Goal: Information Seeking & Learning: Learn about a topic

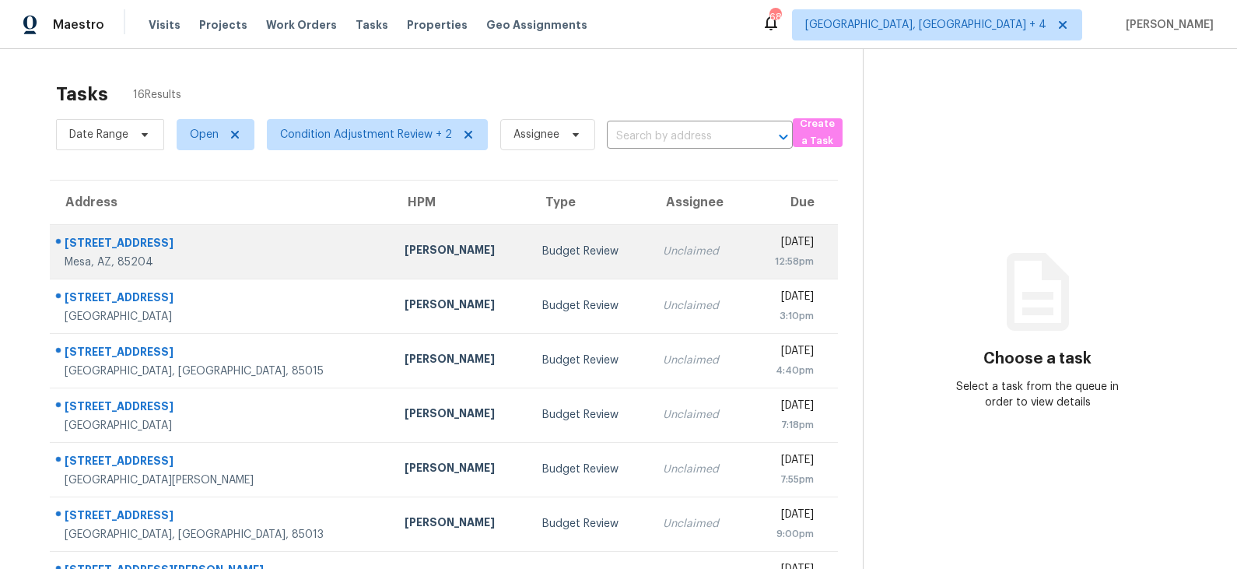
click at [530, 236] on td "Budget Review" at bounding box center [590, 251] width 121 height 54
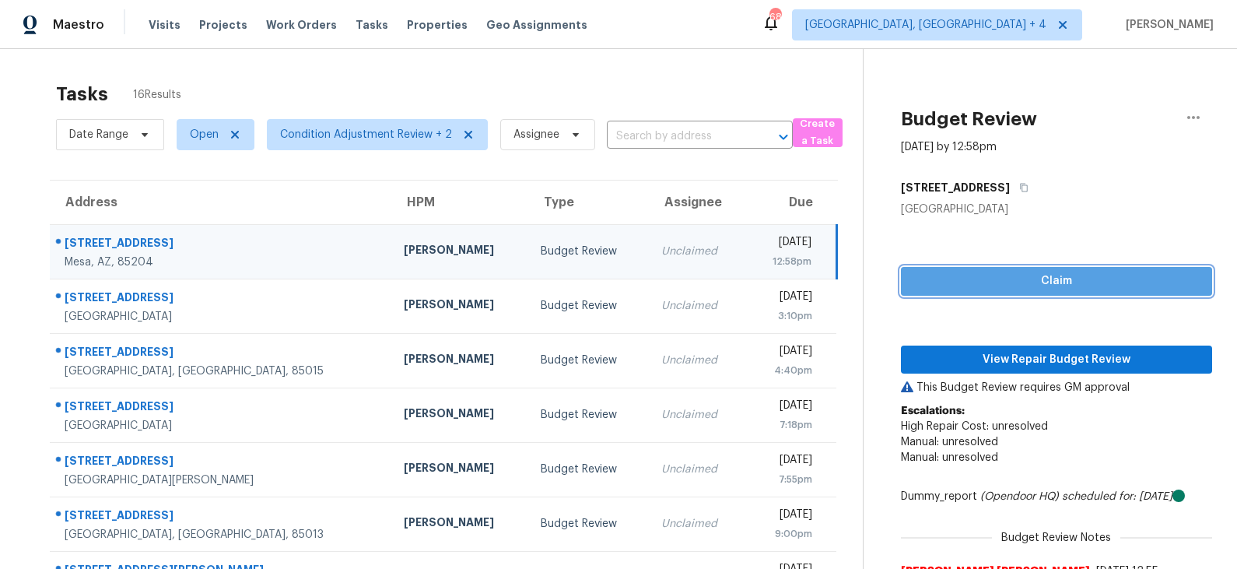
click at [1054, 277] on span "Claim" at bounding box center [1057, 281] width 286 height 19
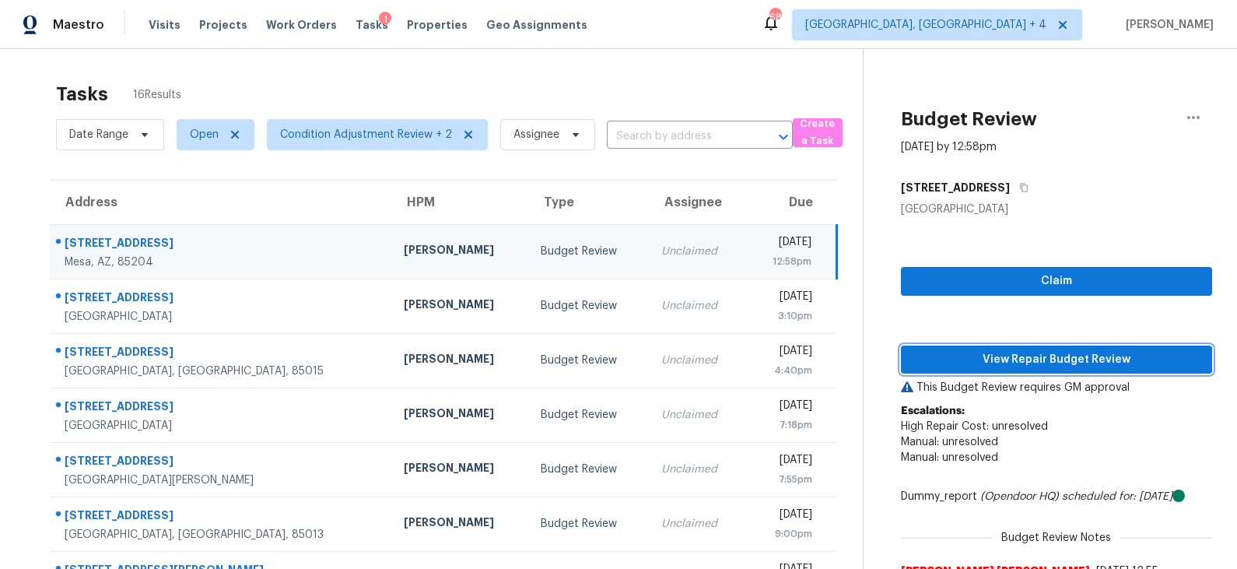
click at [1025, 355] on span "View Repair Budget Review" at bounding box center [1057, 359] width 286 height 19
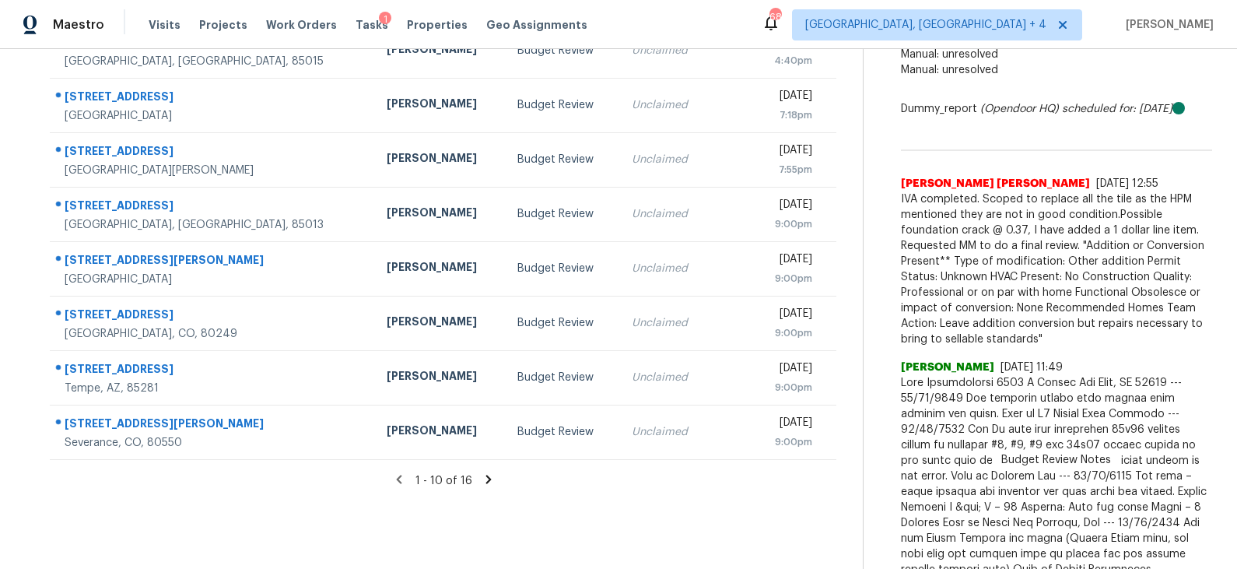
scroll to position [319, 0]
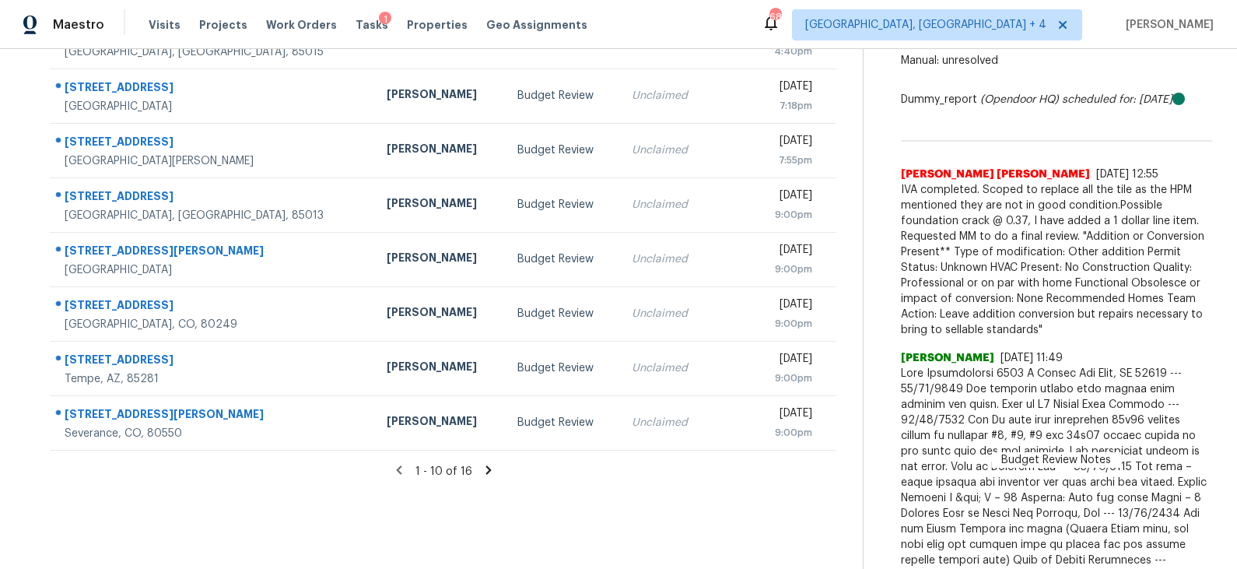
click at [486, 469] on icon at bounding box center [488, 469] width 5 height 9
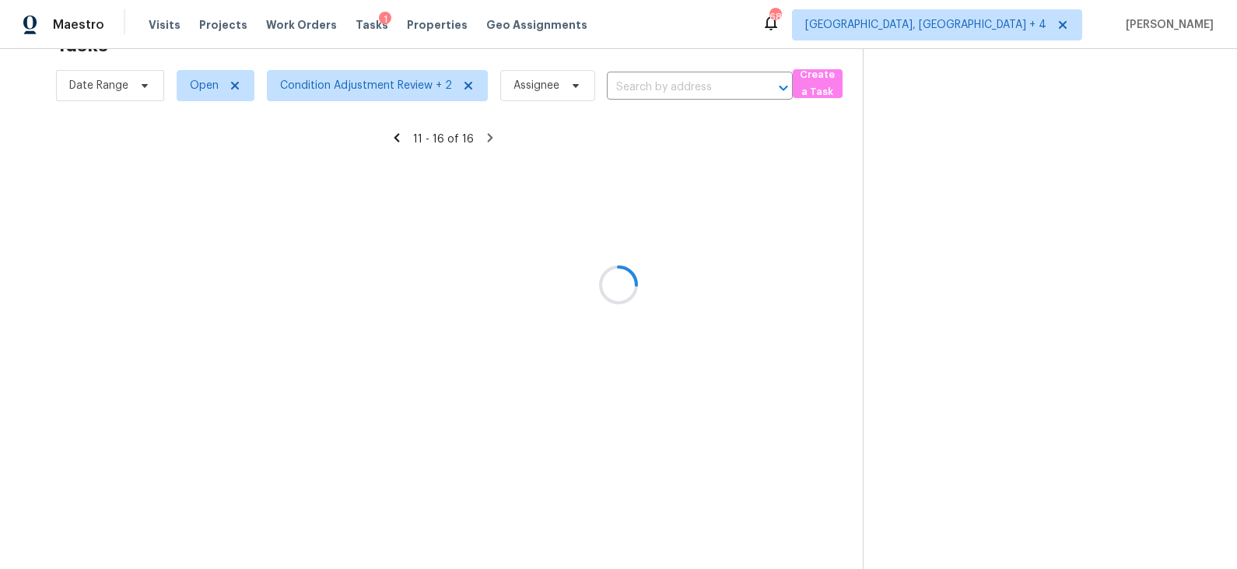
scroll to position [48, 0]
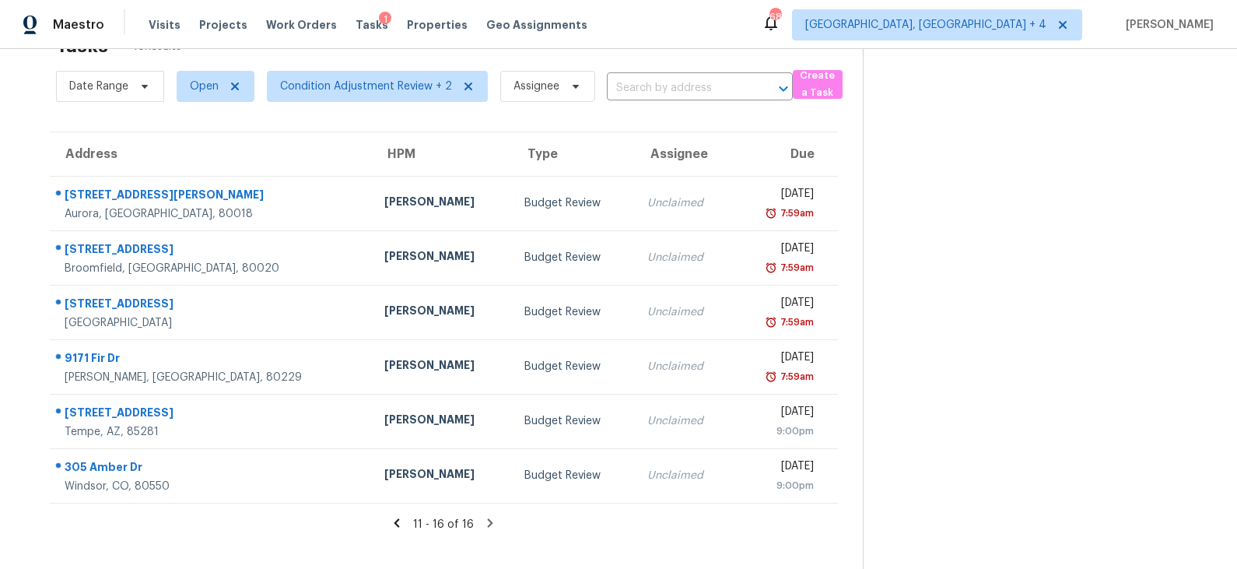
click at [399, 522] on icon at bounding box center [397, 522] width 5 height 9
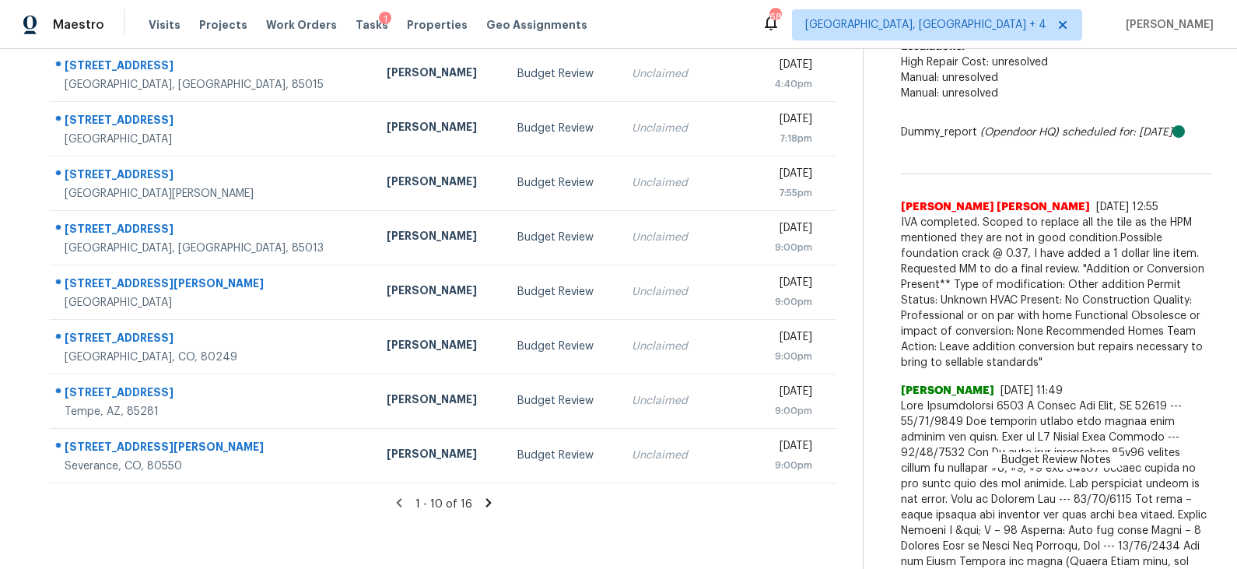
scroll to position [0, 0]
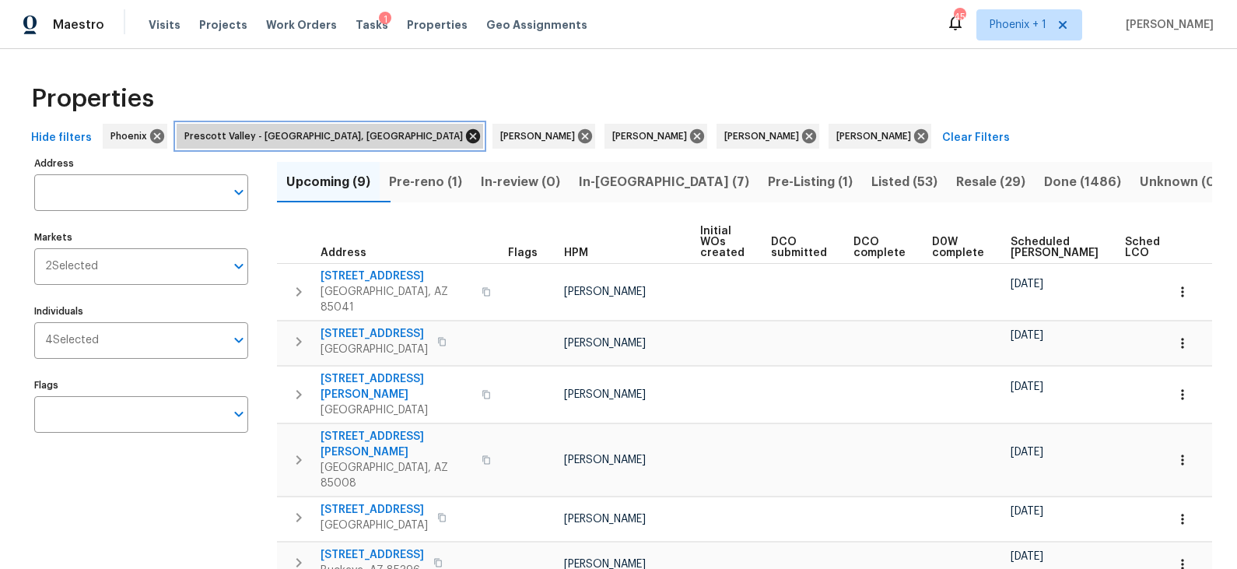
click at [466, 132] on icon at bounding box center [473, 136] width 14 height 14
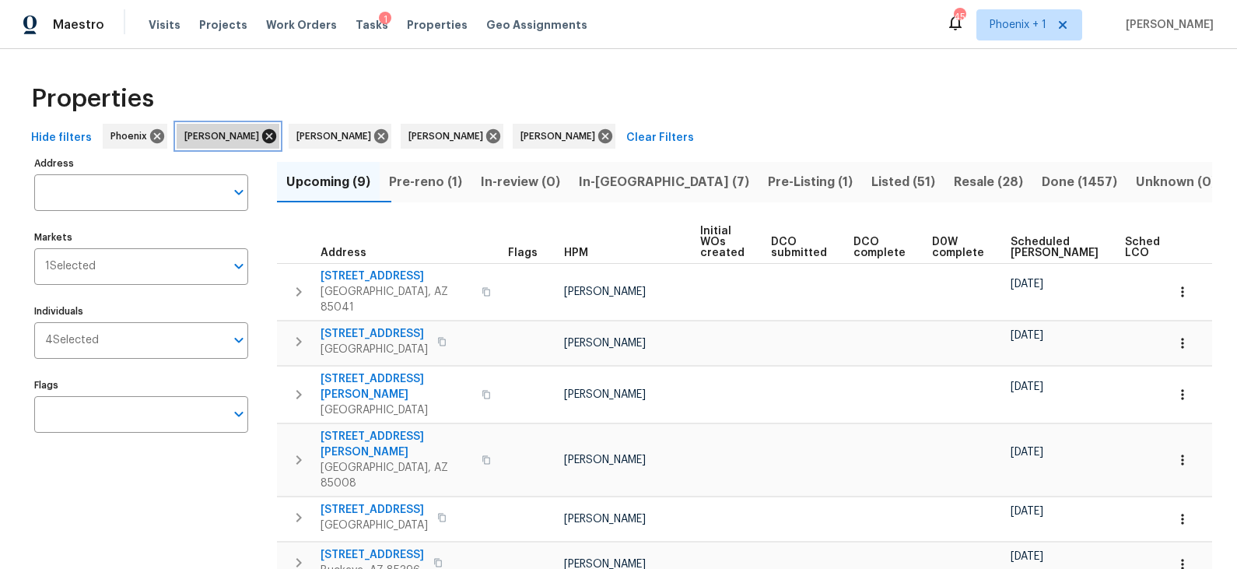
click at [266, 138] on icon at bounding box center [269, 136] width 17 height 17
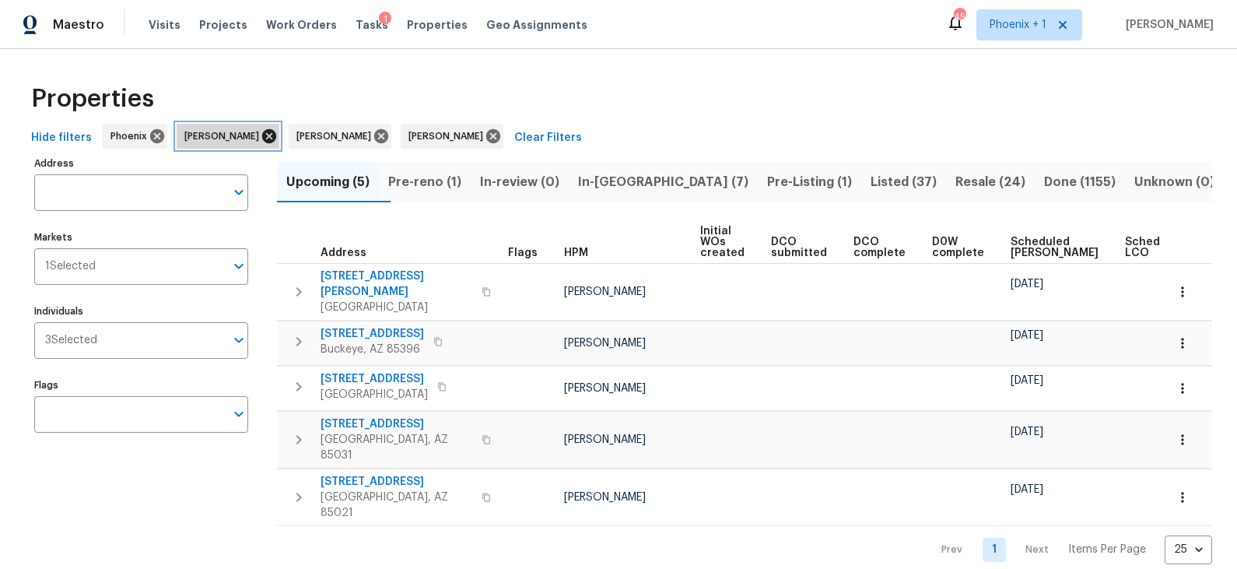
click at [262, 135] on icon at bounding box center [269, 136] width 14 height 14
click at [261, 137] on icon at bounding box center [269, 136] width 17 height 17
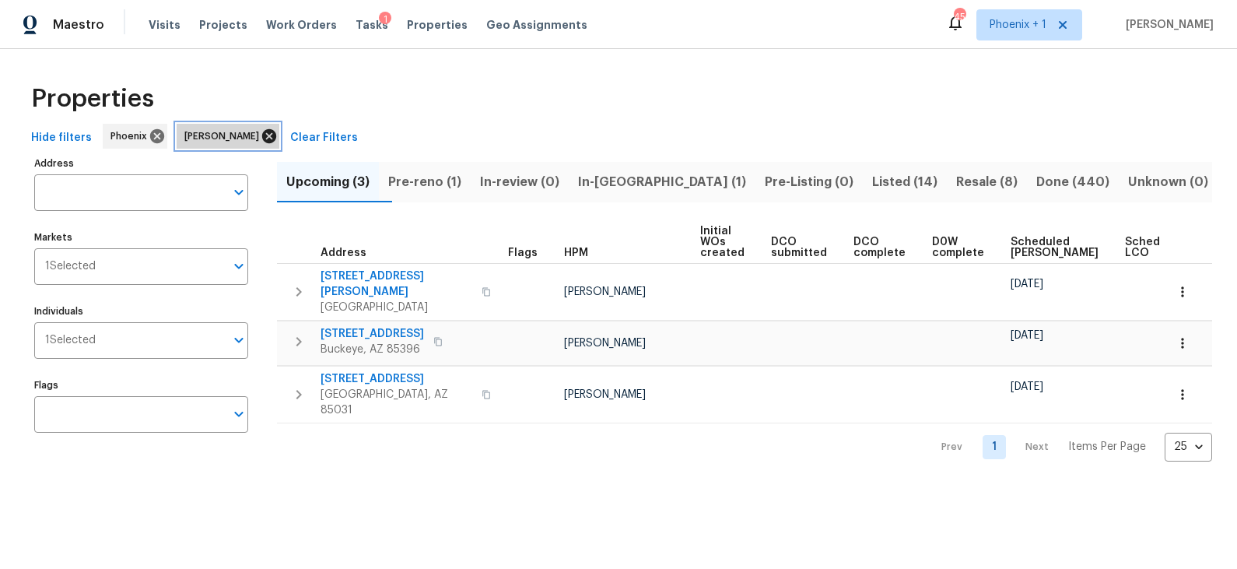
click at [262, 135] on icon at bounding box center [269, 136] width 14 height 14
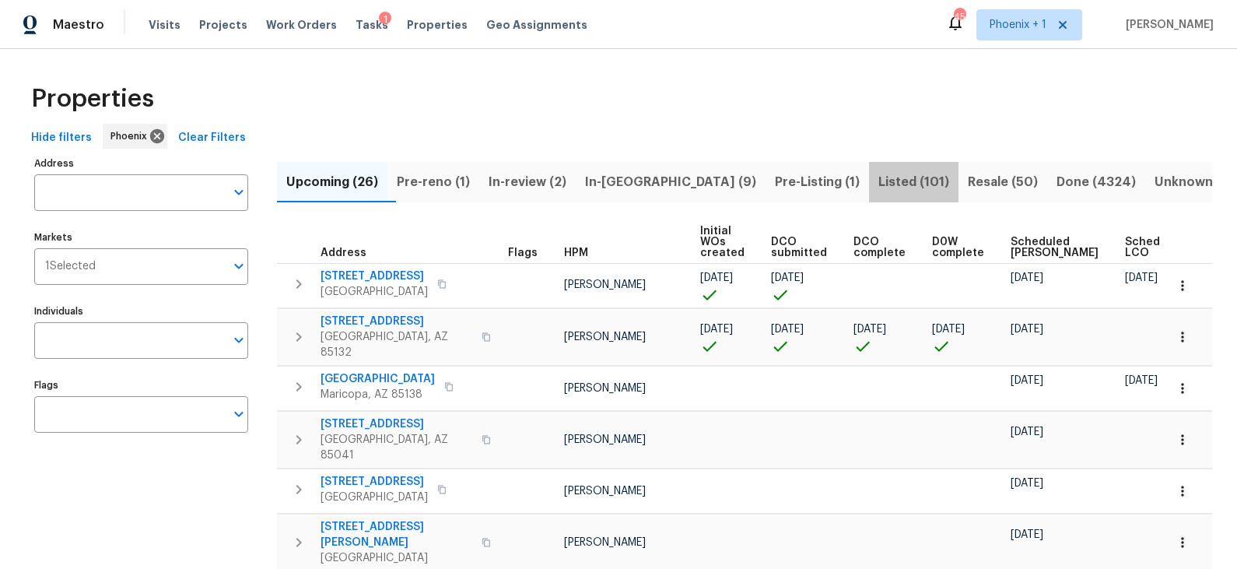
click at [879, 181] on span "Listed (101)" at bounding box center [914, 182] width 71 height 22
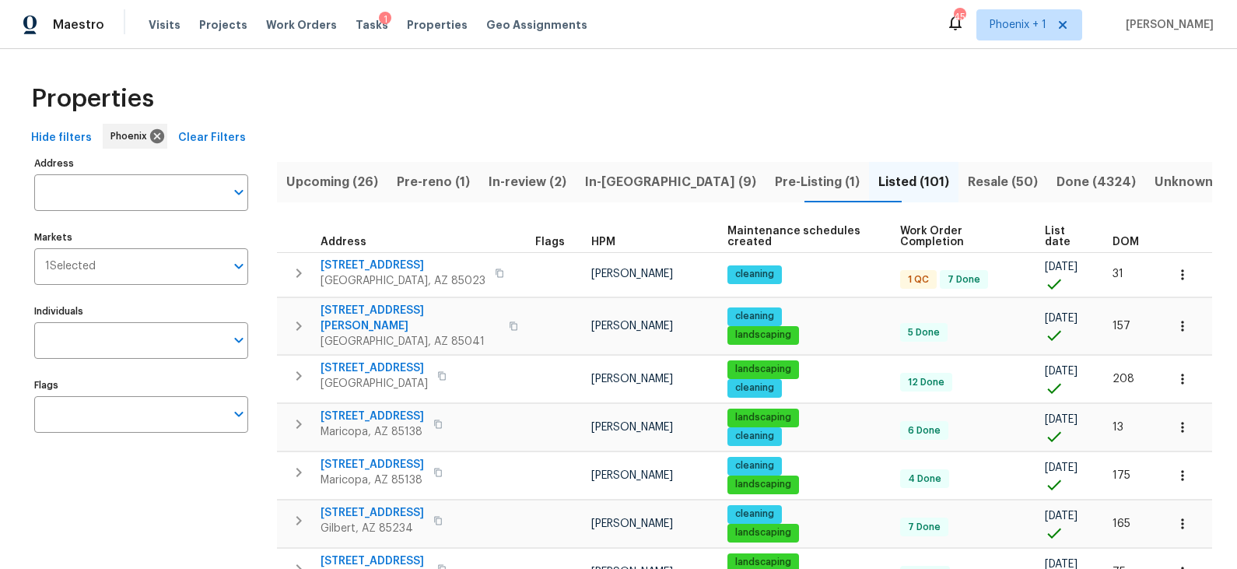
click at [1064, 234] on span "List date" at bounding box center [1065, 237] width 41 height 22
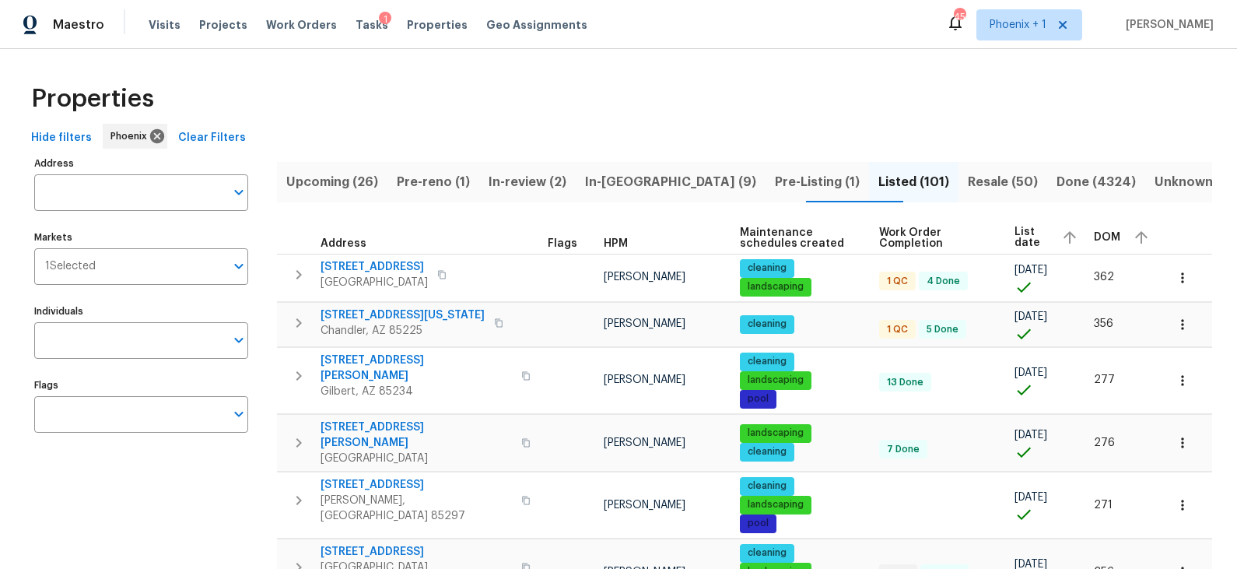
click at [1064, 234] on icon "button" at bounding box center [1070, 237] width 19 height 19
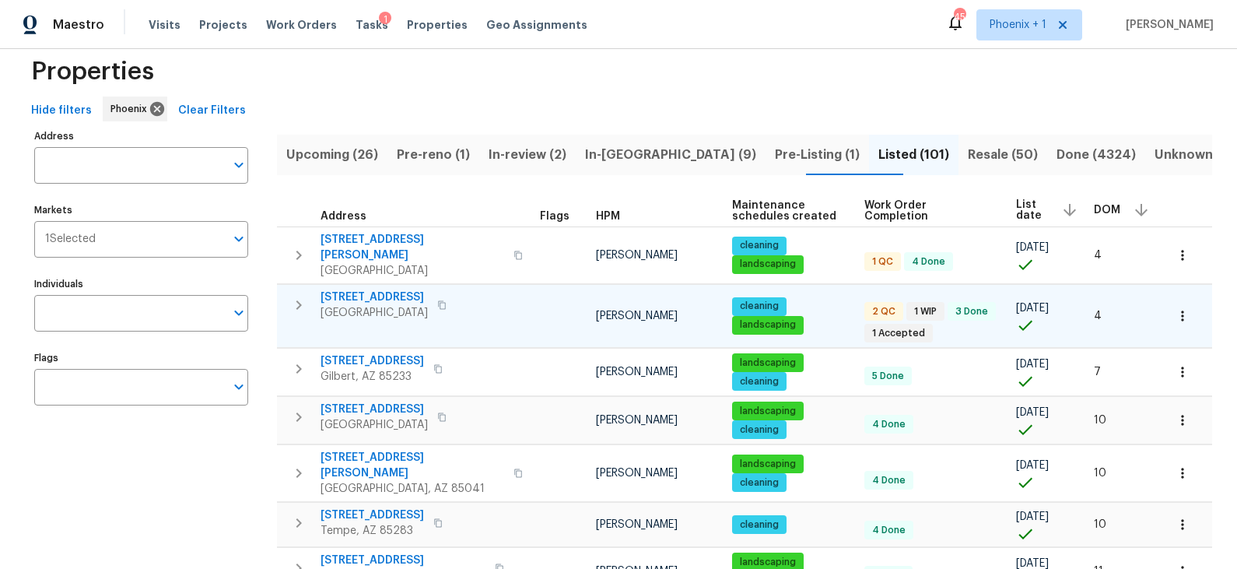
scroll to position [35, 0]
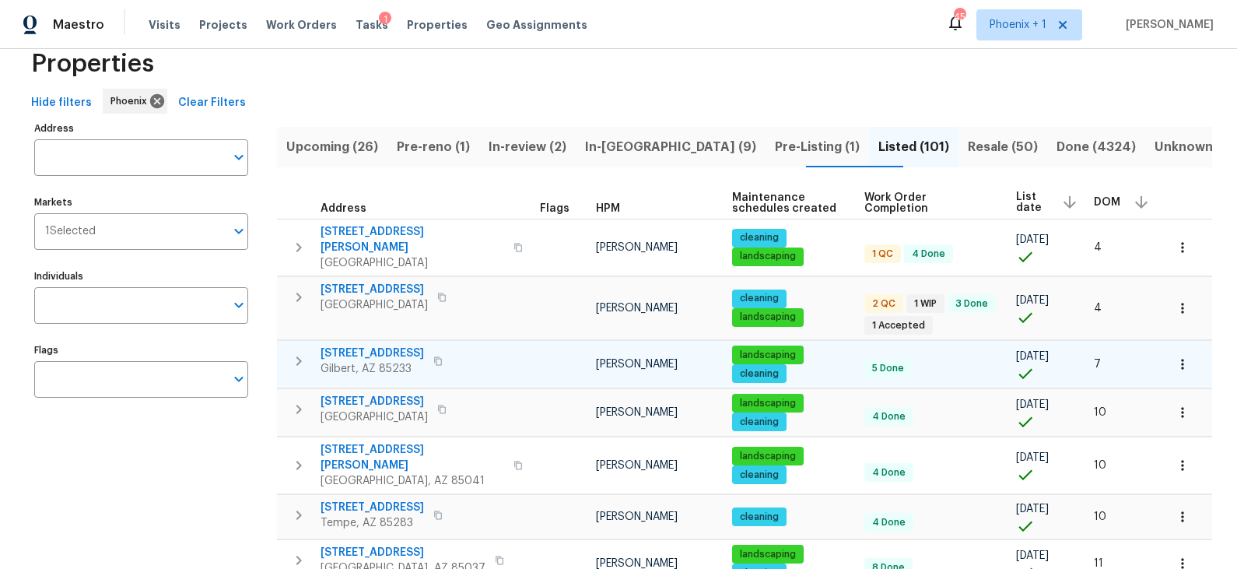
click at [409, 346] on span "413 S Lake Mirage Dr" at bounding box center [373, 354] width 104 height 16
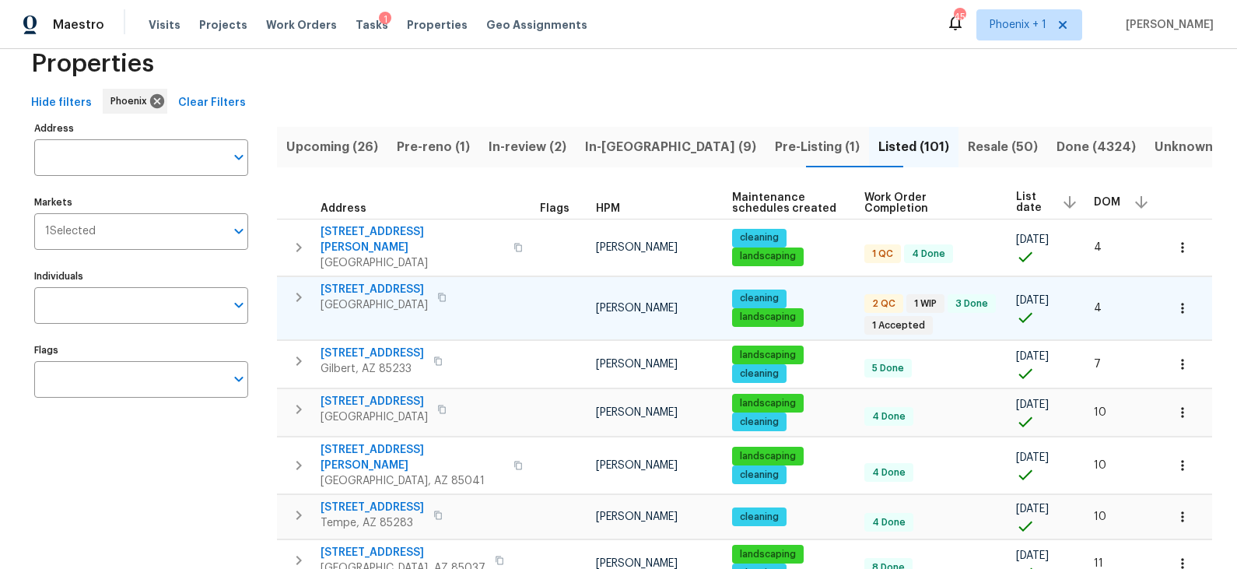
click at [405, 282] on span "1175 E Prickly Pear St" at bounding box center [374, 290] width 107 height 16
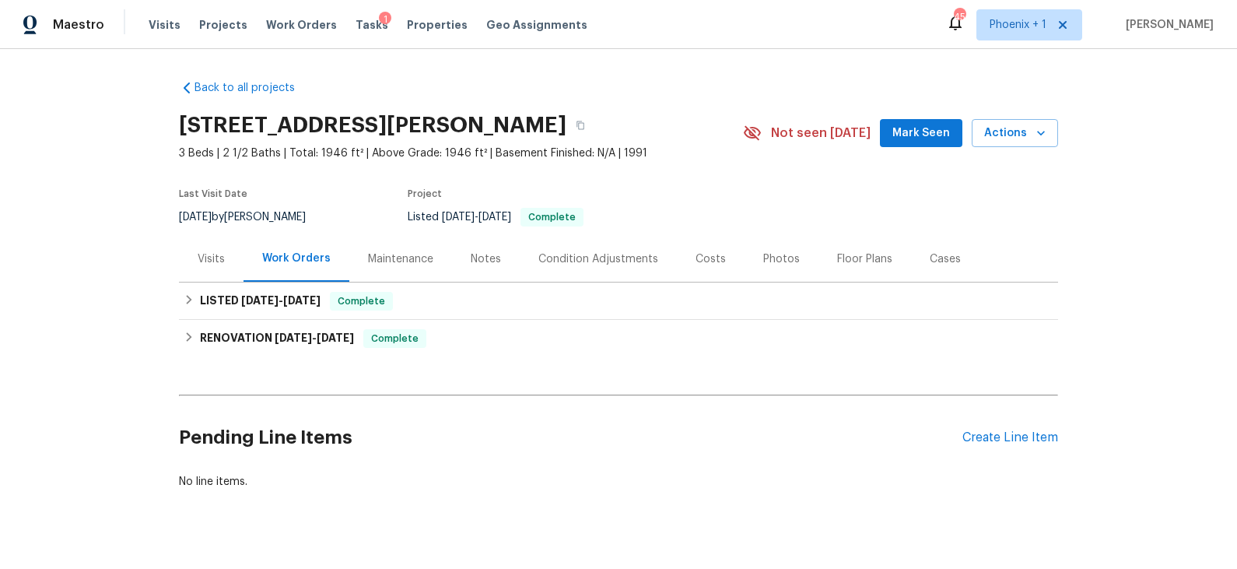
click at [210, 262] on div "Visits" at bounding box center [211, 259] width 27 height 16
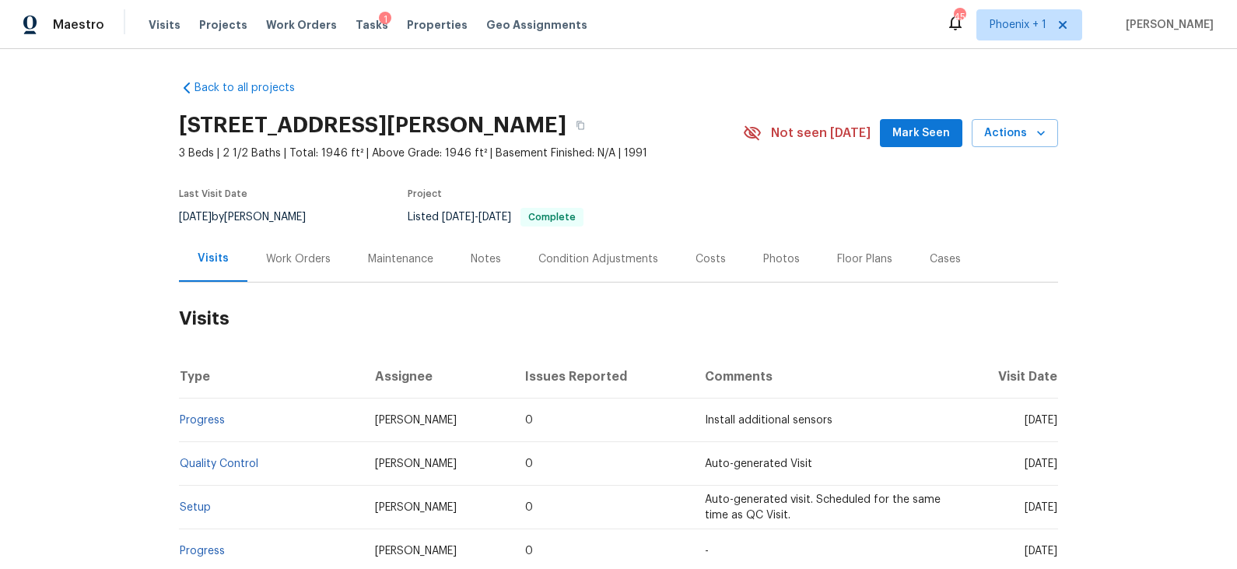
click at [294, 258] on div "Work Orders" at bounding box center [298, 259] width 65 height 16
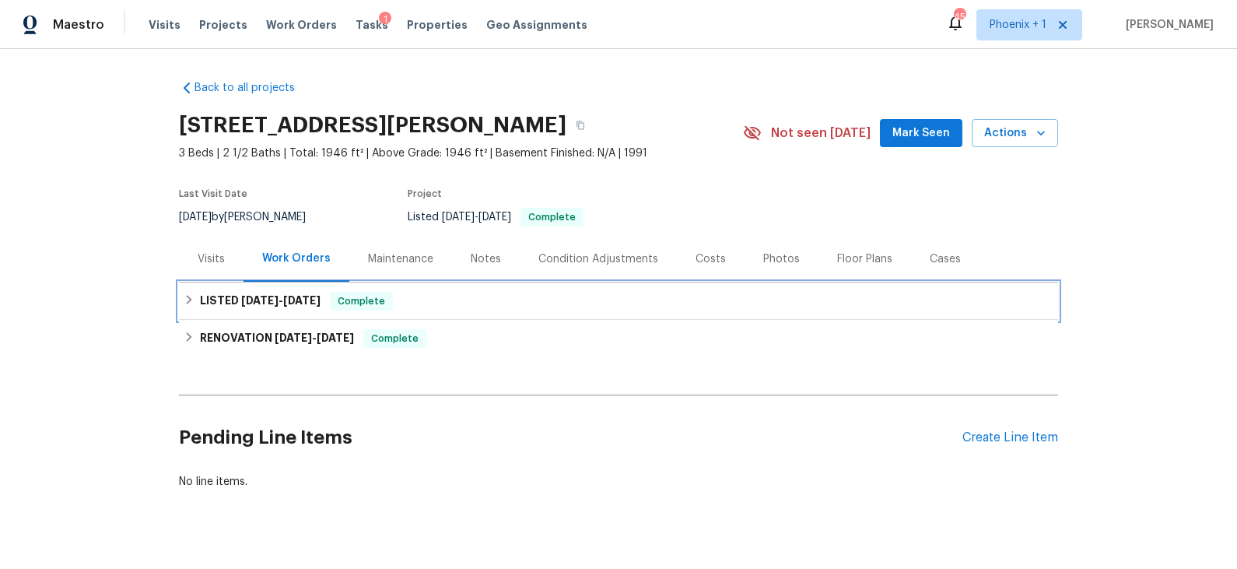
click at [472, 310] on div "LISTED 9/6/25 - 9/8/25 Complete" at bounding box center [619, 301] width 870 height 19
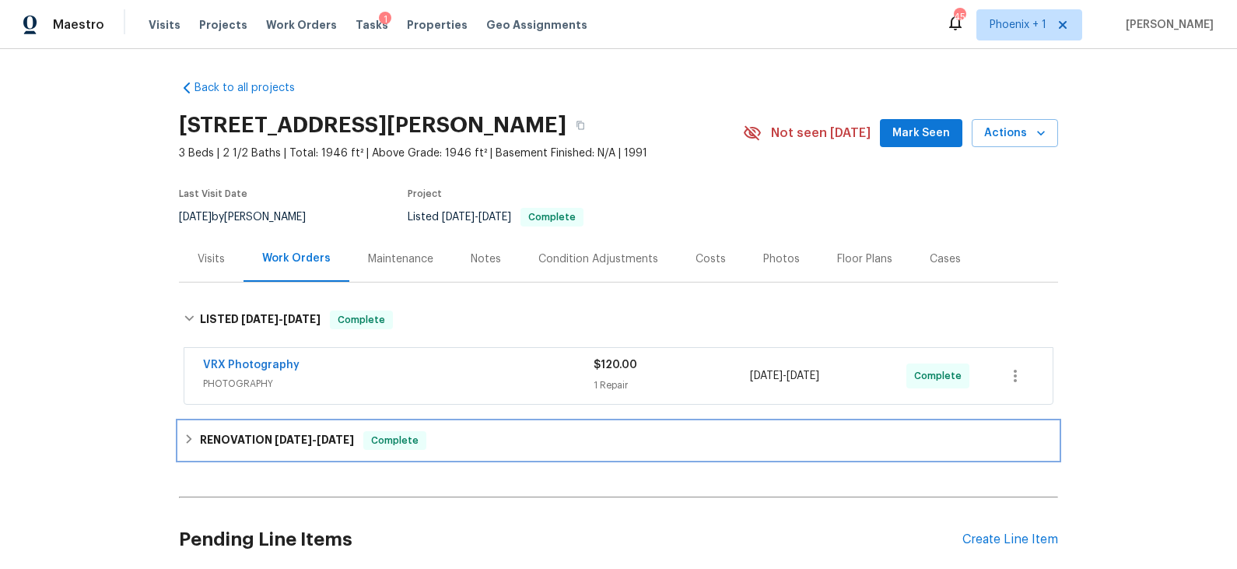
click at [493, 427] on div "RENOVATION 9/2/25 - 9/5/25 Complete" at bounding box center [618, 440] width 879 height 37
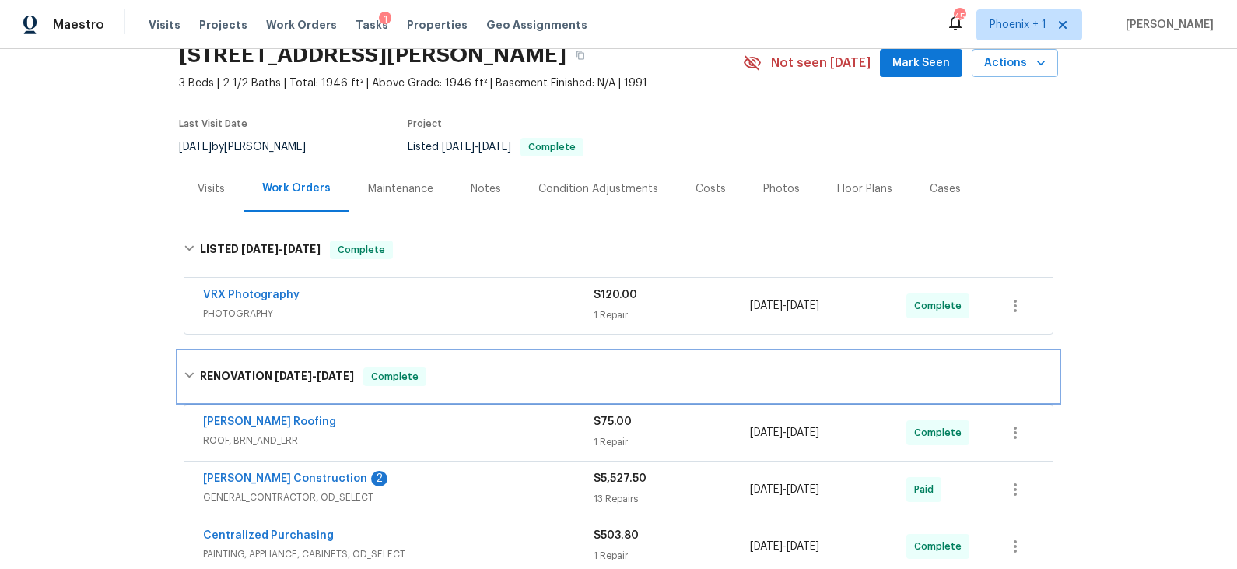
scroll to position [55, 0]
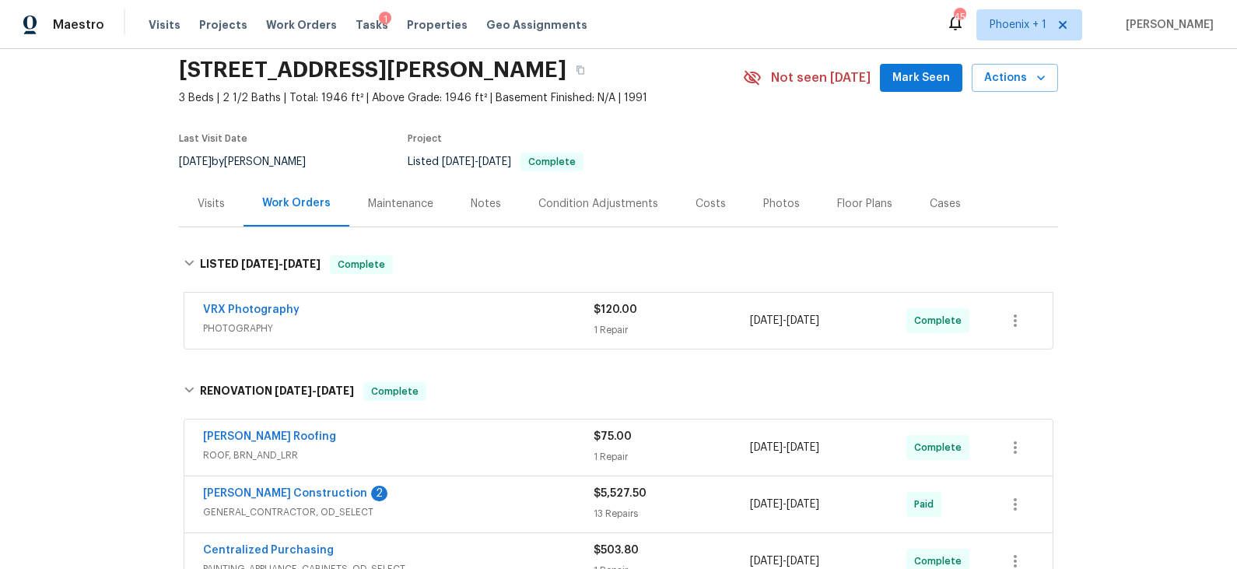
click at [476, 204] on div "Notes" at bounding box center [486, 204] width 30 height 16
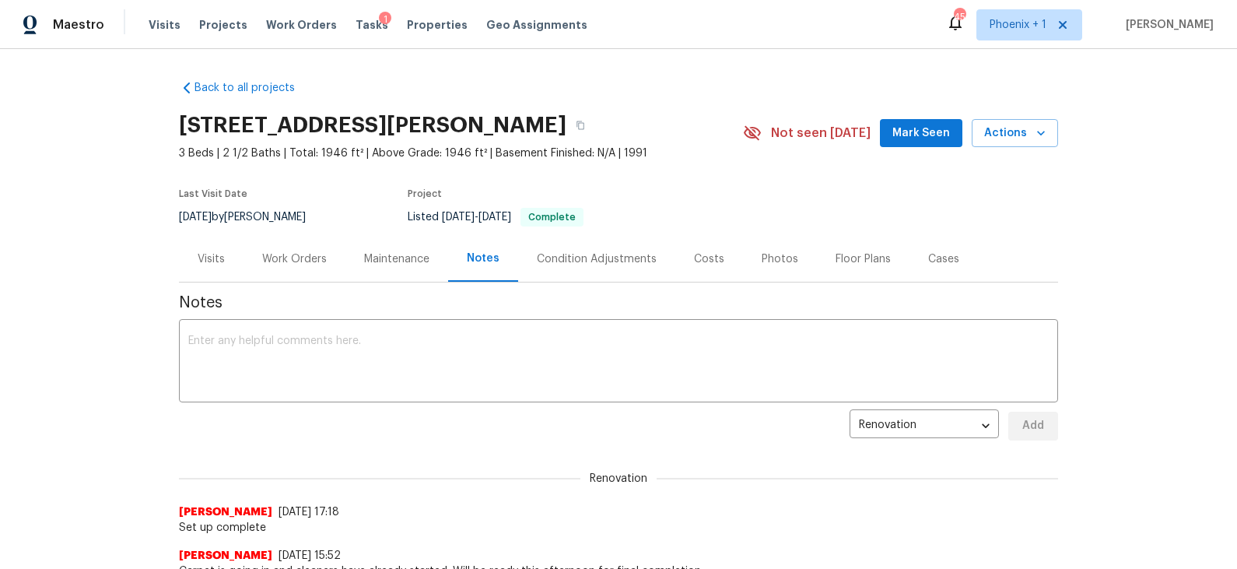
click at [703, 256] on div "Costs" at bounding box center [709, 259] width 30 height 16
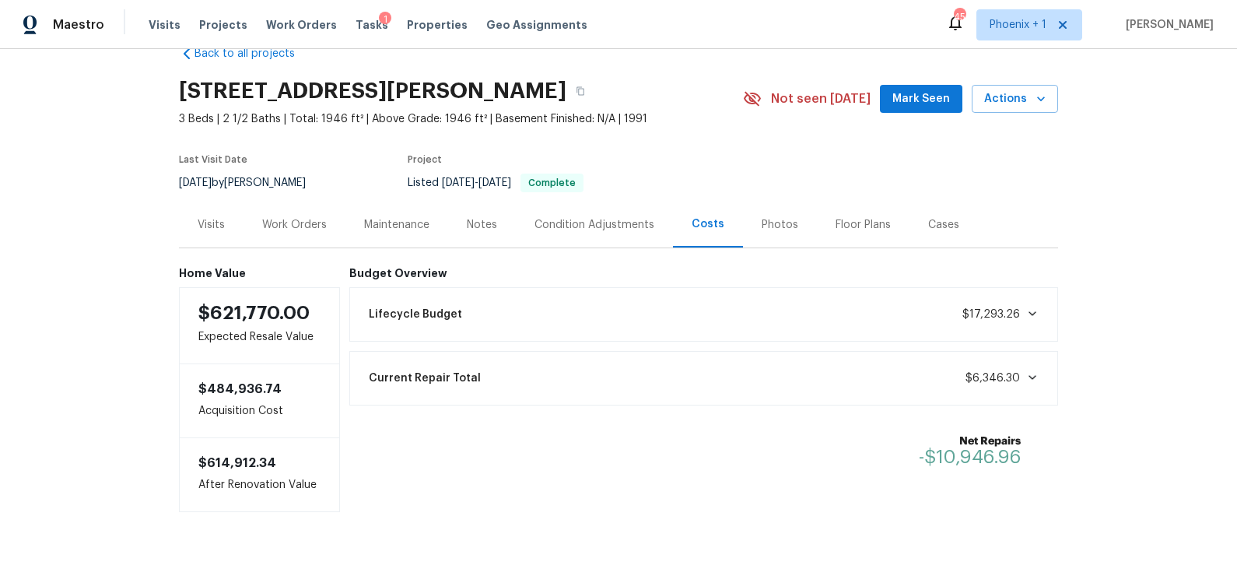
scroll to position [70, 0]
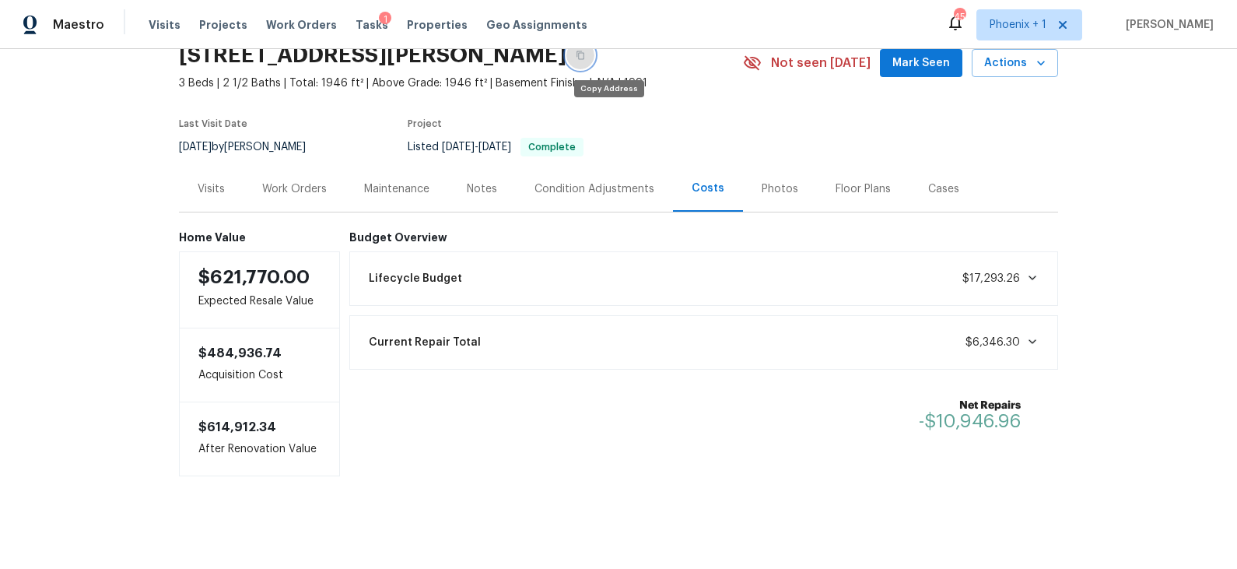
click at [585, 57] on icon "button" at bounding box center [580, 55] width 9 height 9
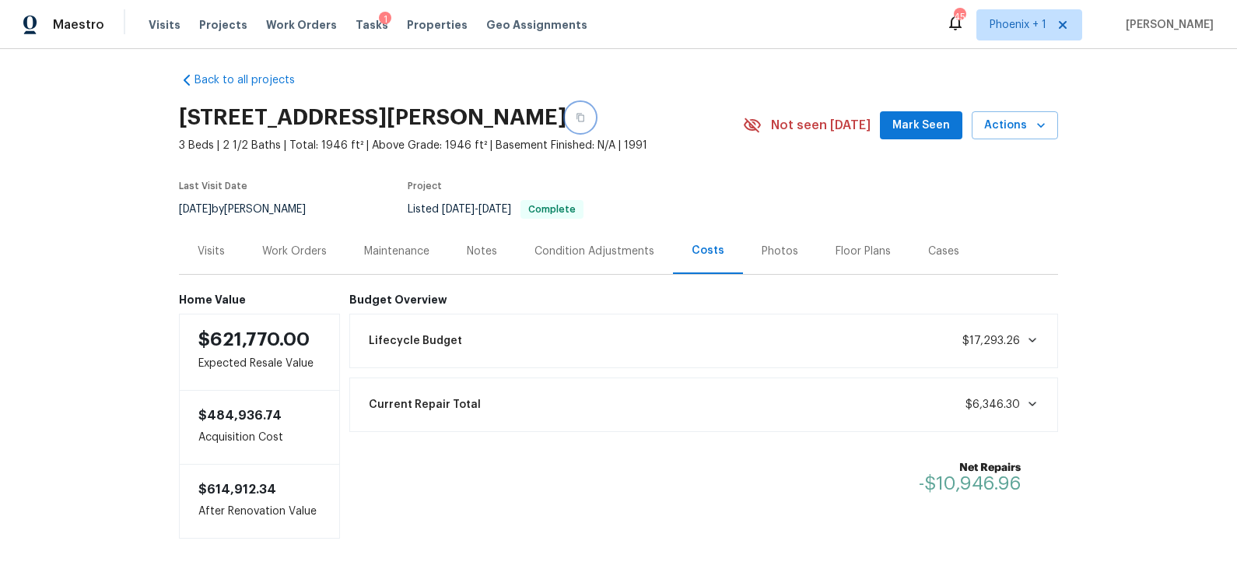
scroll to position [0, 0]
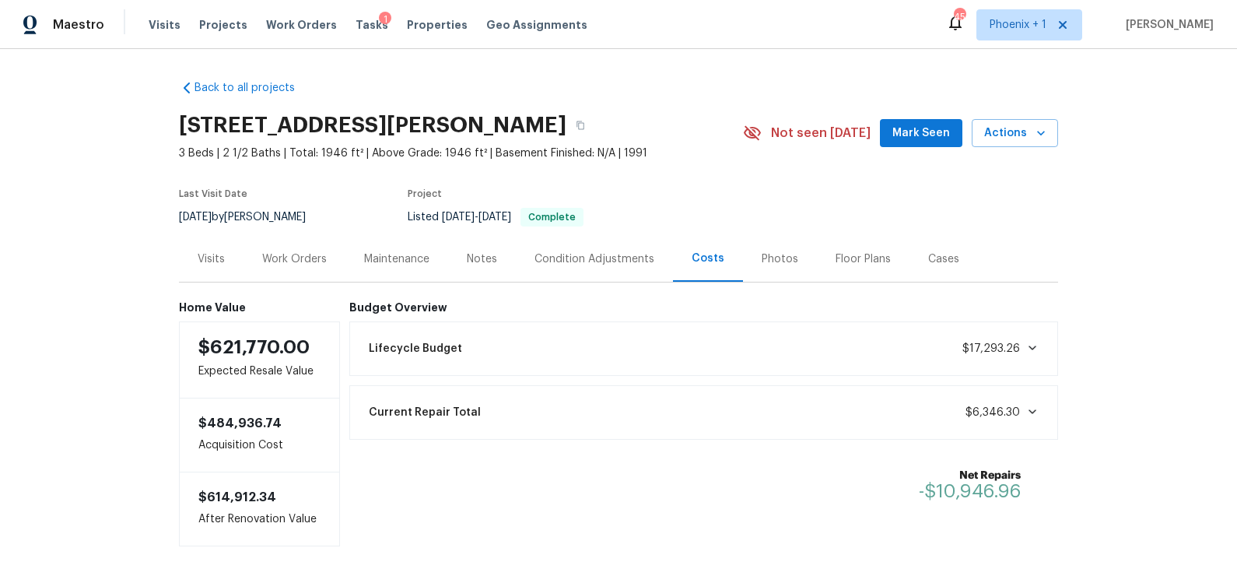
click at [290, 258] on div "Work Orders" at bounding box center [294, 259] width 65 height 16
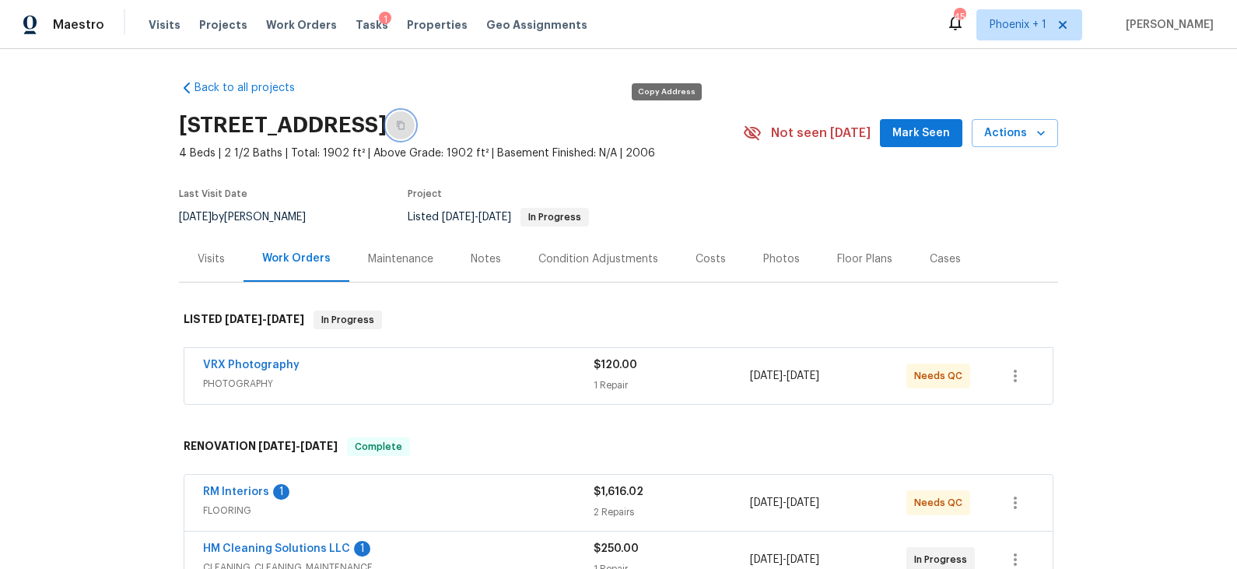
click at [415, 130] on button "button" at bounding box center [401, 125] width 28 height 28
click at [605, 253] on div "Condition Adjustments" at bounding box center [599, 259] width 120 height 16
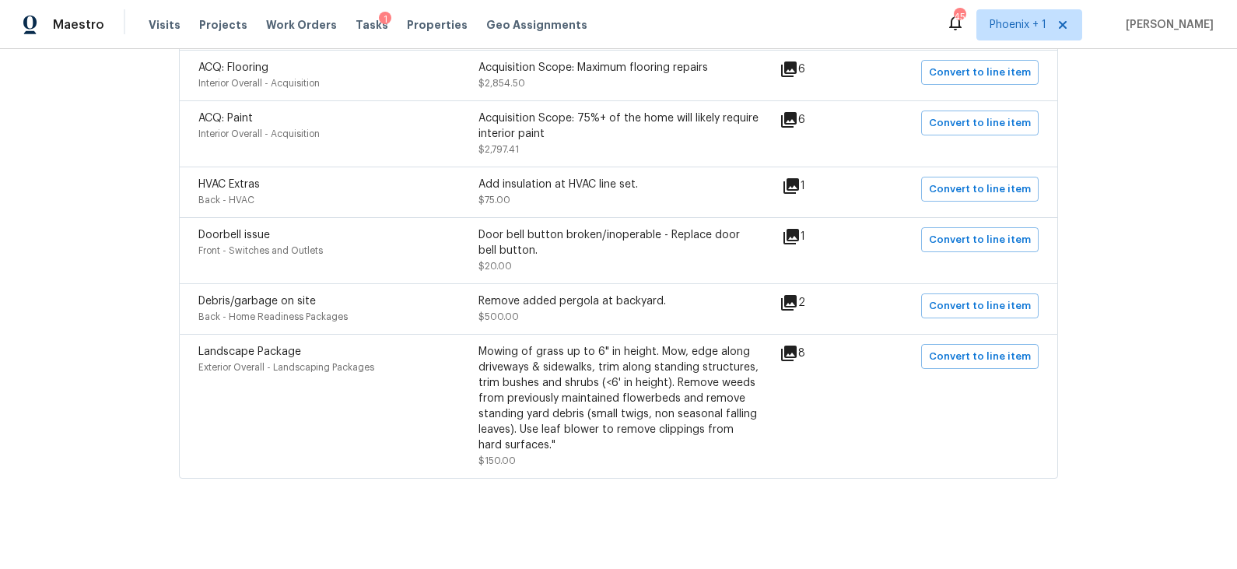
scroll to position [725, 0]
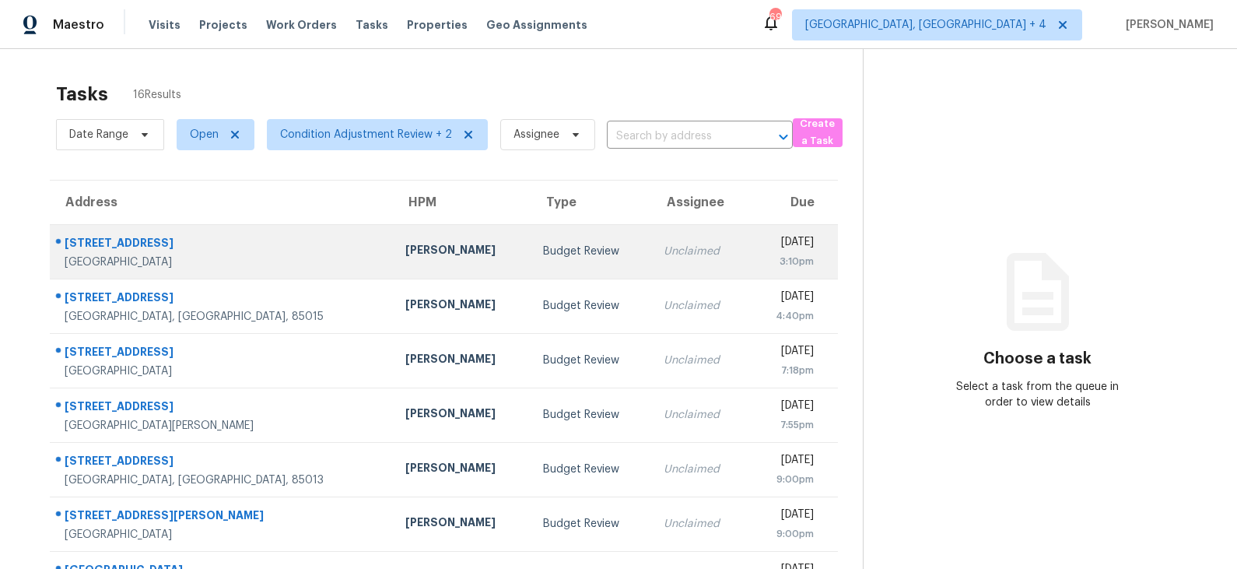
click at [543, 254] on div "Budget Review" at bounding box center [591, 252] width 97 height 16
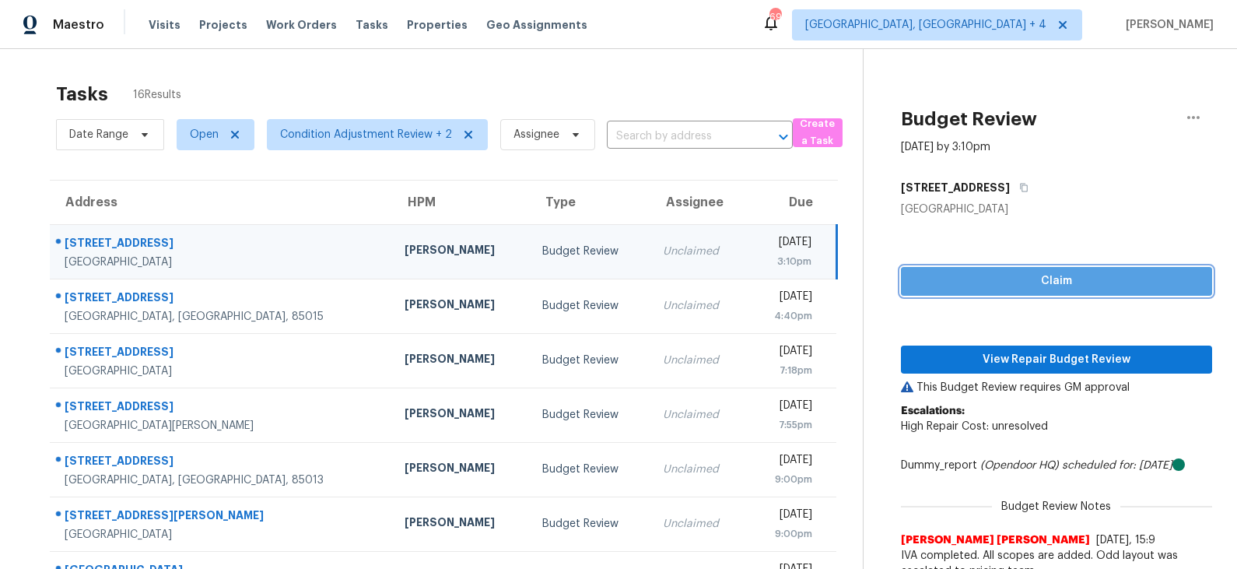
click at [1037, 282] on span "Claim" at bounding box center [1057, 281] width 286 height 19
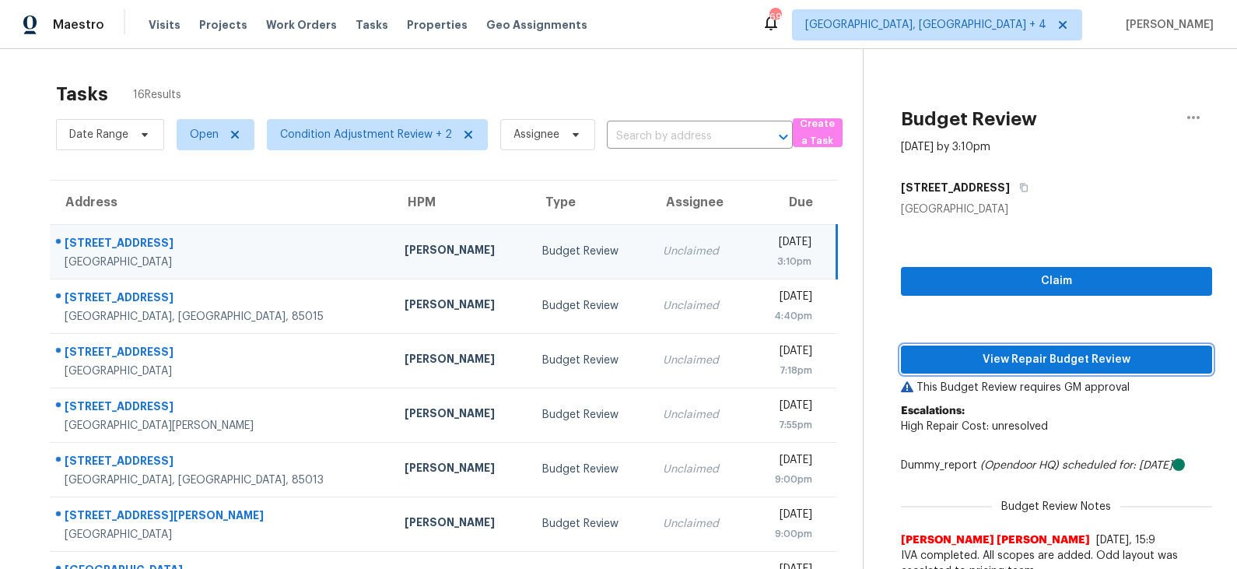
click at [1030, 355] on span "View Repair Budget Review" at bounding box center [1057, 359] width 286 height 19
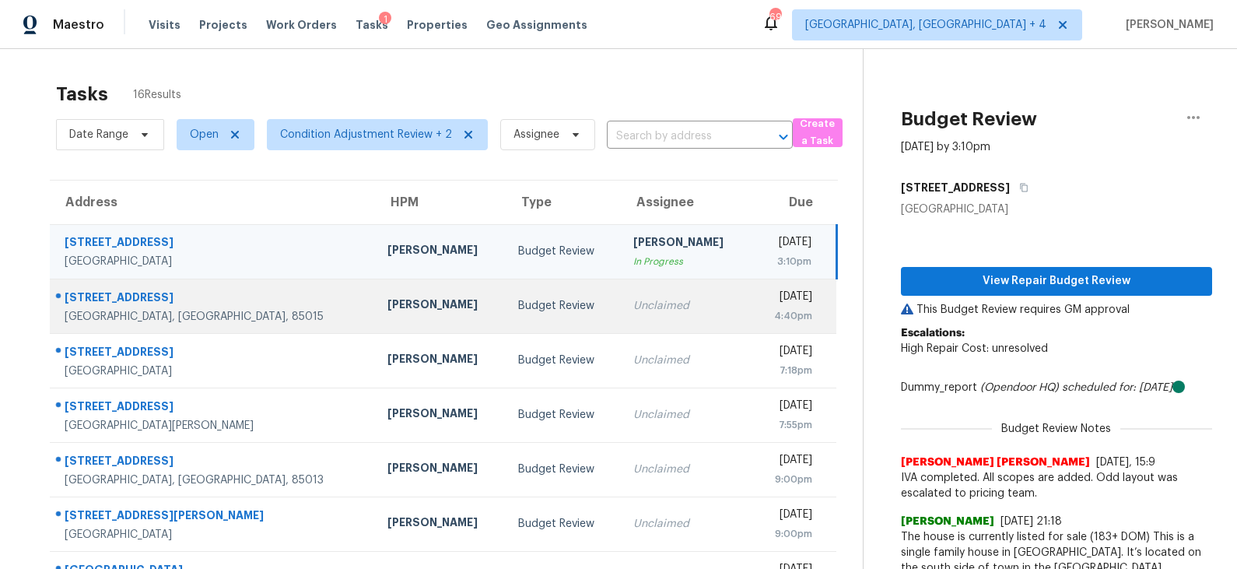
click at [518, 298] on div "Budget Review" at bounding box center [563, 306] width 90 height 16
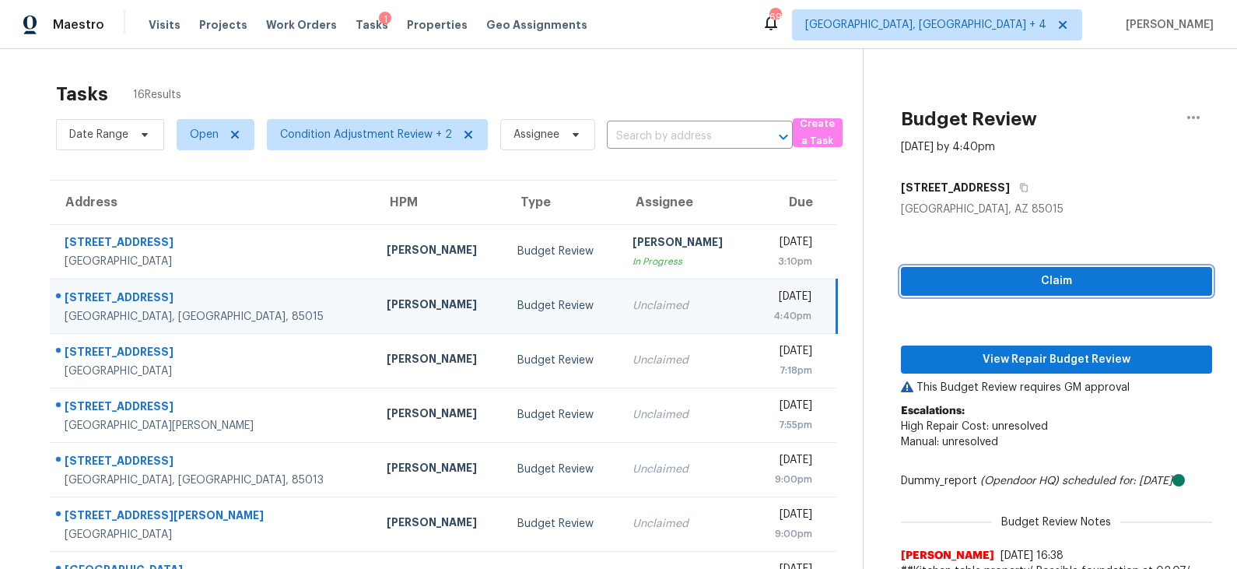
click at [995, 280] on span "Claim" at bounding box center [1057, 281] width 286 height 19
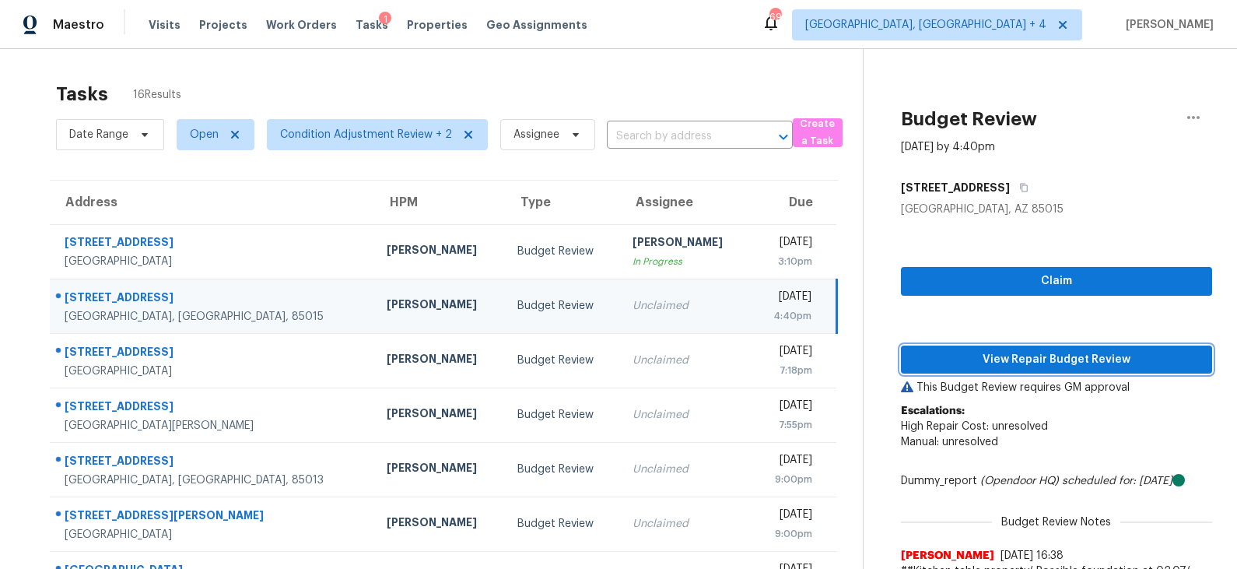
click at [991, 351] on span "View Repair Budget Review" at bounding box center [1057, 359] width 286 height 19
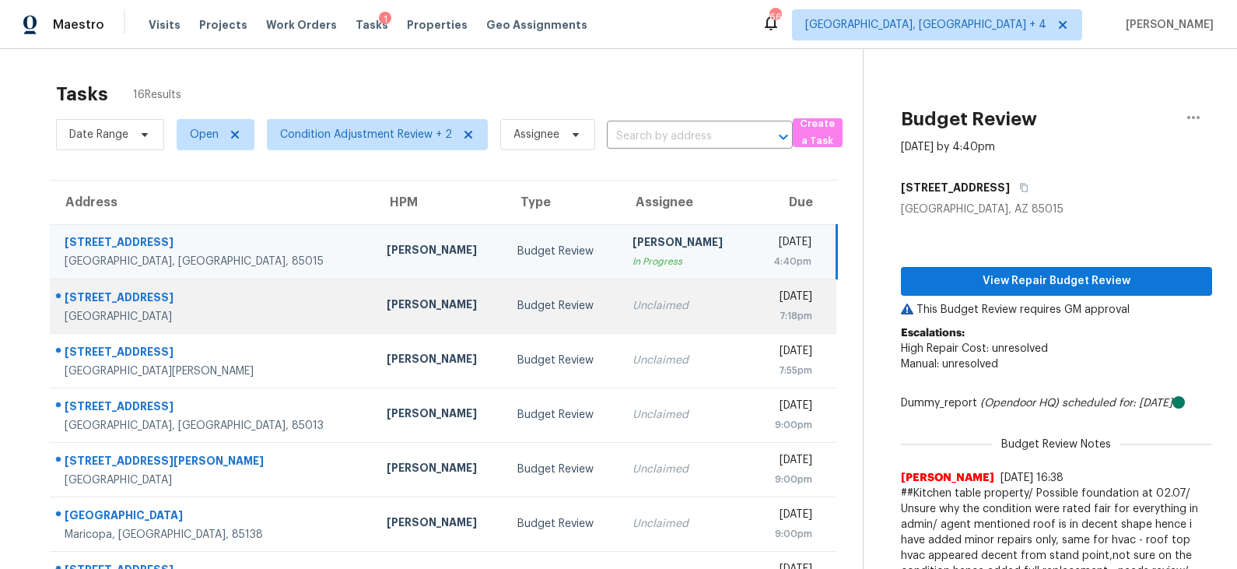
click at [521, 291] on td "Budget Review" at bounding box center [562, 306] width 114 height 54
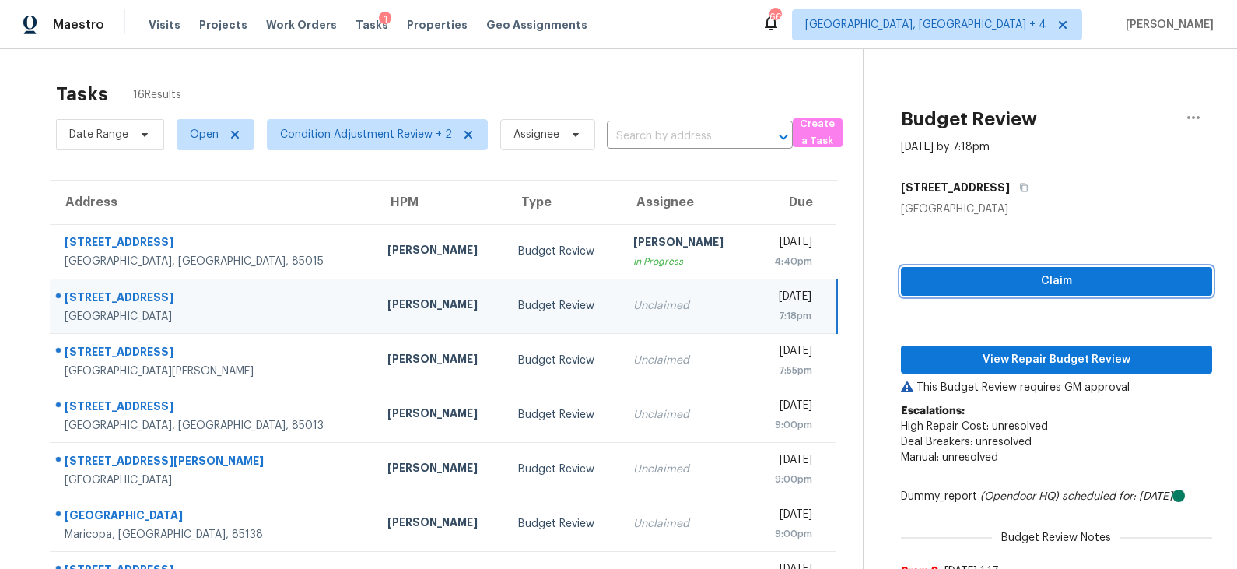
click at [949, 288] on span "Claim" at bounding box center [1057, 281] width 286 height 19
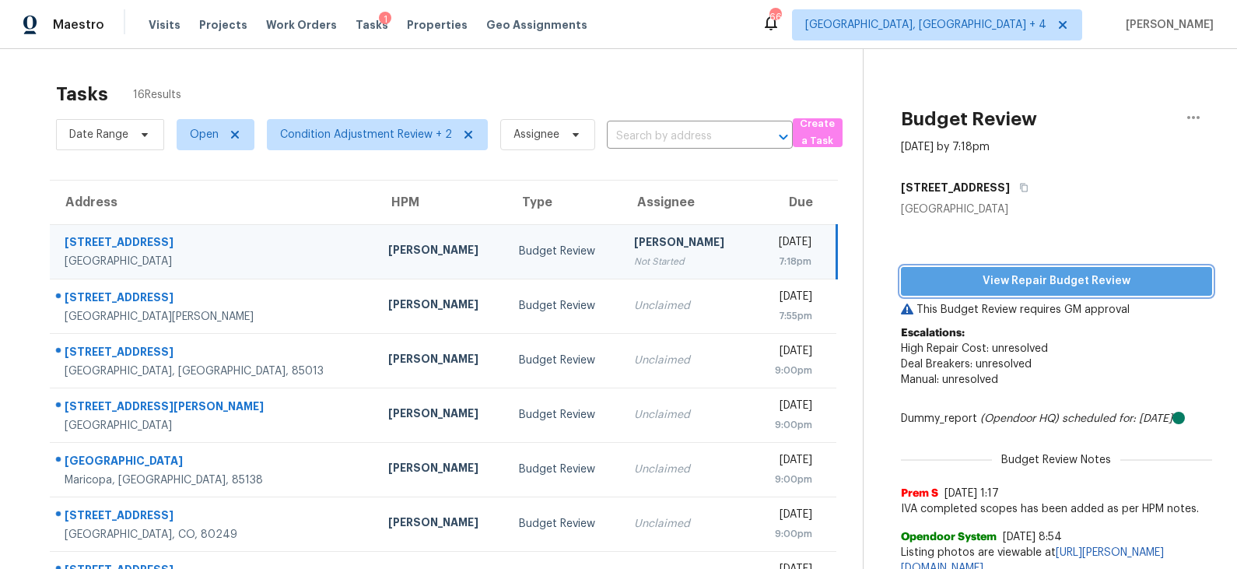
click at [995, 276] on span "View Repair Budget Review" at bounding box center [1057, 281] width 286 height 19
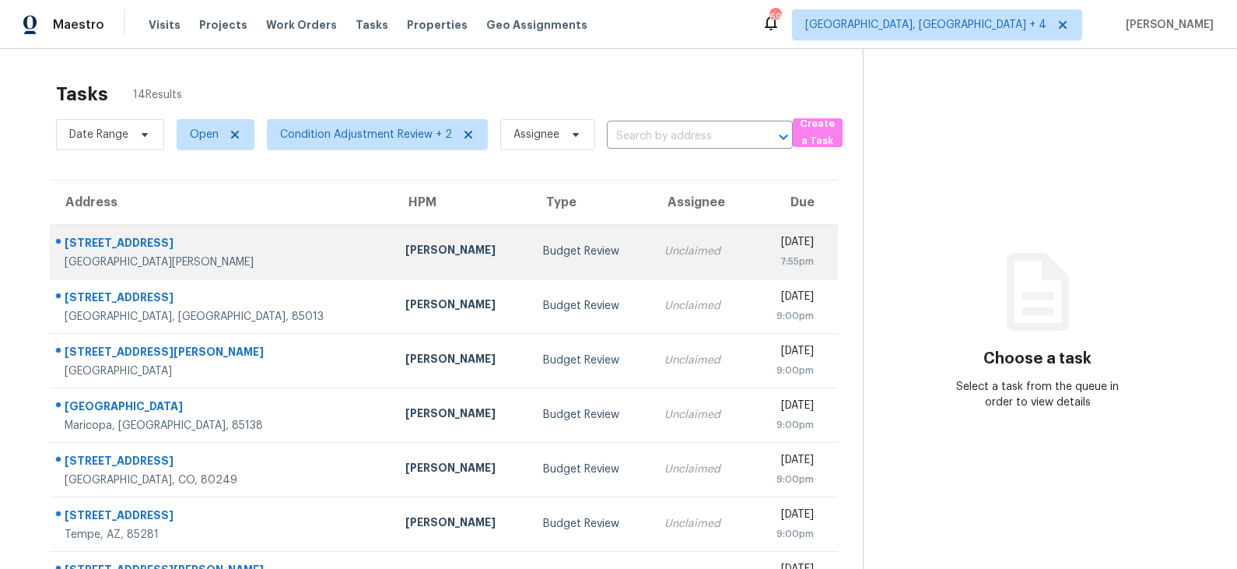
click at [543, 251] on div "Budget Review" at bounding box center [591, 252] width 97 height 16
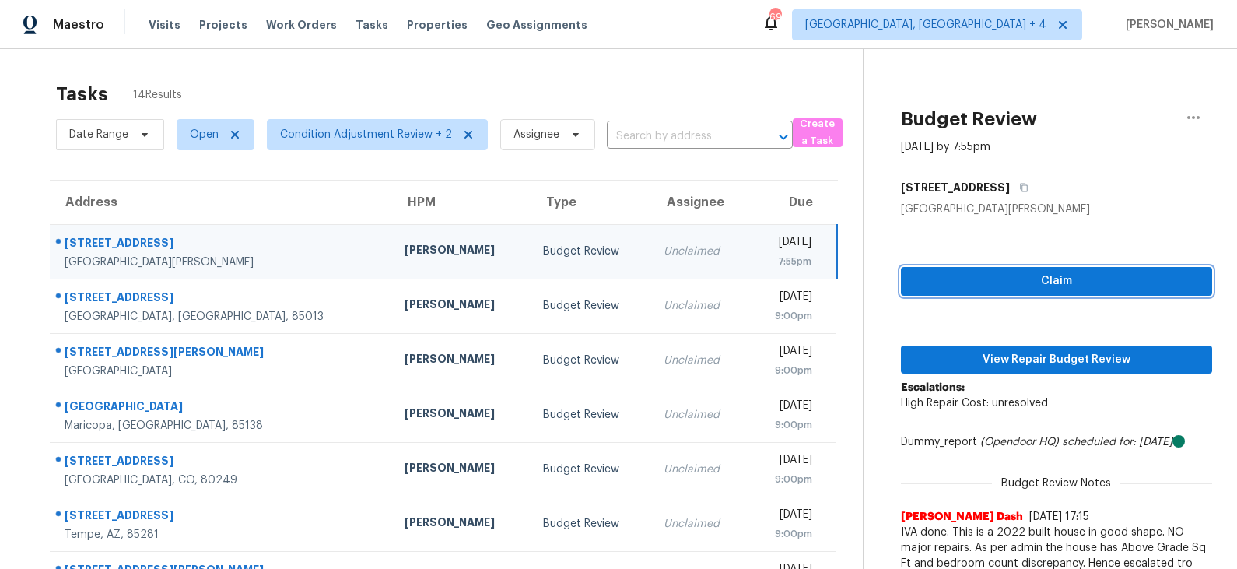
click at [1034, 278] on span "Claim" at bounding box center [1057, 281] width 286 height 19
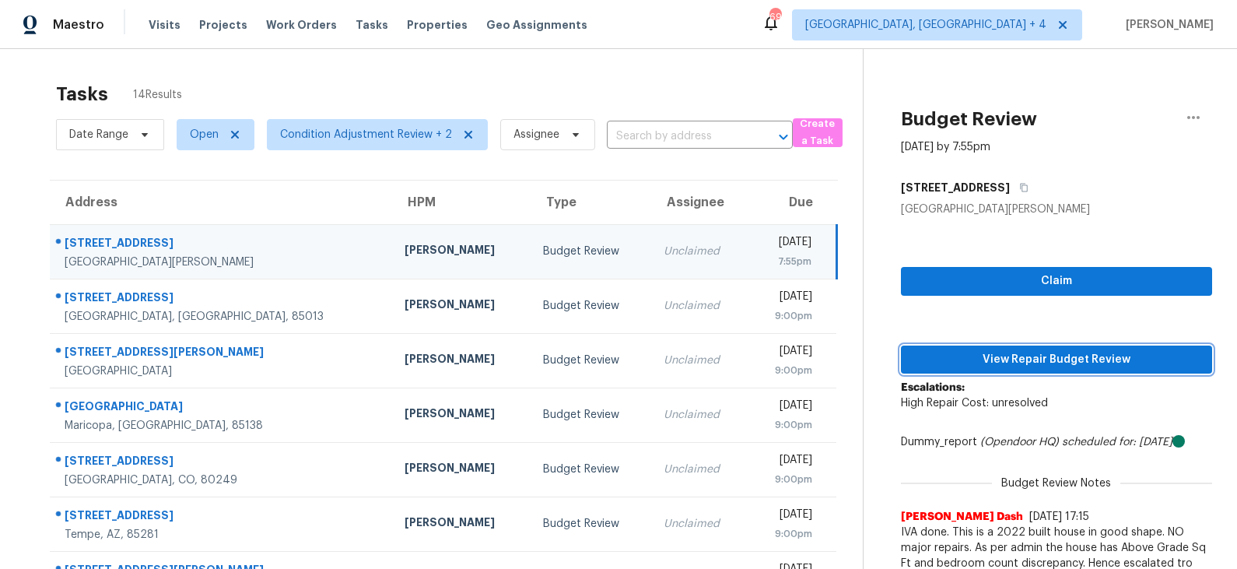
click at [1020, 350] on span "View Repair Budget Review" at bounding box center [1057, 359] width 286 height 19
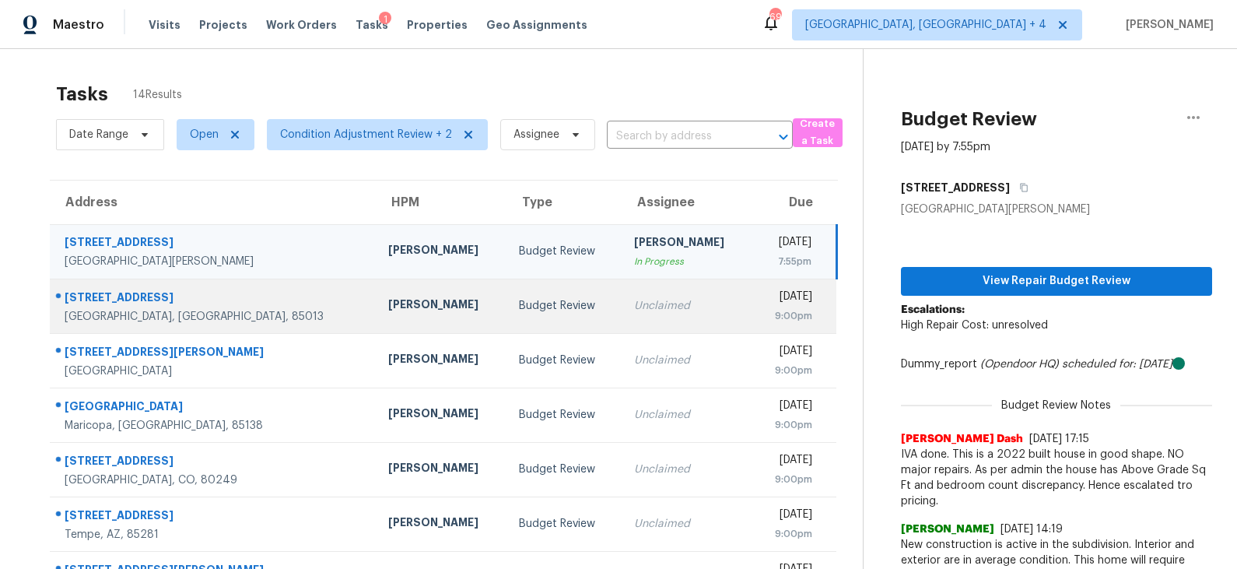
click at [519, 311] on div "Budget Review" at bounding box center [564, 306] width 90 height 16
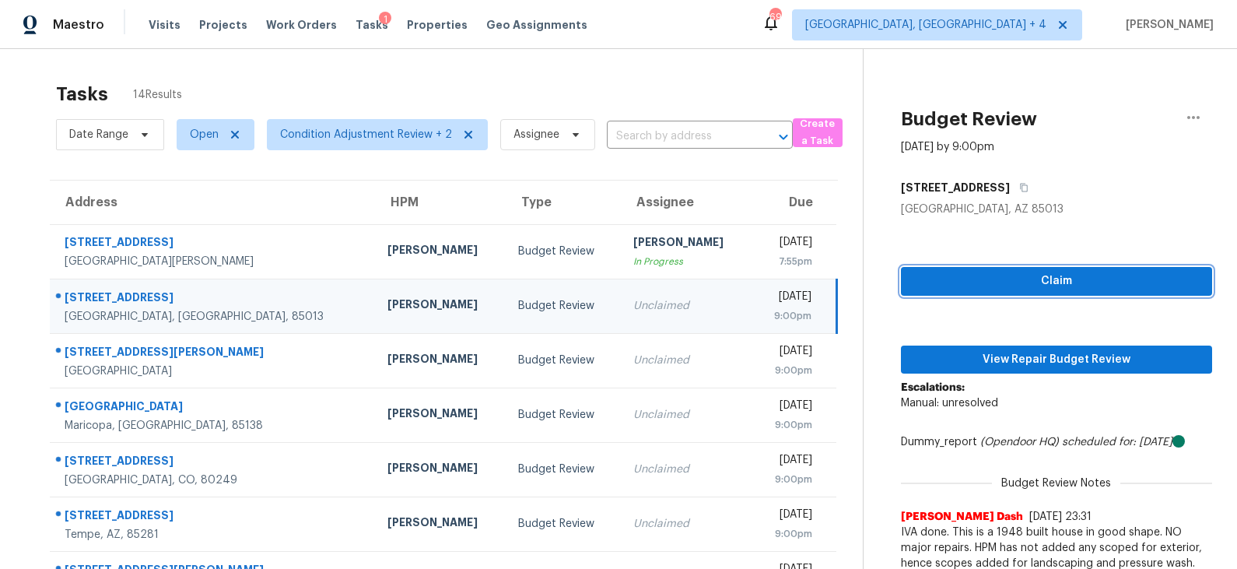
click at [1042, 289] on span "Claim" at bounding box center [1057, 281] width 286 height 19
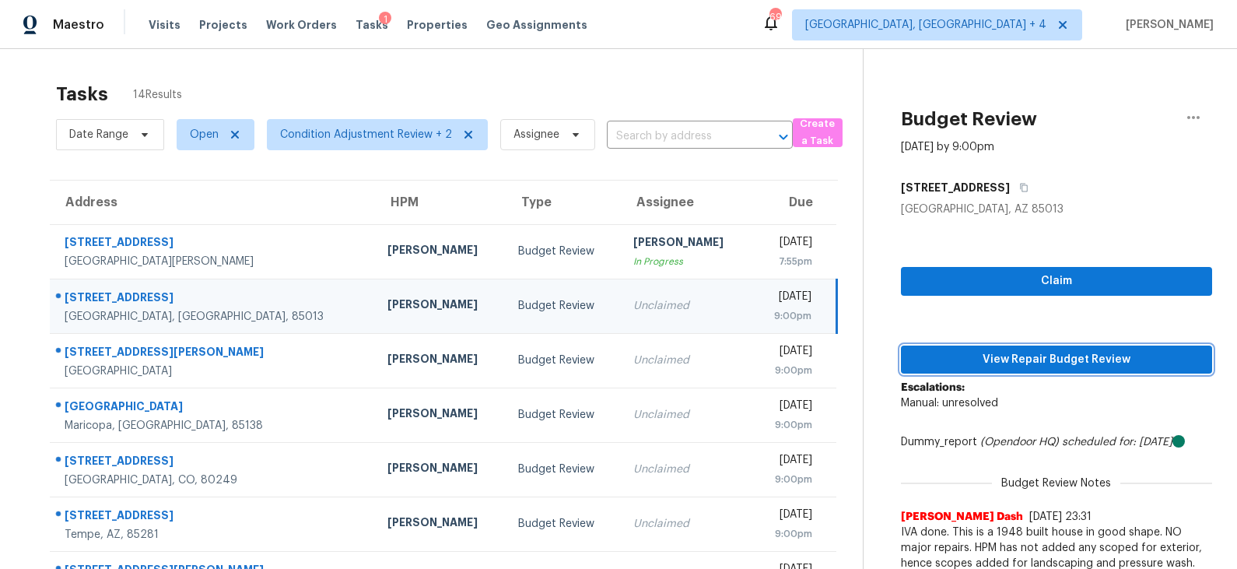
click at [1023, 363] on span "View Repair Budget Review" at bounding box center [1057, 359] width 286 height 19
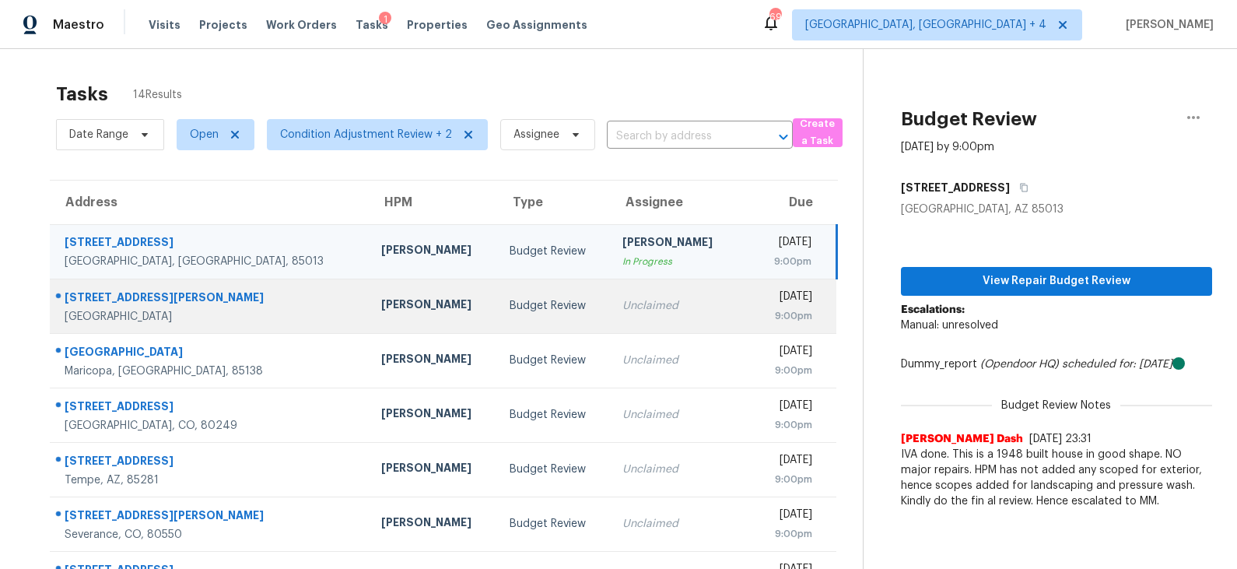
click at [510, 311] on div "Budget Review" at bounding box center [554, 306] width 88 height 16
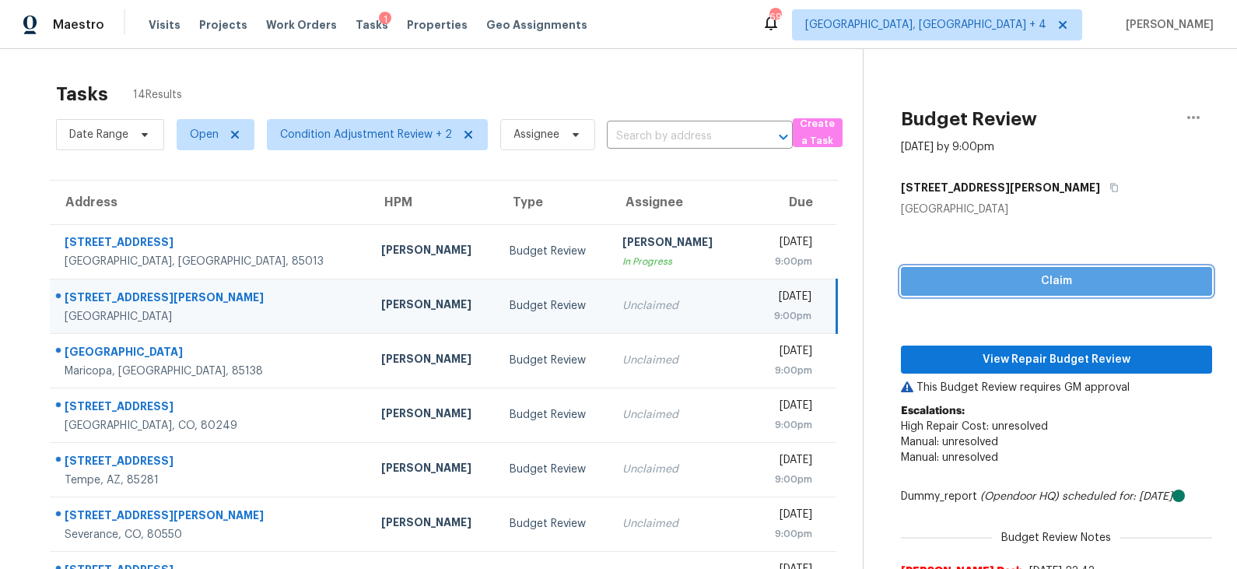
click at [1023, 282] on span "Claim" at bounding box center [1057, 281] width 286 height 19
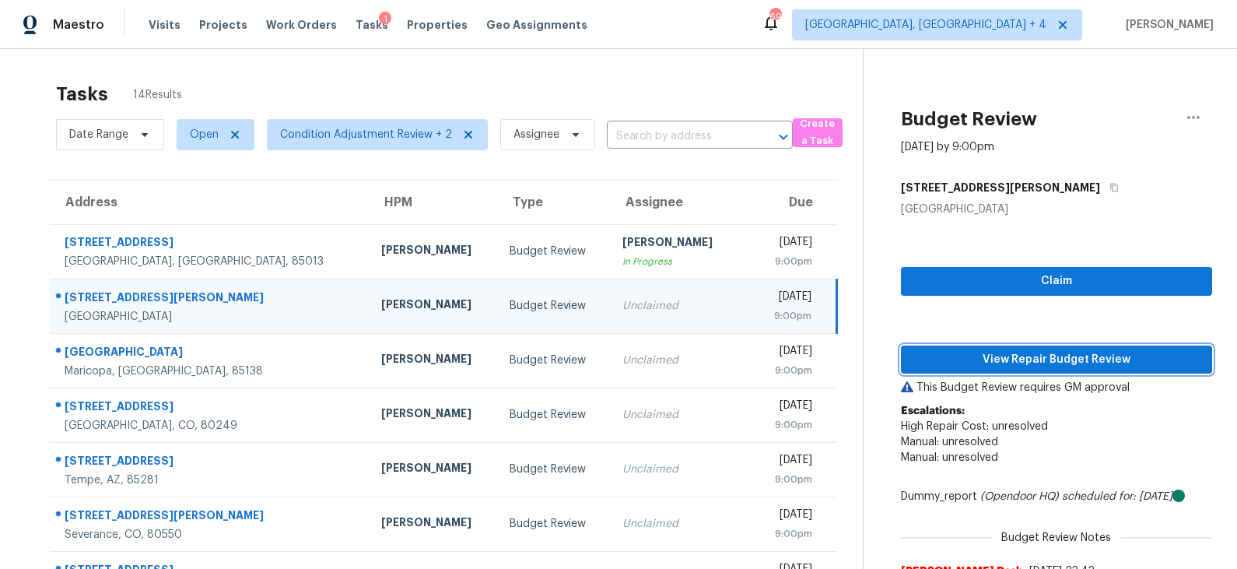
click at [1002, 356] on span "View Repair Budget Review" at bounding box center [1057, 359] width 286 height 19
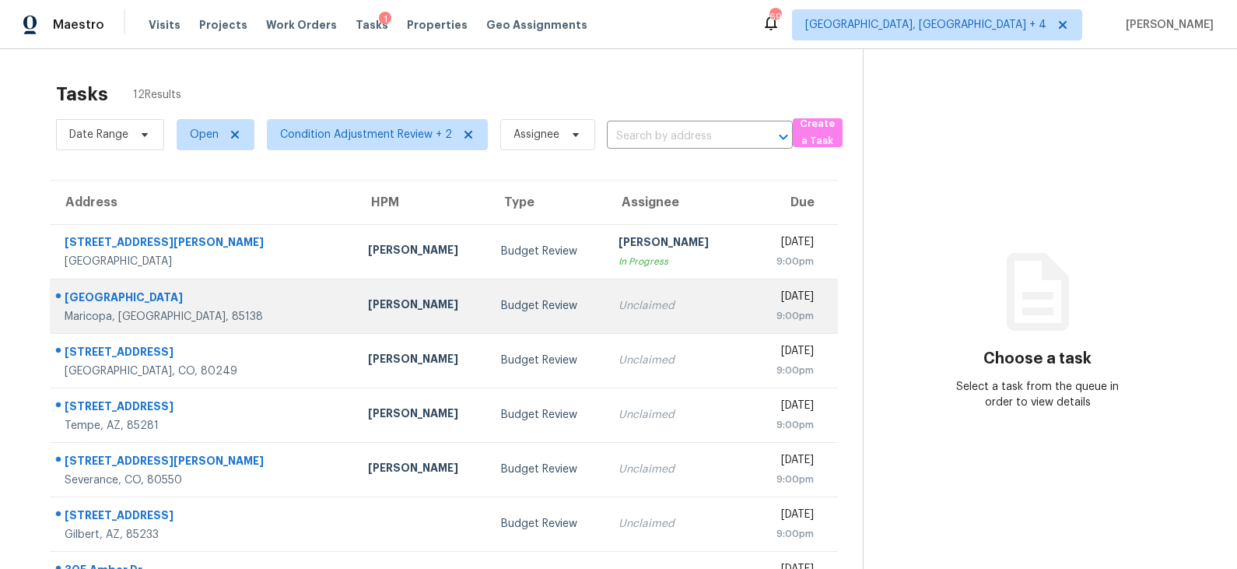
click at [606, 311] on td "Unclaimed" at bounding box center [672, 306] width 133 height 54
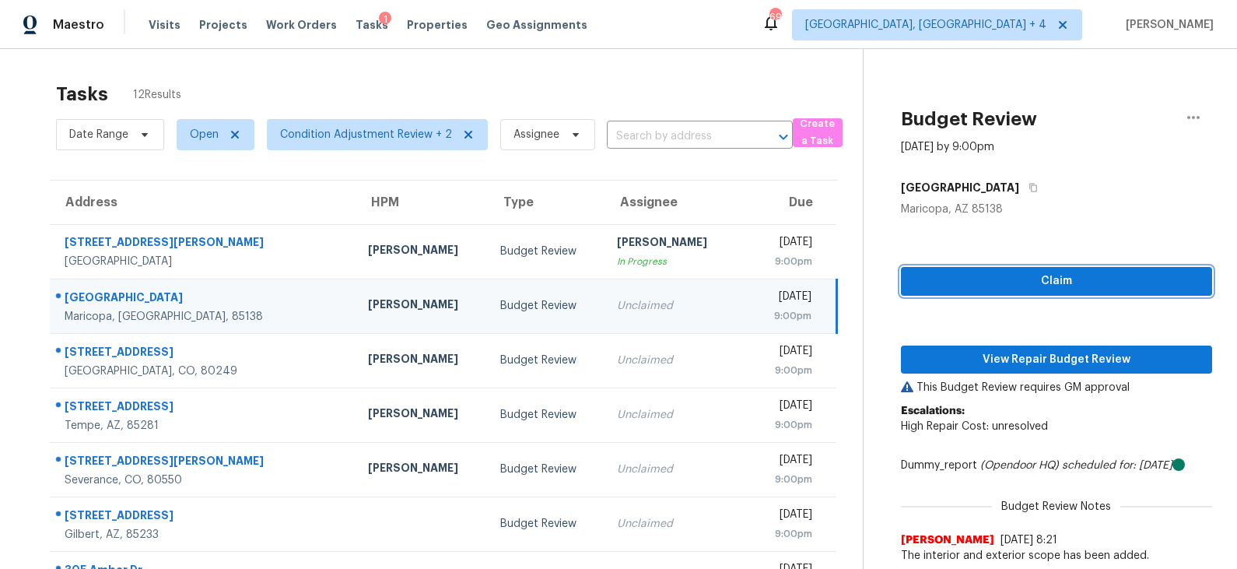
click at [1024, 276] on span "Claim" at bounding box center [1057, 281] width 286 height 19
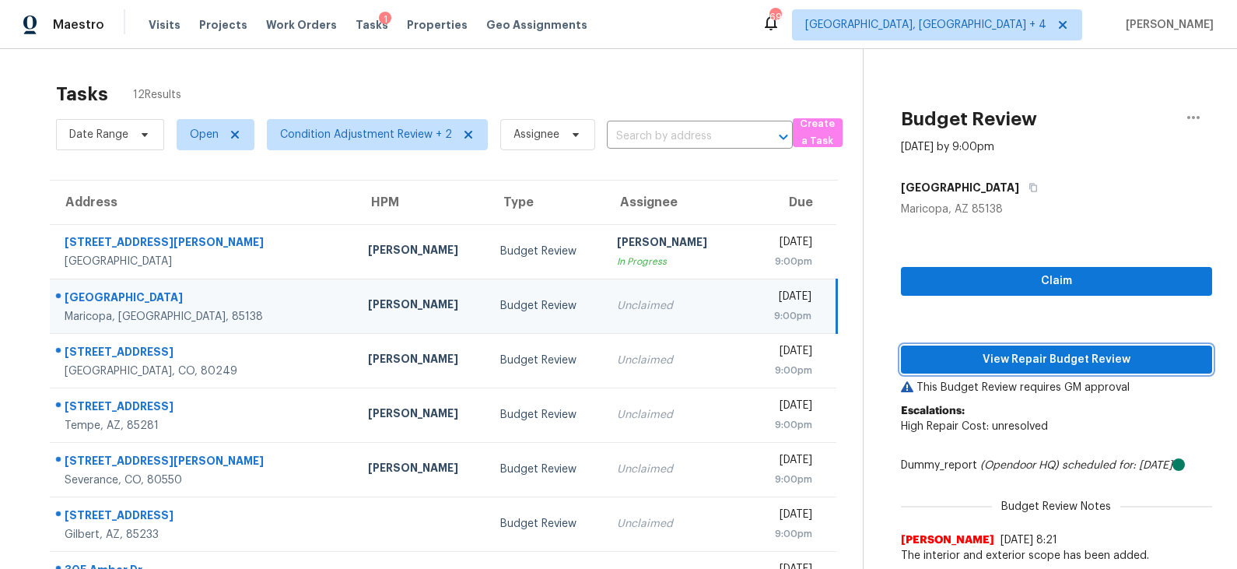
click at [1013, 358] on span "View Repair Budget Review" at bounding box center [1057, 359] width 286 height 19
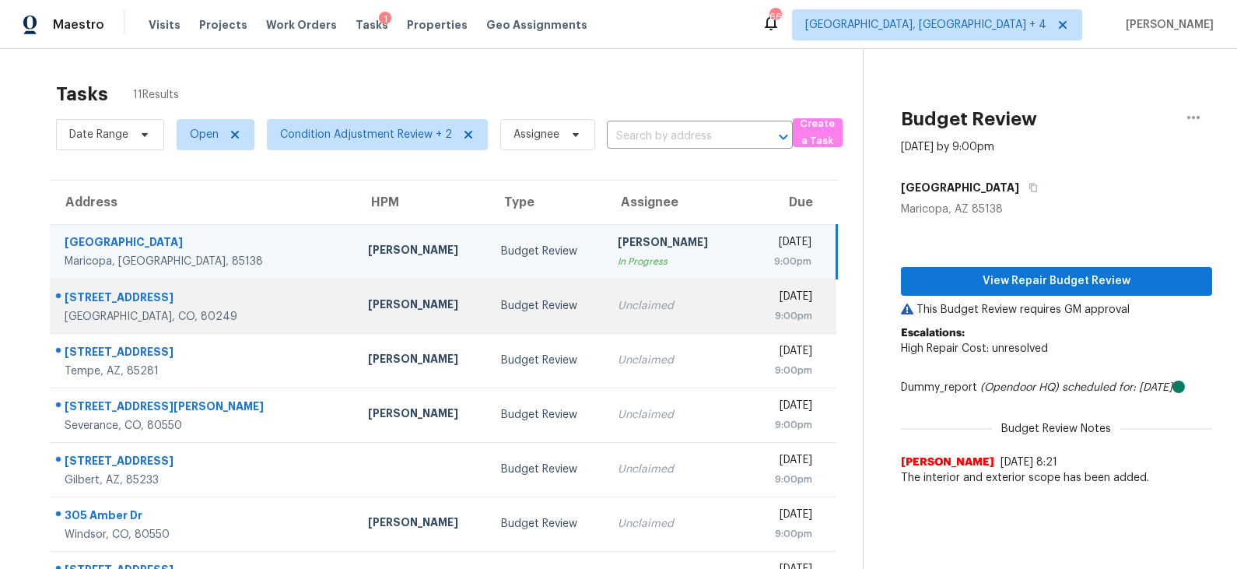
click at [501, 300] on div "Budget Review" at bounding box center [547, 306] width 92 height 16
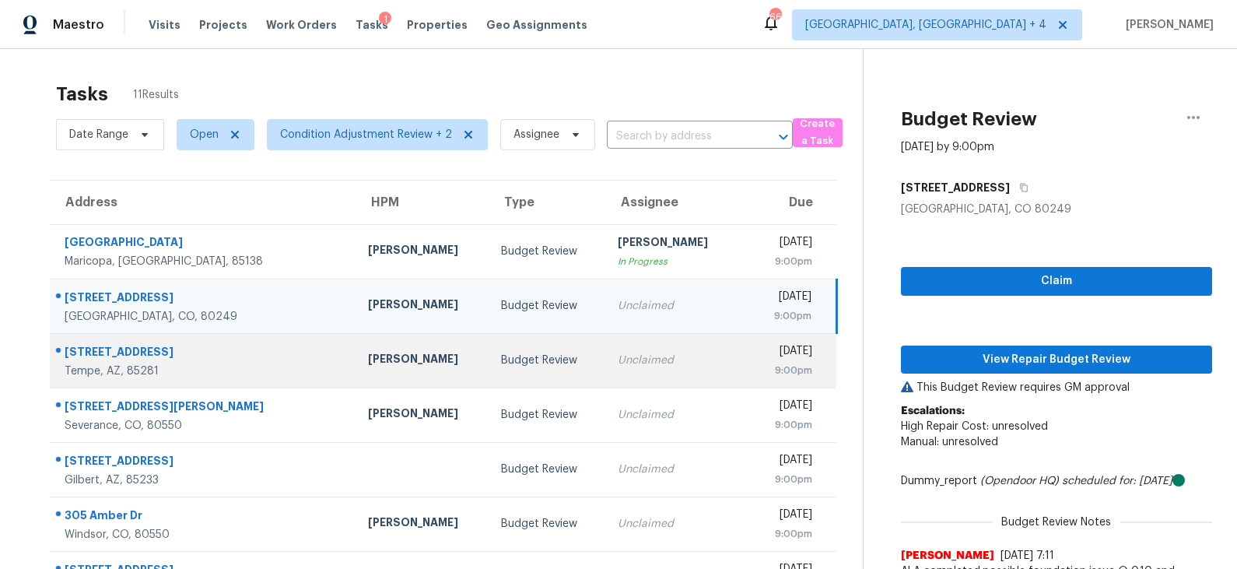
click at [489, 343] on td "Budget Review" at bounding box center [547, 360] width 117 height 54
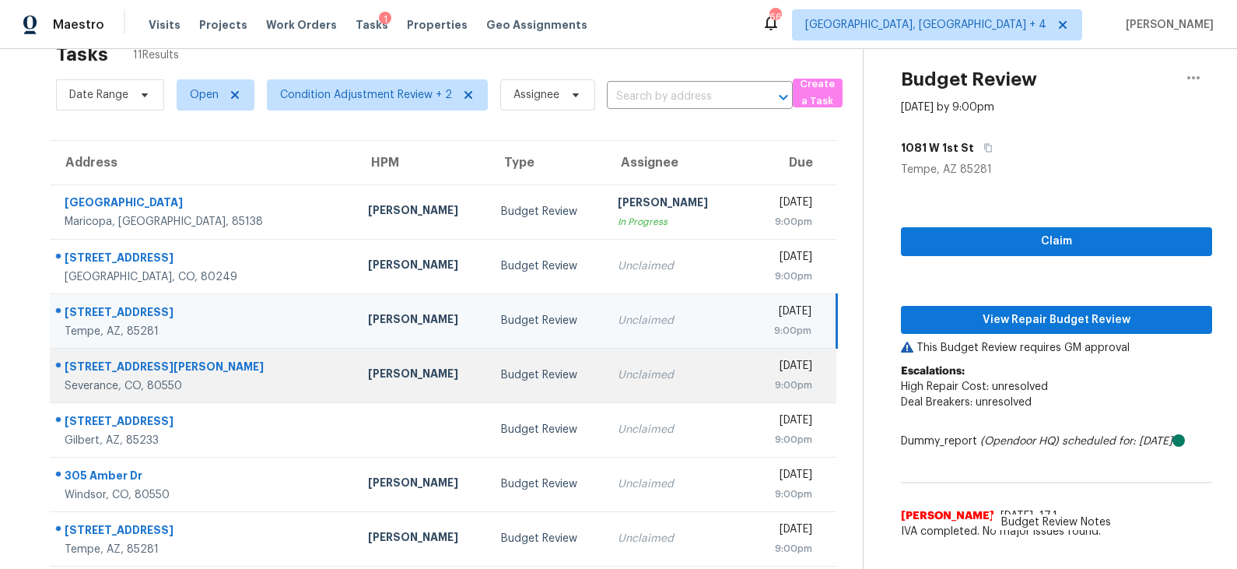
scroll to position [37, 0]
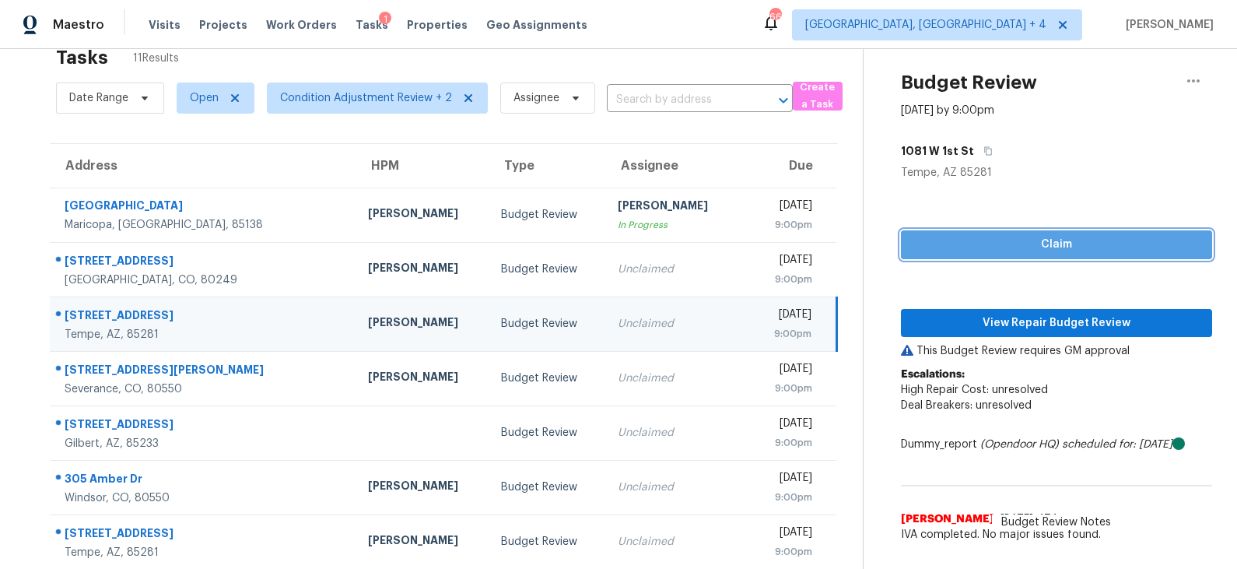
click at [1017, 246] on span "Claim" at bounding box center [1057, 244] width 286 height 19
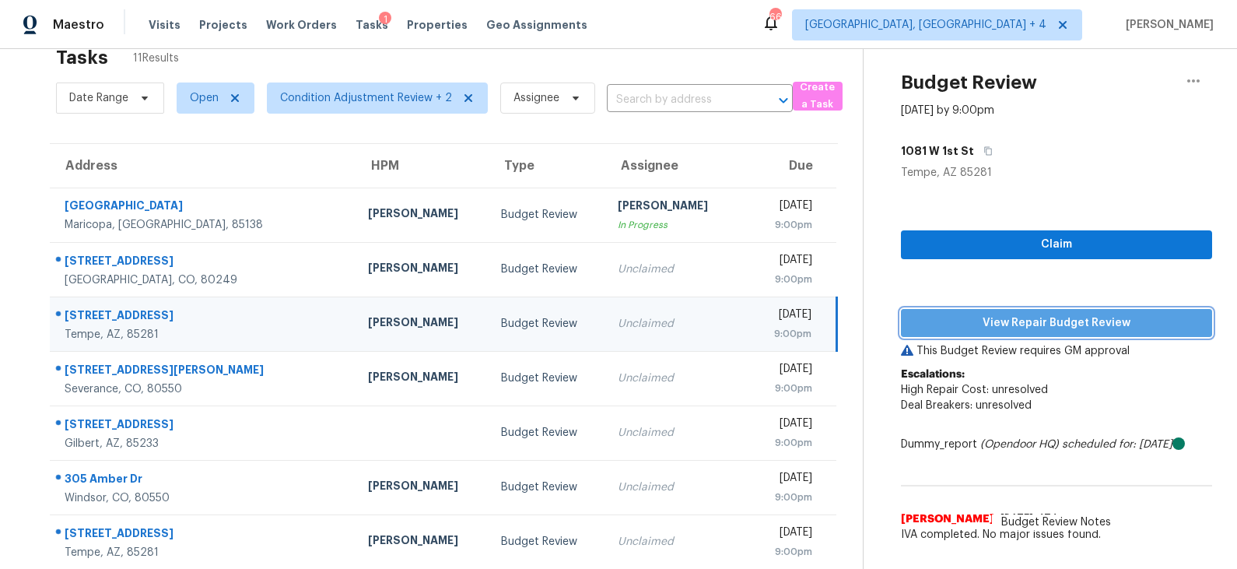
click at [1006, 325] on span "View Repair Budget Review" at bounding box center [1057, 323] width 286 height 19
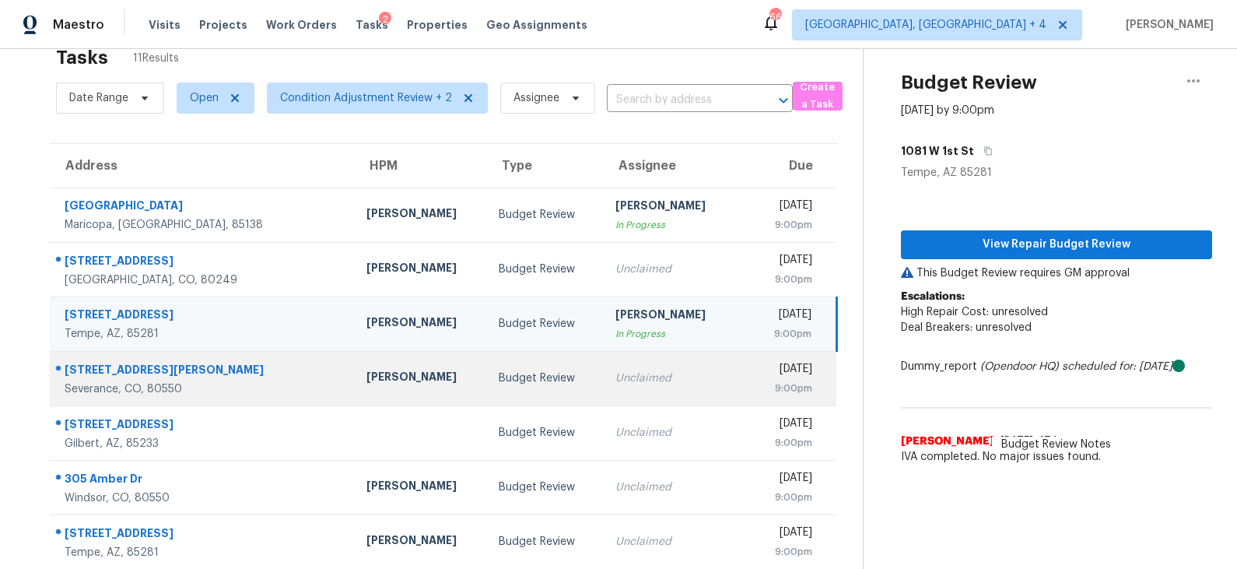
click at [516, 366] on td "Budget Review" at bounding box center [544, 378] width 117 height 54
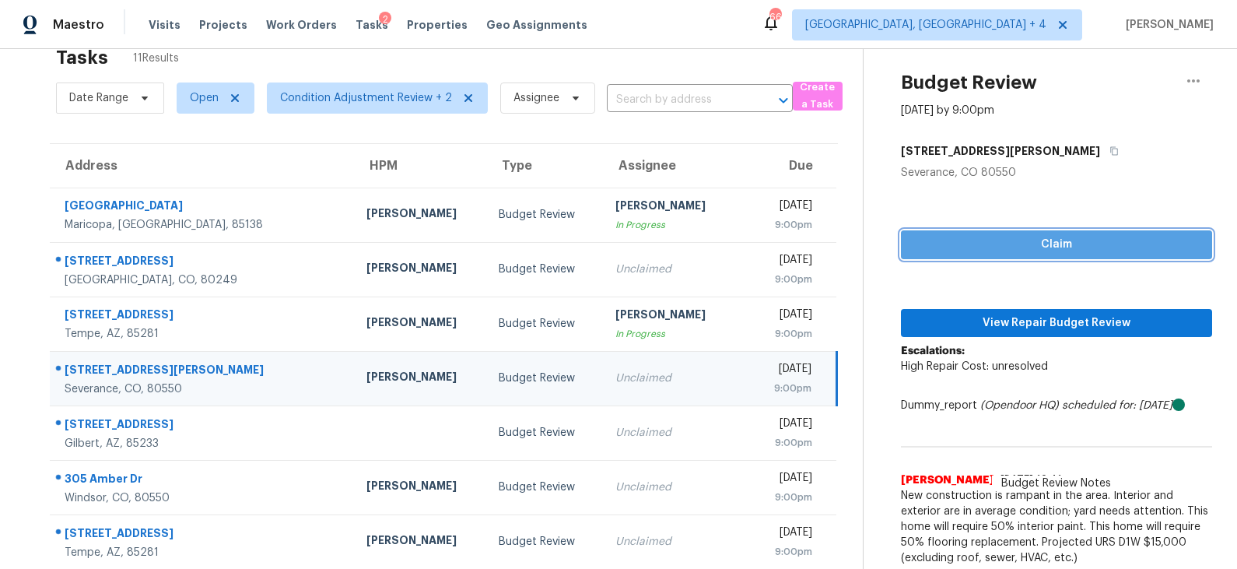
click at [1006, 244] on span "Claim" at bounding box center [1057, 244] width 286 height 19
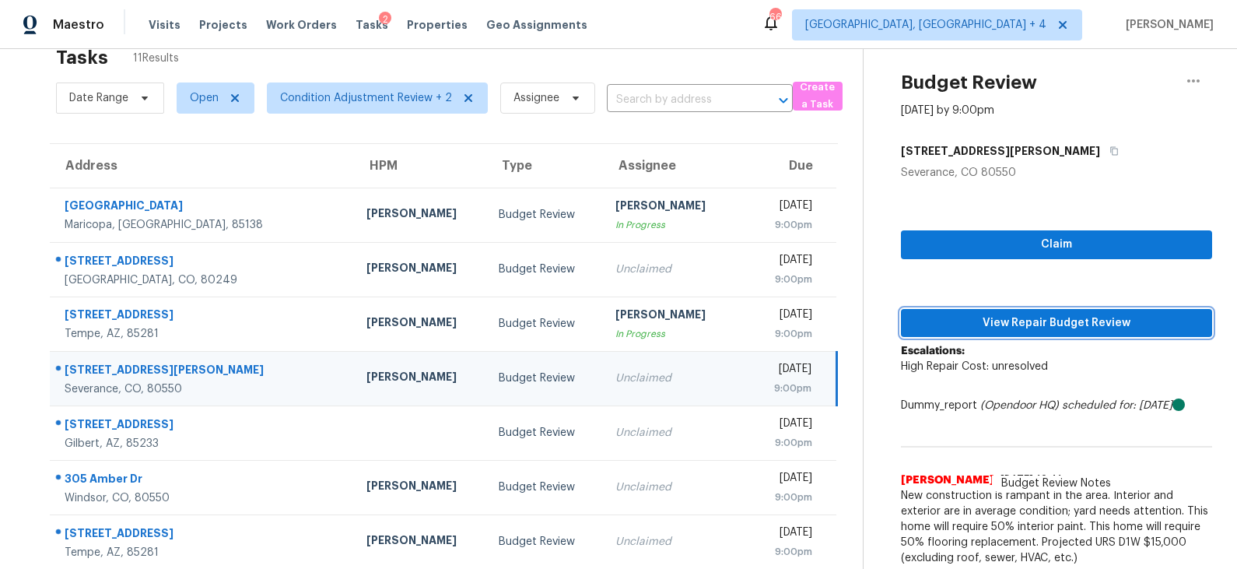
click at [1002, 320] on span "View Repair Budget Review" at bounding box center [1057, 323] width 286 height 19
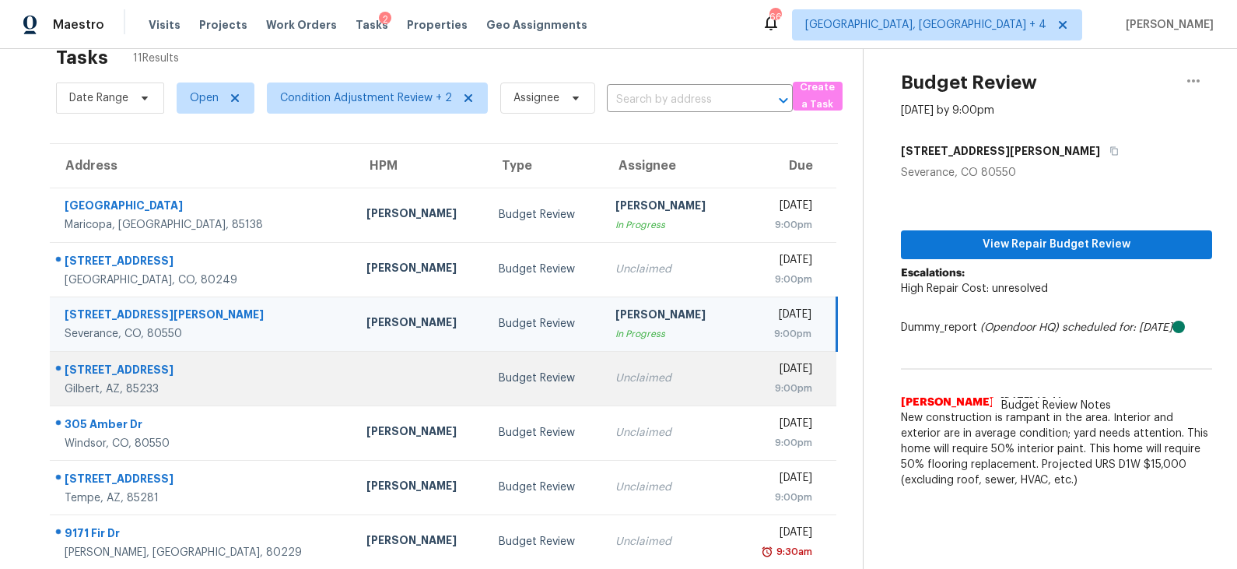
click at [499, 373] on div "Budget Review" at bounding box center [545, 378] width 92 height 16
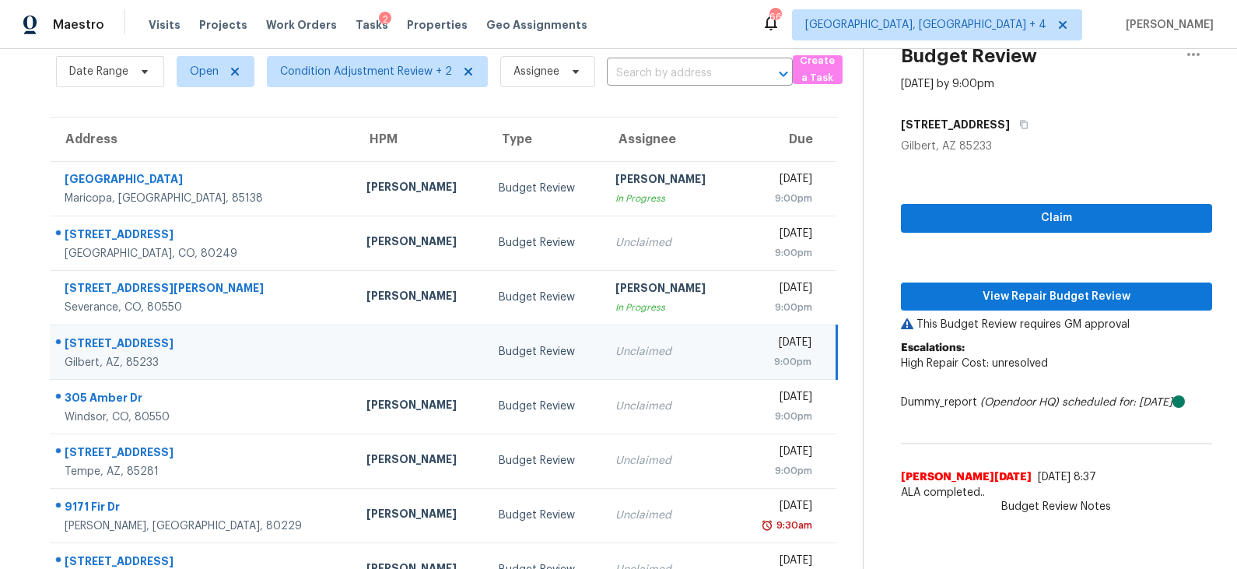
scroll to position [66, 0]
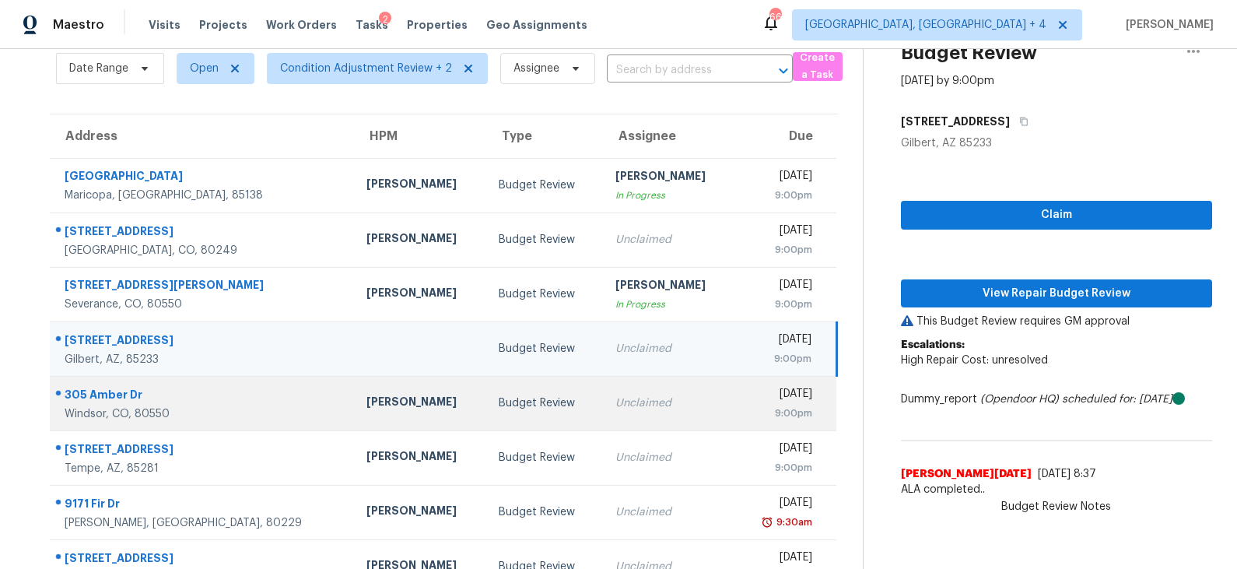
click at [499, 397] on div "Budget Review" at bounding box center [545, 403] width 92 height 16
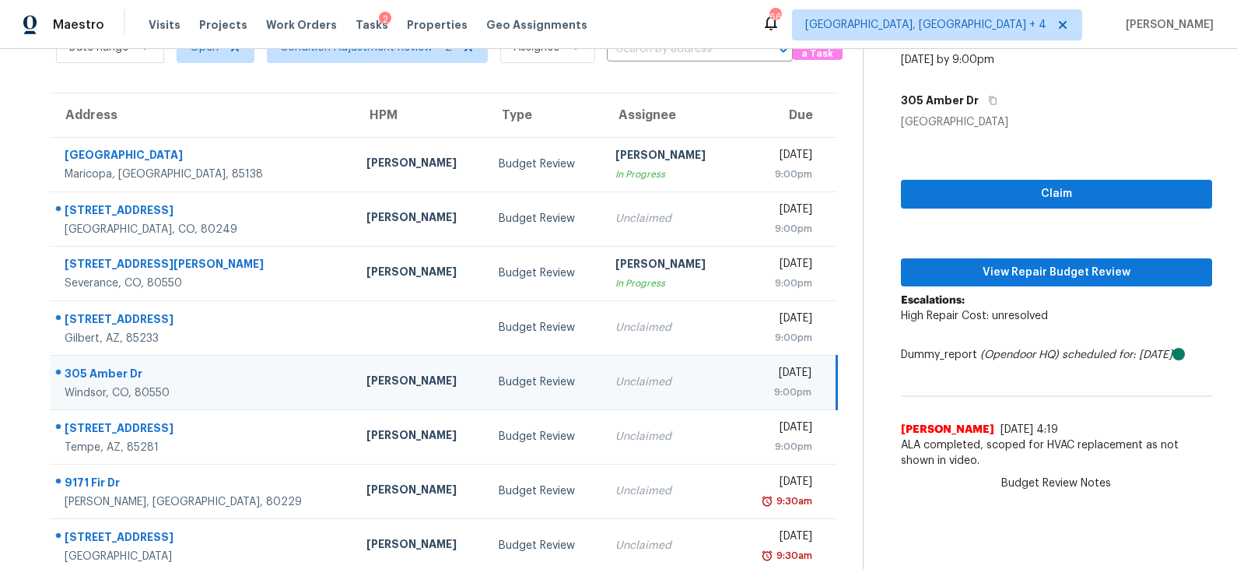
scroll to position [94, 0]
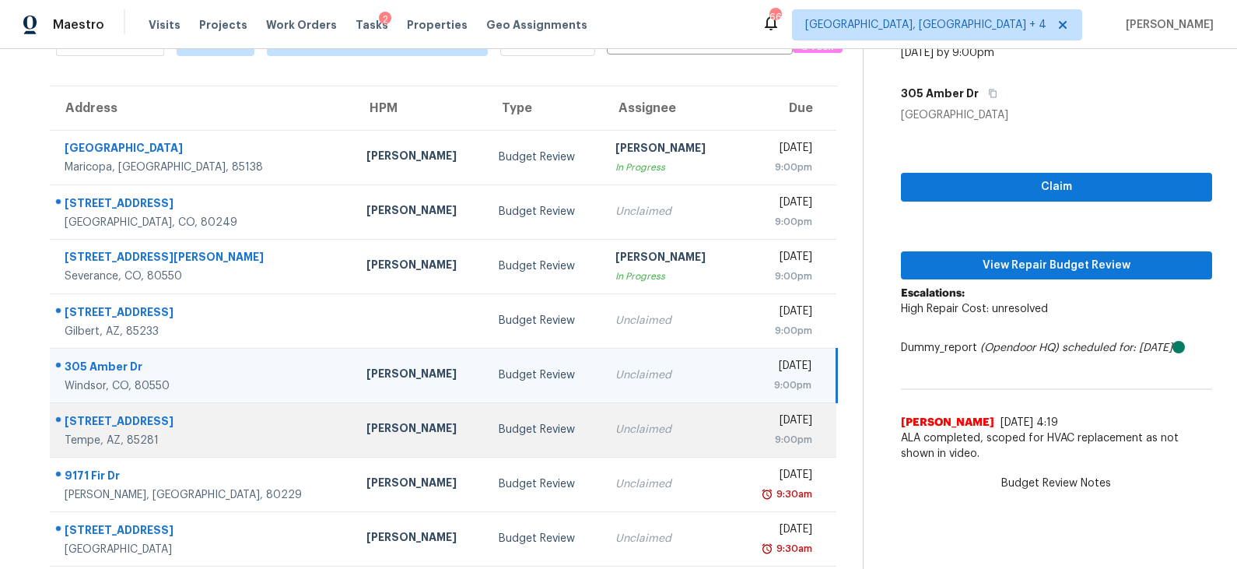
click at [499, 433] on div "Budget Review" at bounding box center [545, 430] width 92 height 16
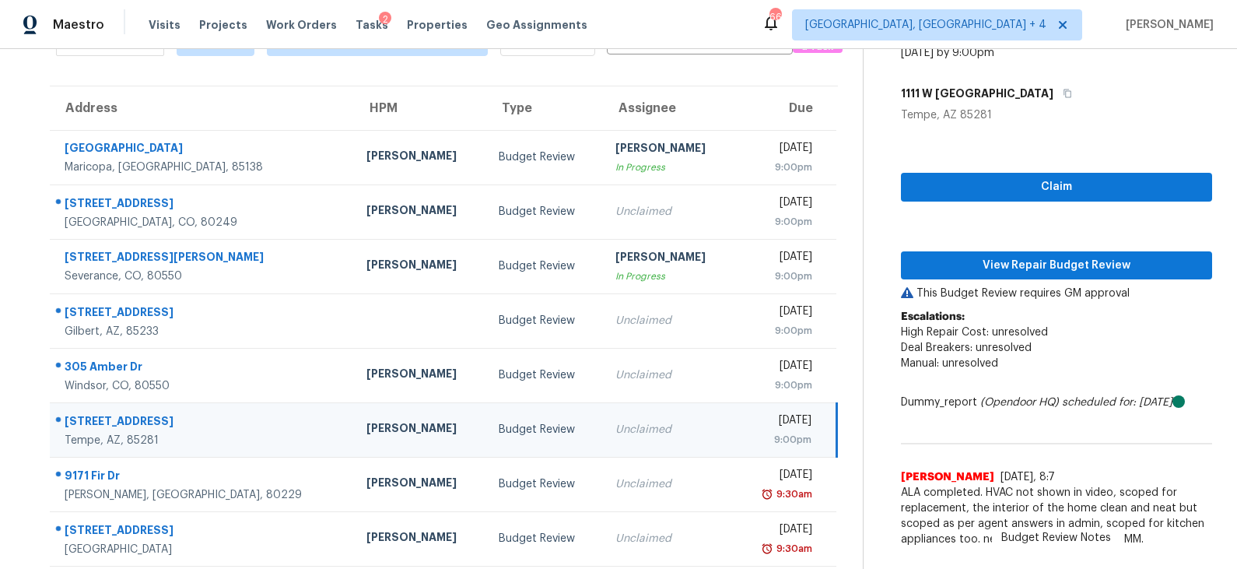
scroll to position [128, 0]
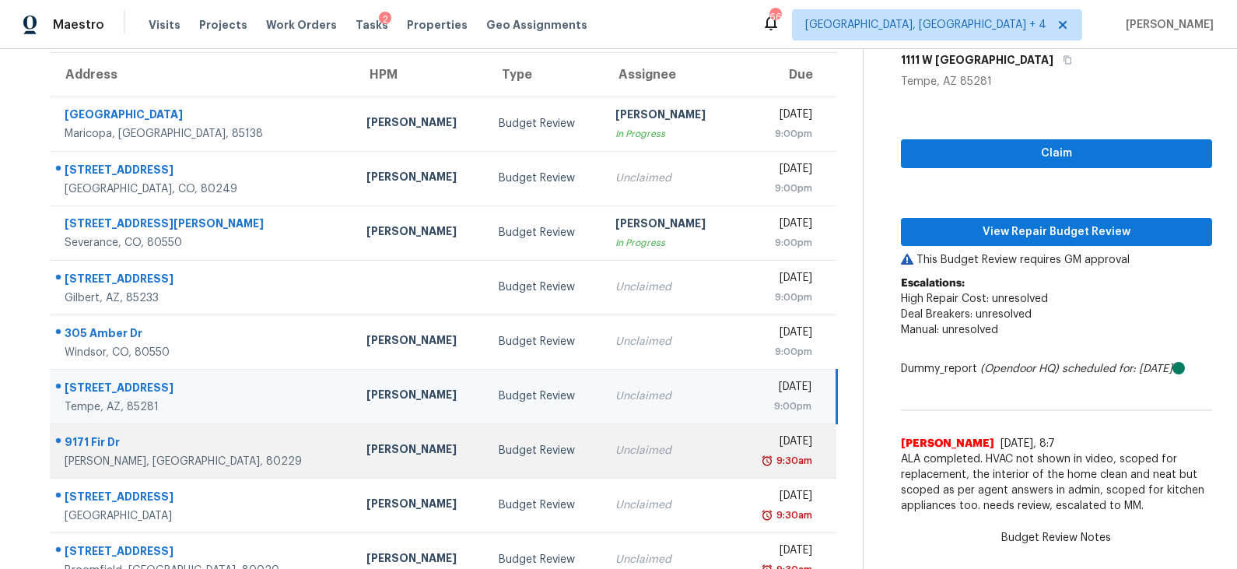
click at [499, 451] on div "Budget Review" at bounding box center [545, 451] width 92 height 16
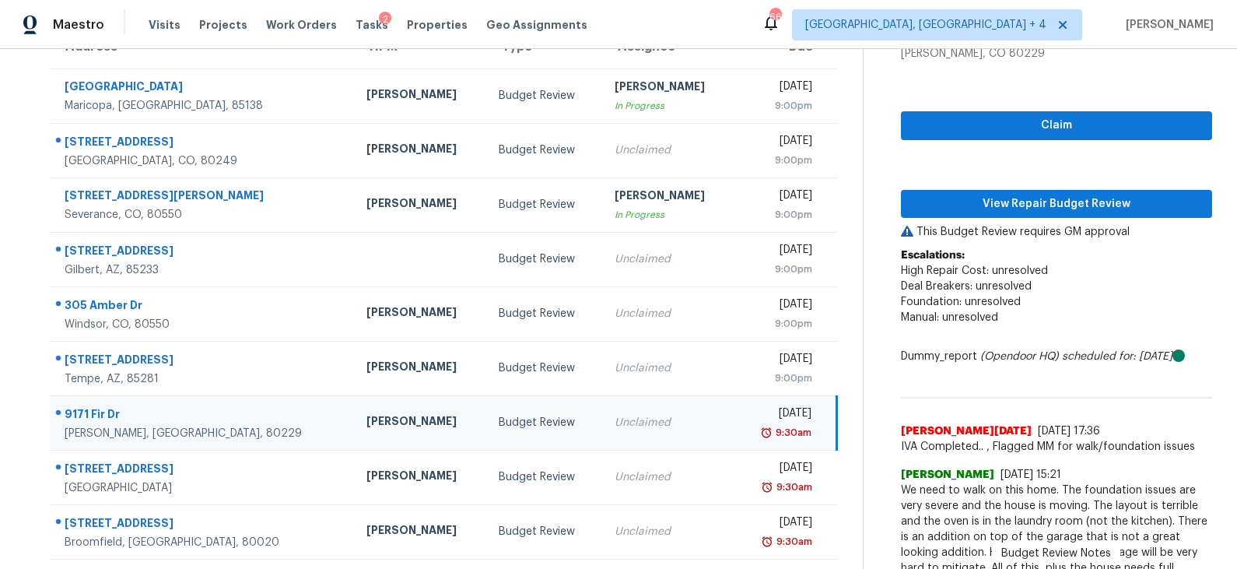
scroll to position [161, 0]
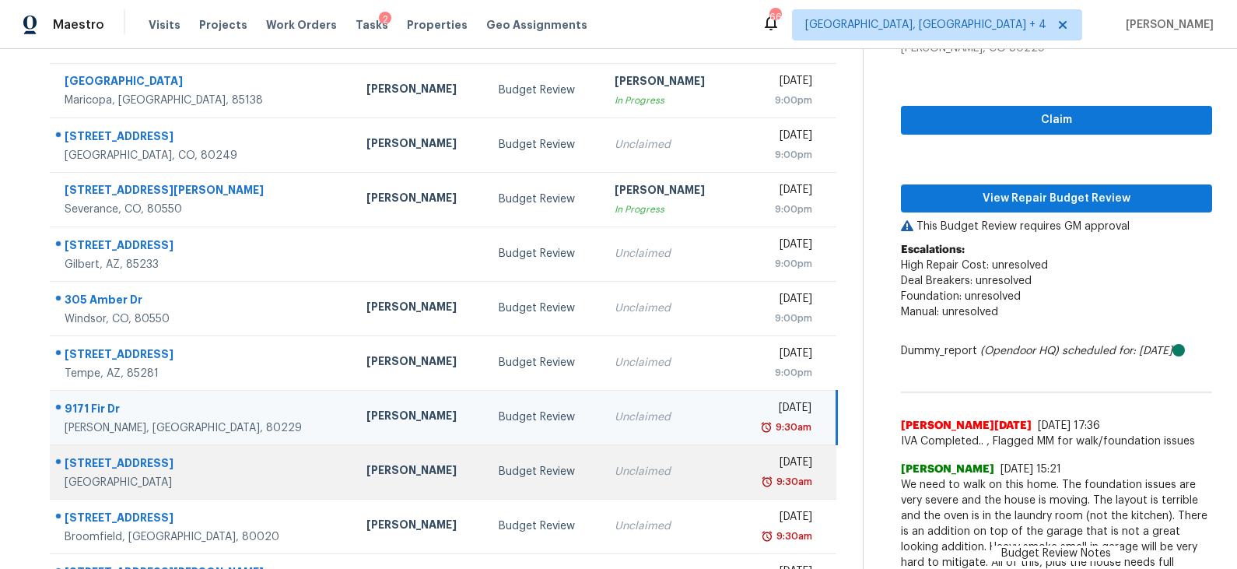
click at [499, 464] on div "Budget Review" at bounding box center [544, 472] width 91 height 16
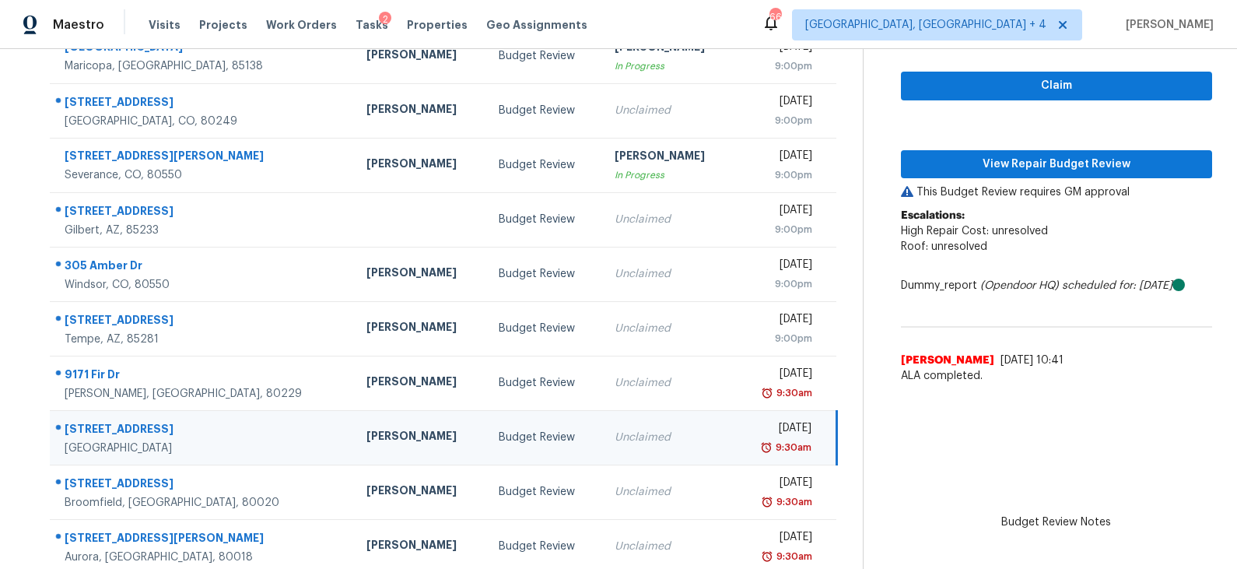
scroll to position [205, 0]
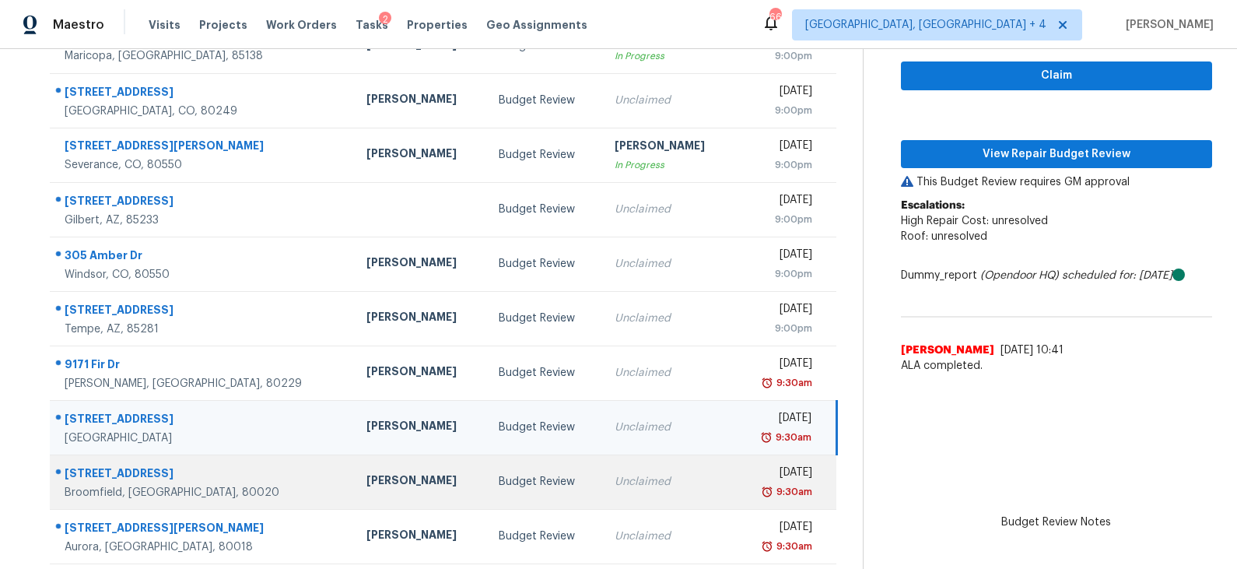
click at [486, 490] on td "Budget Review" at bounding box center [544, 482] width 116 height 54
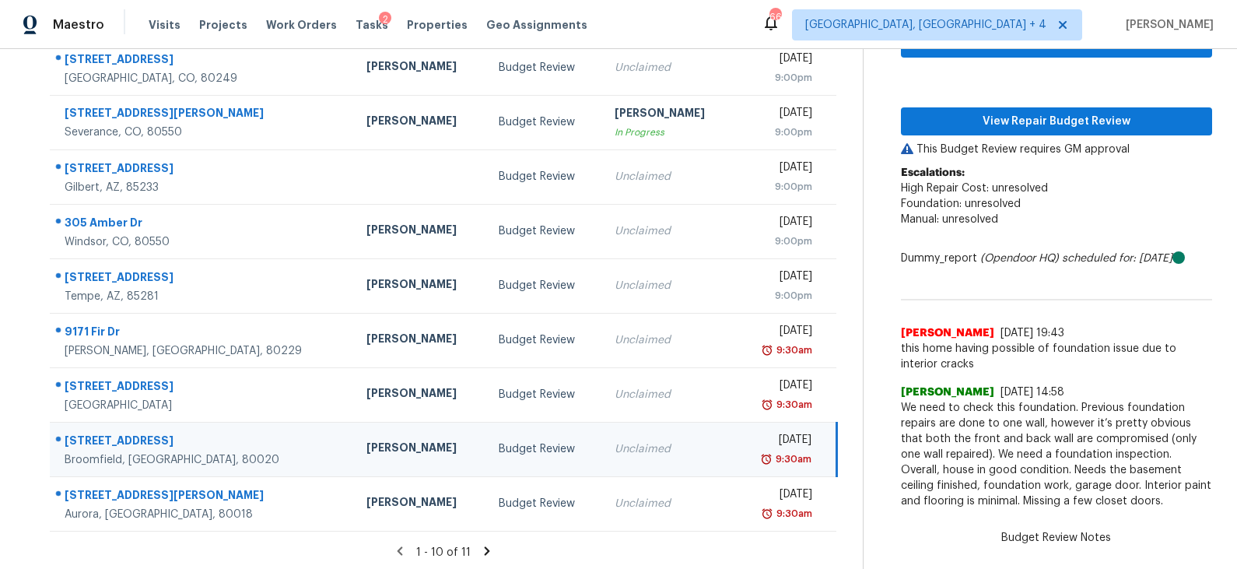
scroll to position [240, 0]
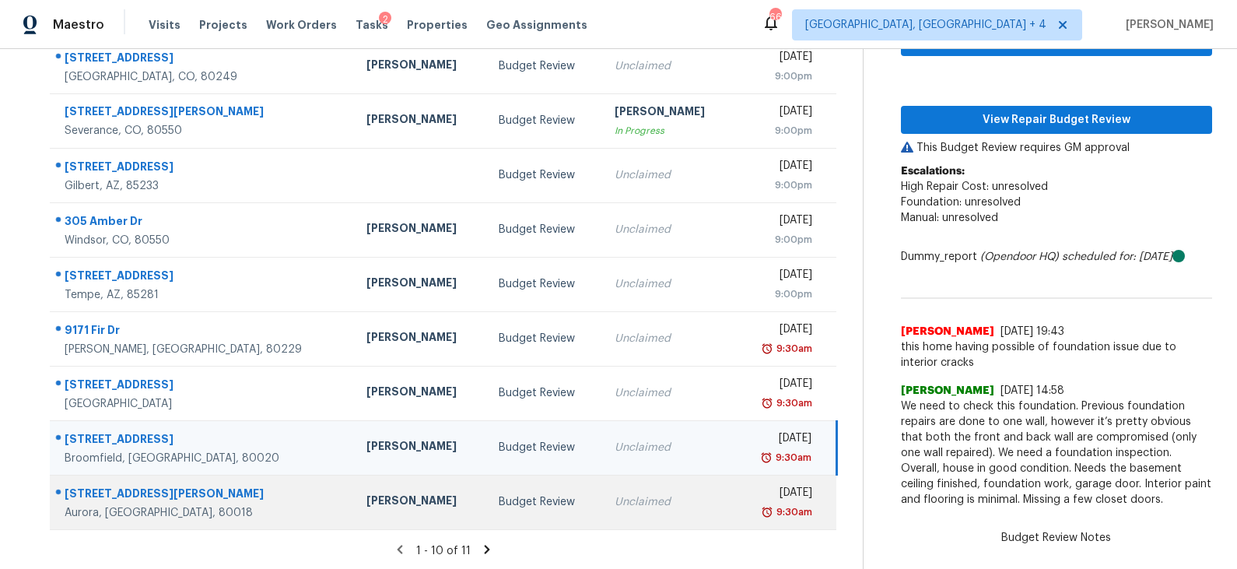
click at [499, 494] on div "Budget Review" at bounding box center [544, 502] width 91 height 16
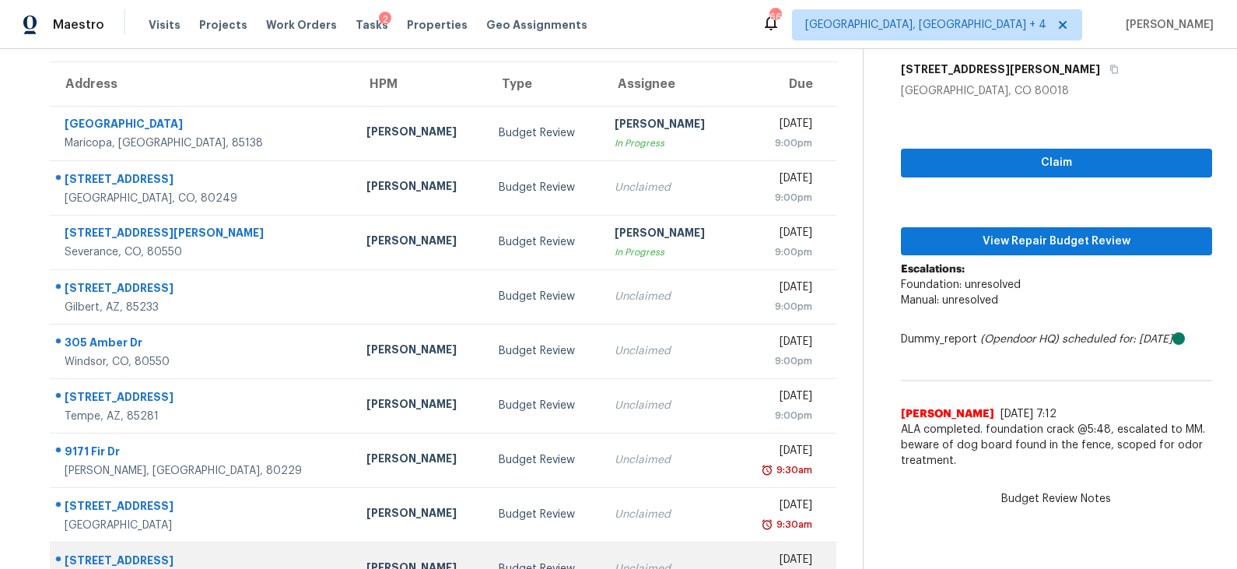
scroll to position [0, 0]
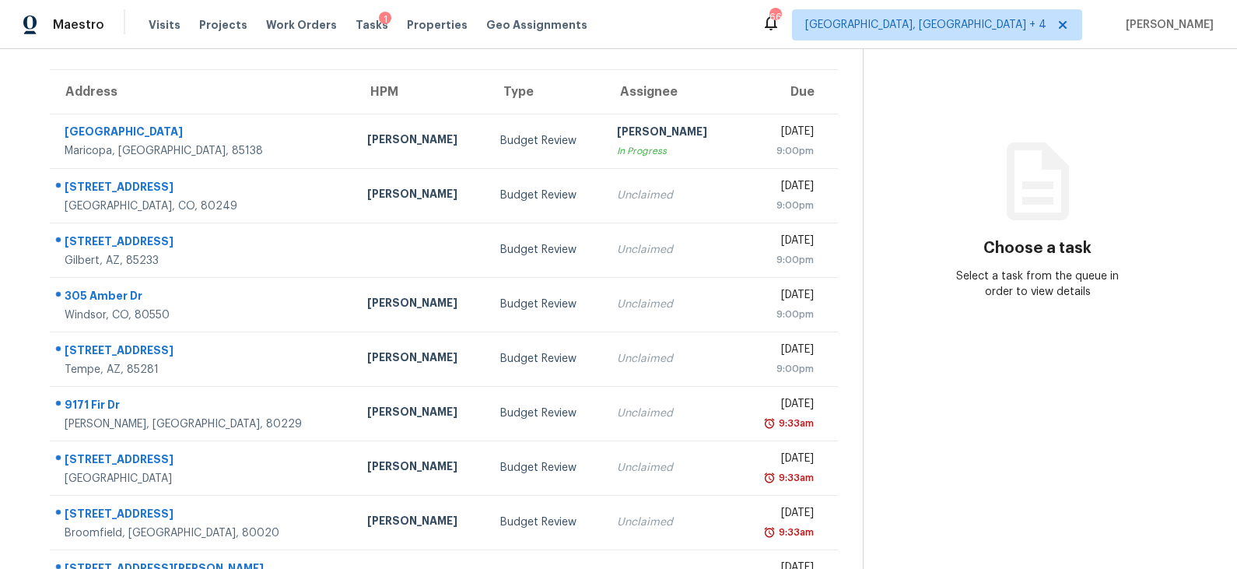
scroll to position [157, 0]
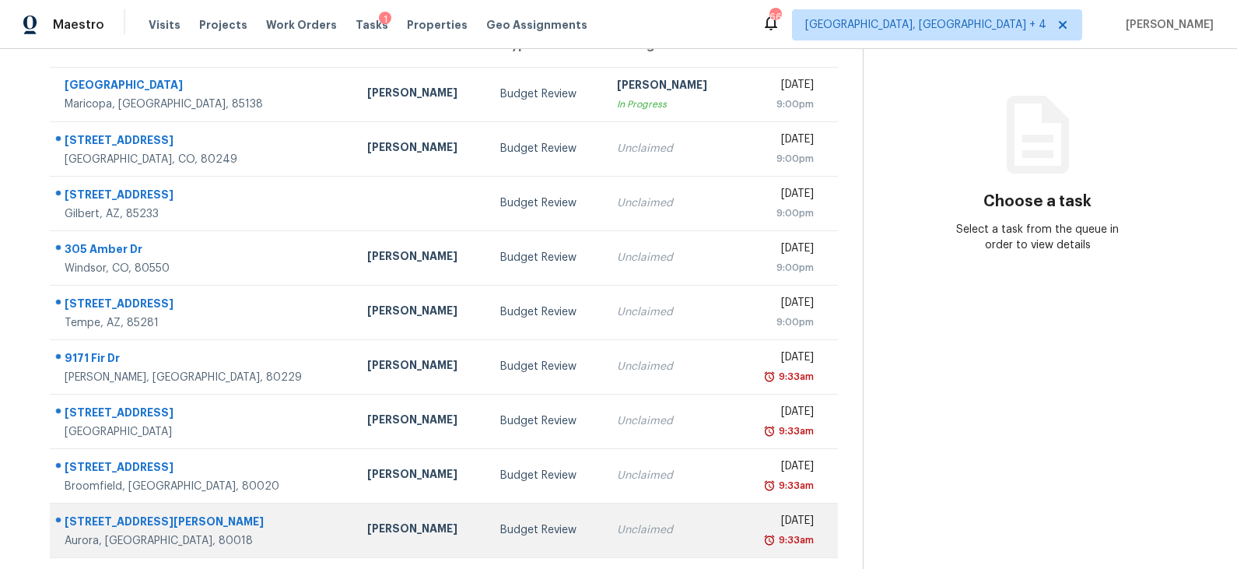
click at [431, 515] on td "[PERSON_NAME]" at bounding box center [421, 530] width 133 height 54
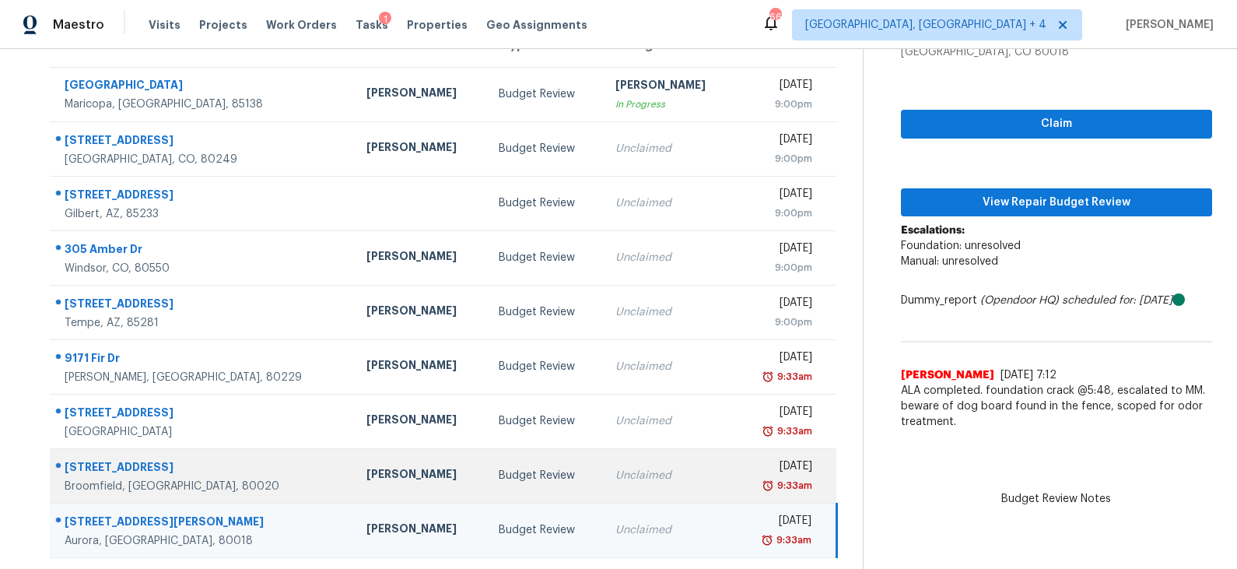
click at [486, 481] on td "Budget Review" at bounding box center [544, 475] width 116 height 54
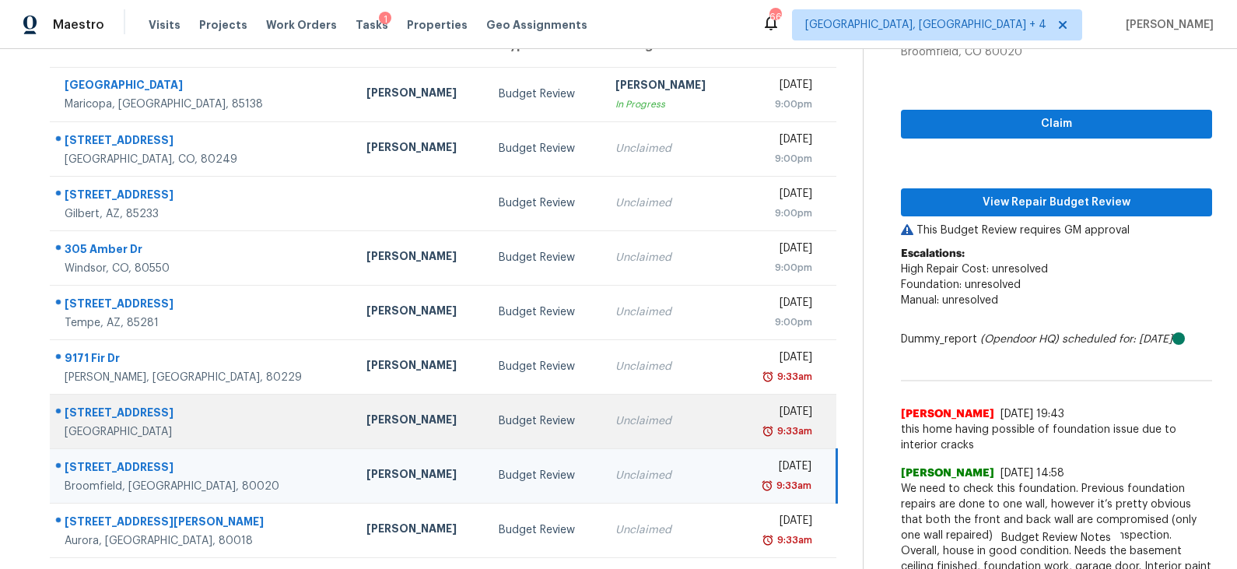
click at [486, 429] on td "Budget Review" at bounding box center [544, 421] width 116 height 54
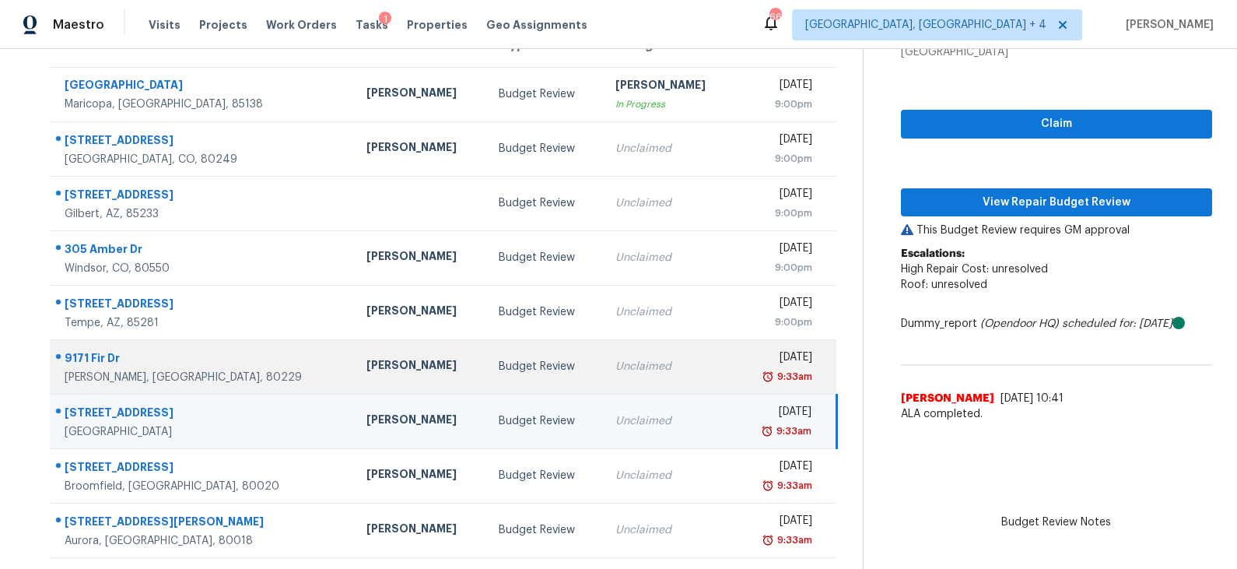
click at [499, 369] on div "Budget Review" at bounding box center [544, 367] width 91 height 16
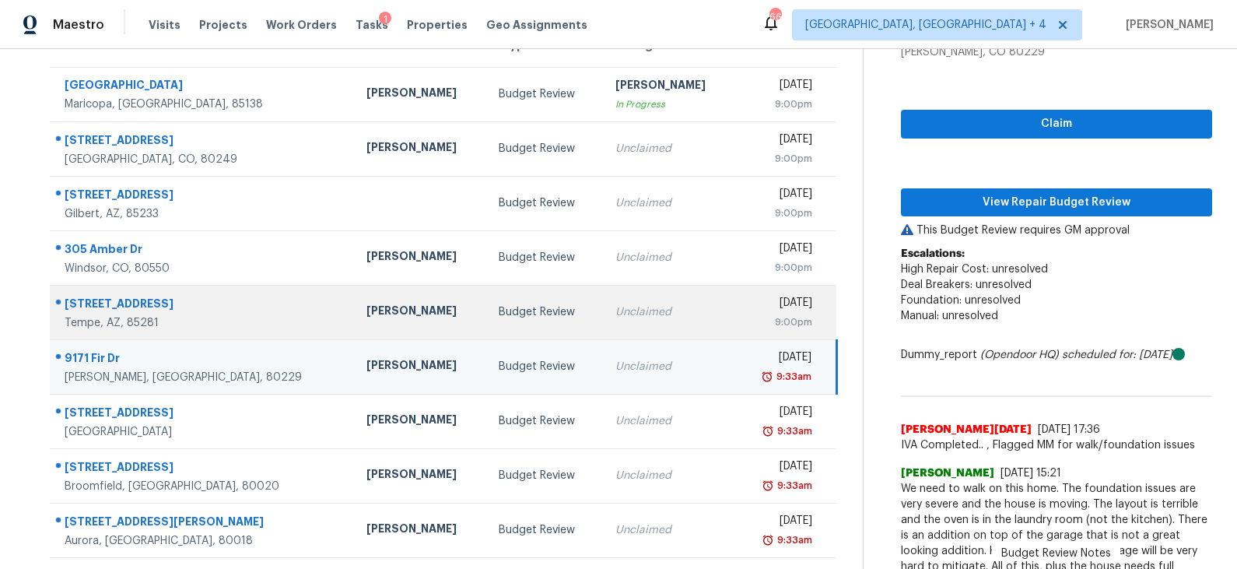
click at [486, 319] on td "Budget Review" at bounding box center [544, 312] width 116 height 54
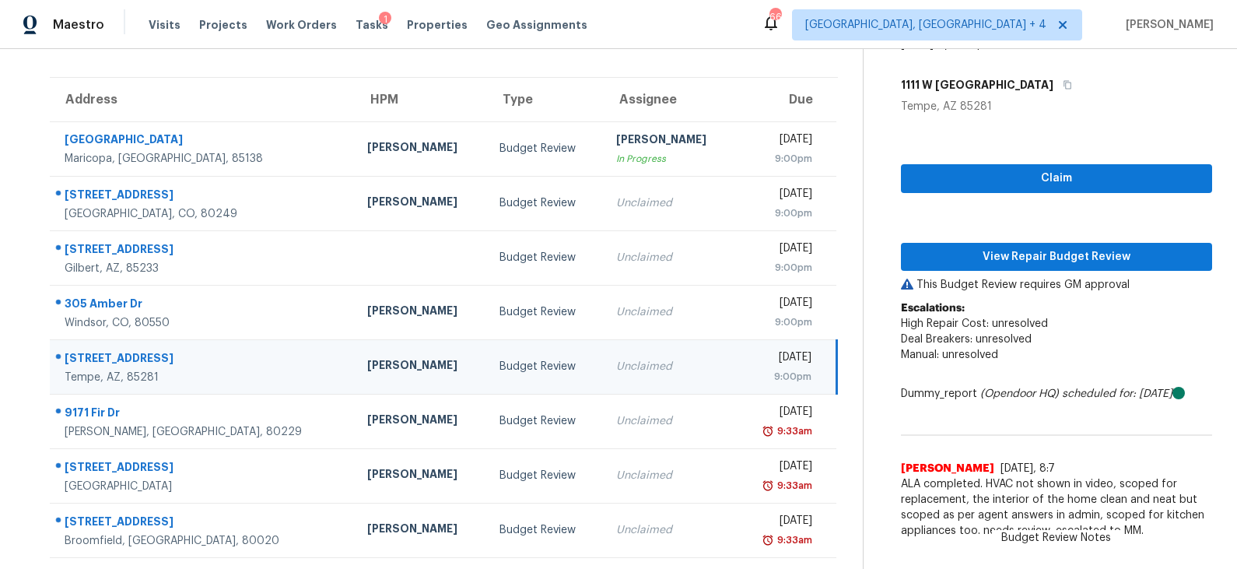
scroll to position [102, 0]
click at [500, 319] on div "Budget Review" at bounding box center [546, 313] width 92 height 16
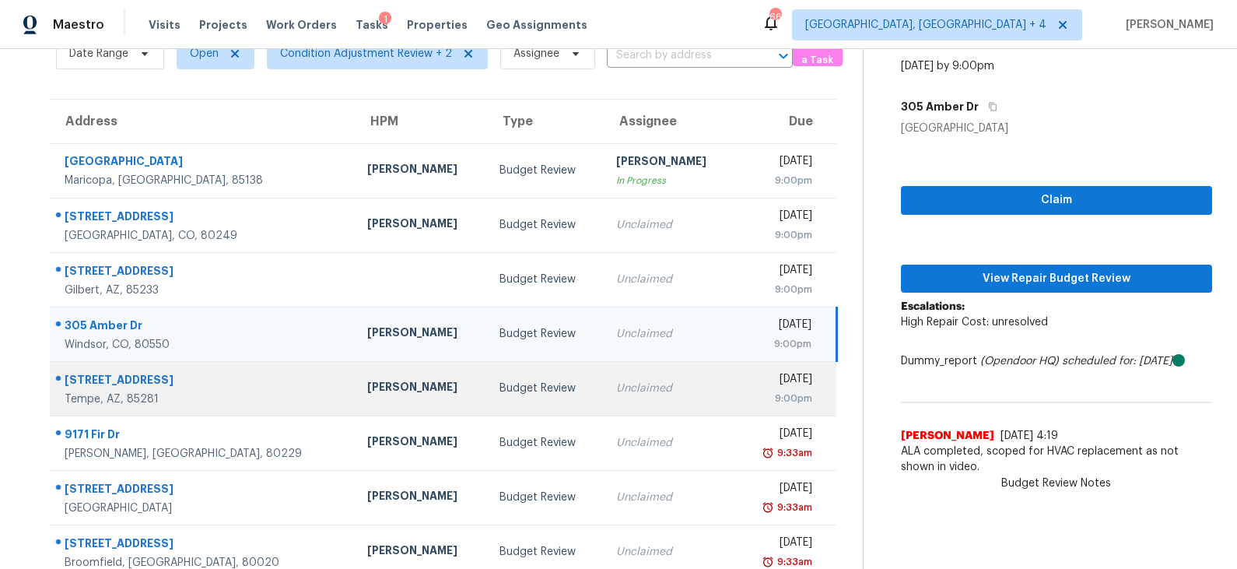
scroll to position [59, 0]
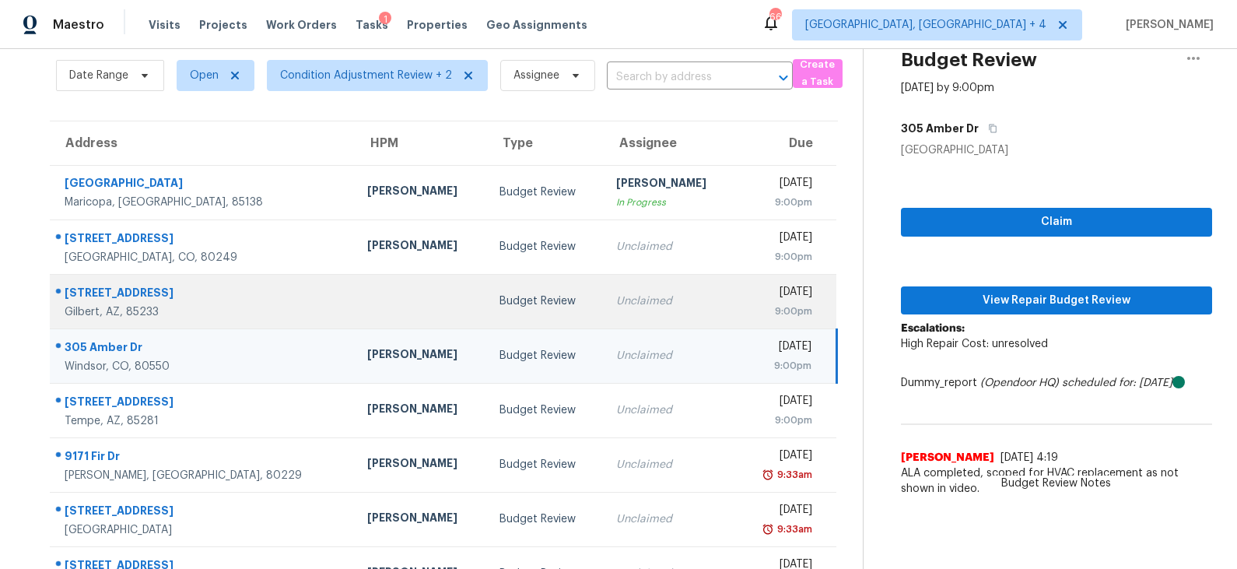
click at [500, 306] on div "Budget Review" at bounding box center [546, 301] width 92 height 16
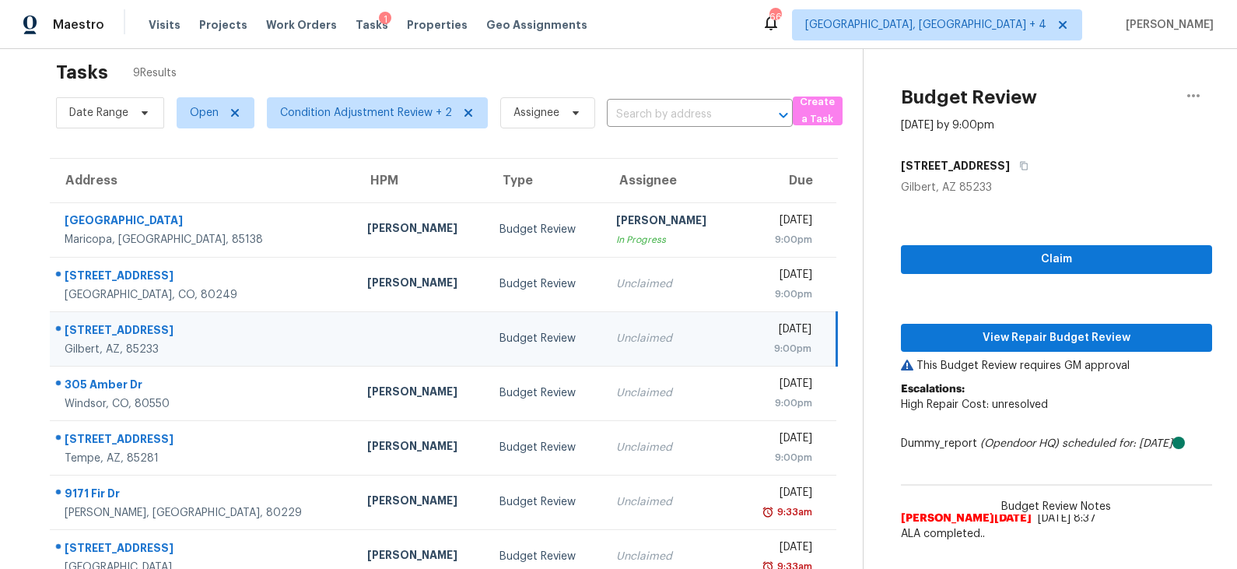
scroll to position [18, 0]
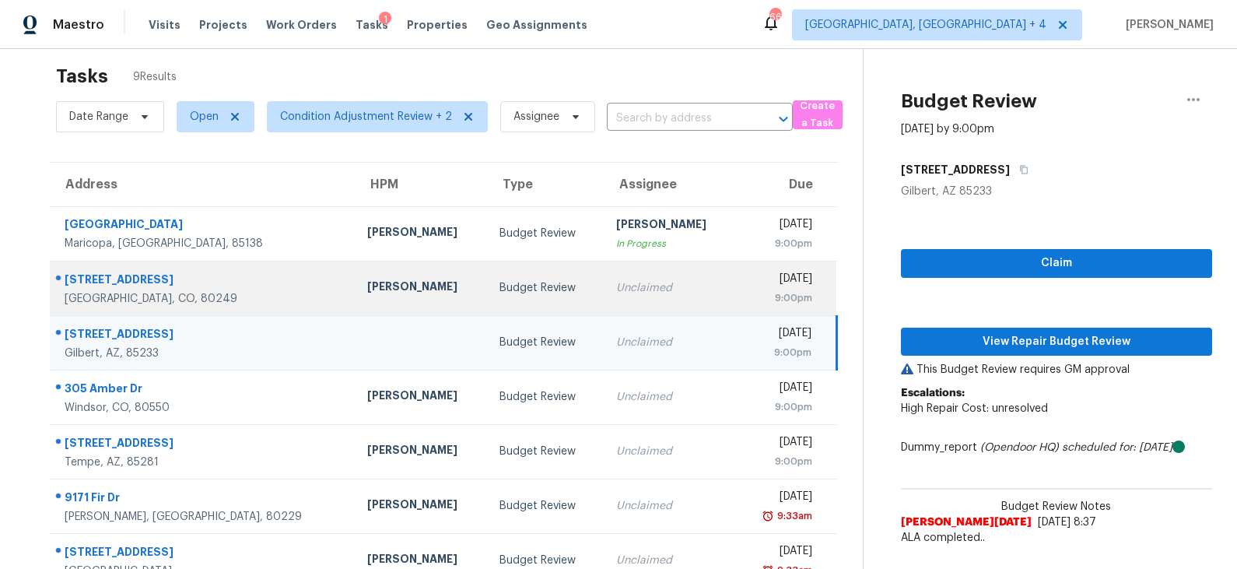
click at [500, 290] on div "Budget Review" at bounding box center [546, 288] width 92 height 16
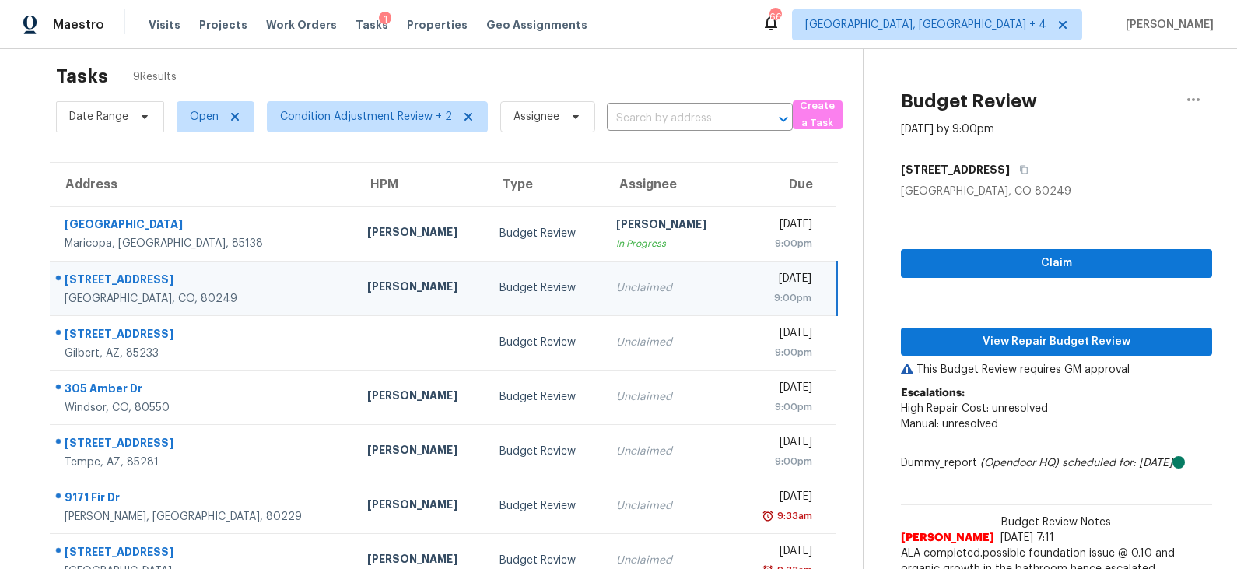
scroll to position [0, 0]
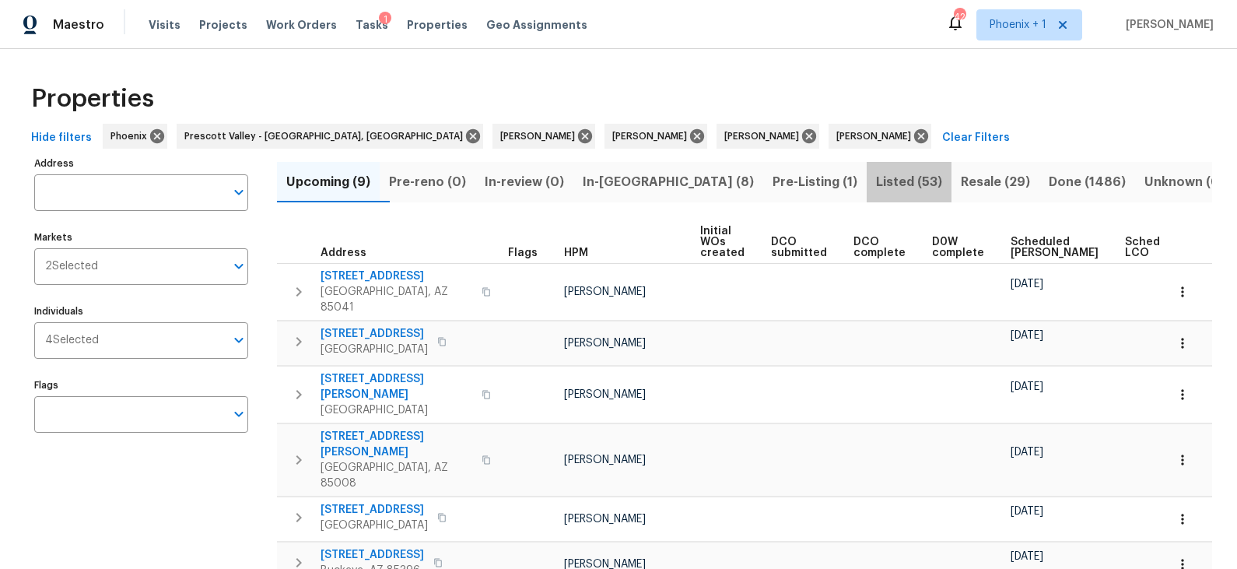
click at [876, 177] on span "Listed (53)" at bounding box center [909, 182] width 66 height 22
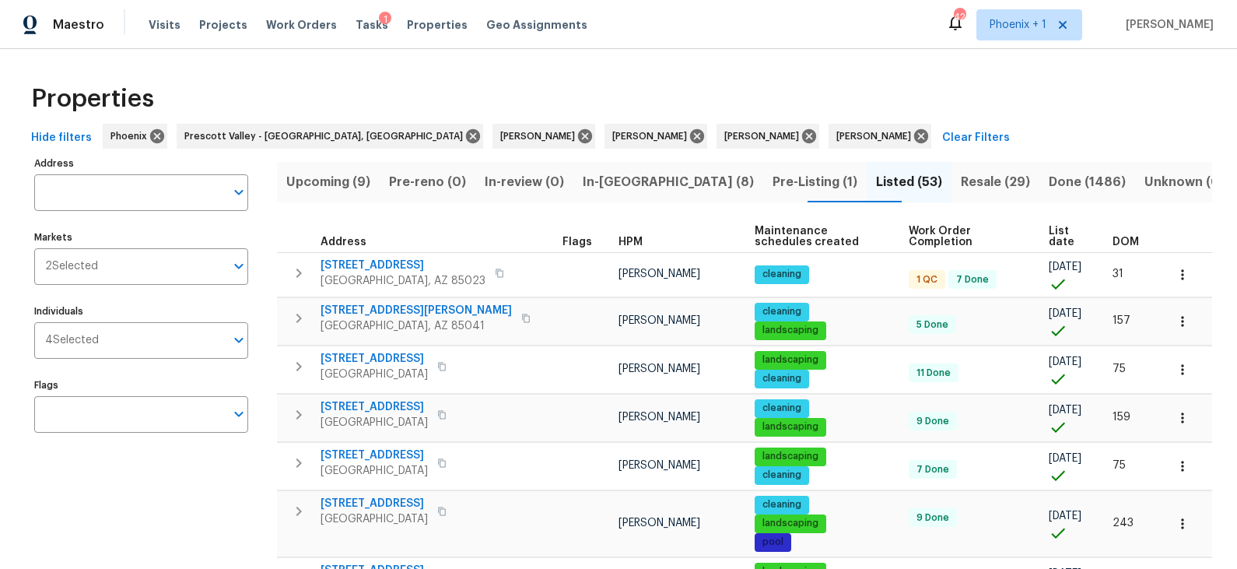
click at [1058, 233] on span "List date" at bounding box center [1067, 237] width 37 height 22
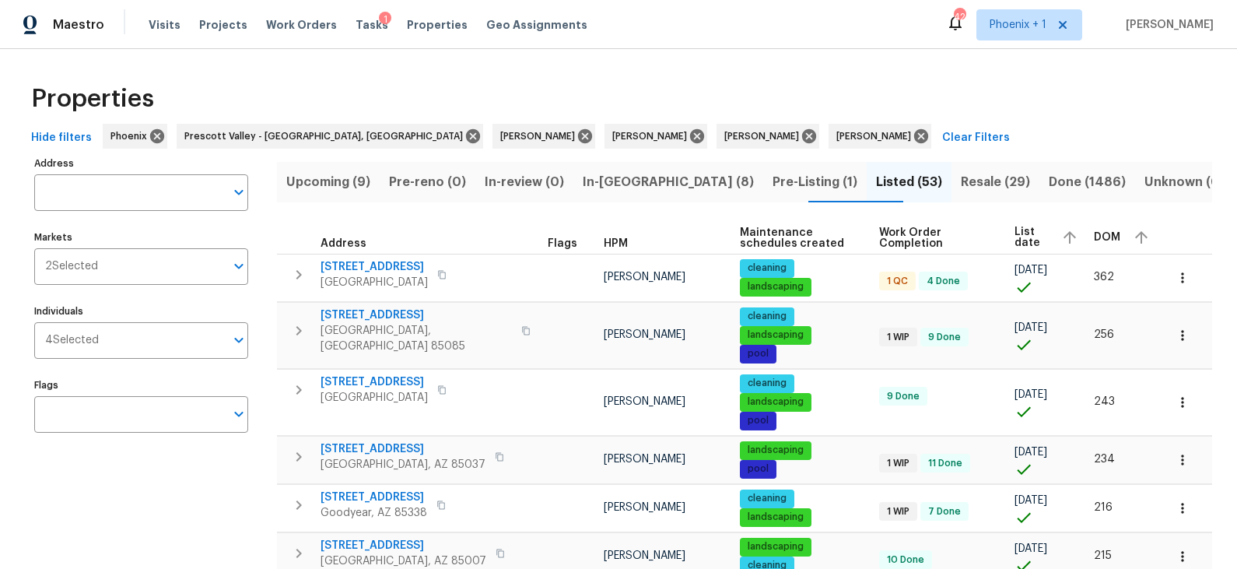
click at [1058, 233] on div "List date" at bounding box center [1048, 237] width 67 height 23
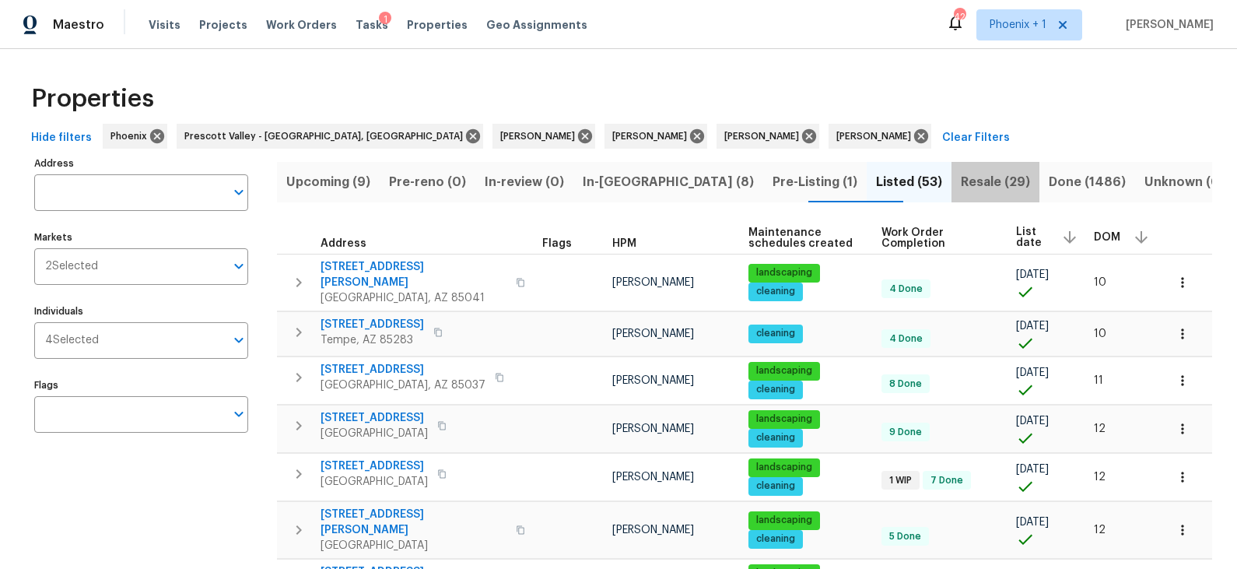
click at [961, 184] on span "Resale (29)" at bounding box center [995, 182] width 69 height 22
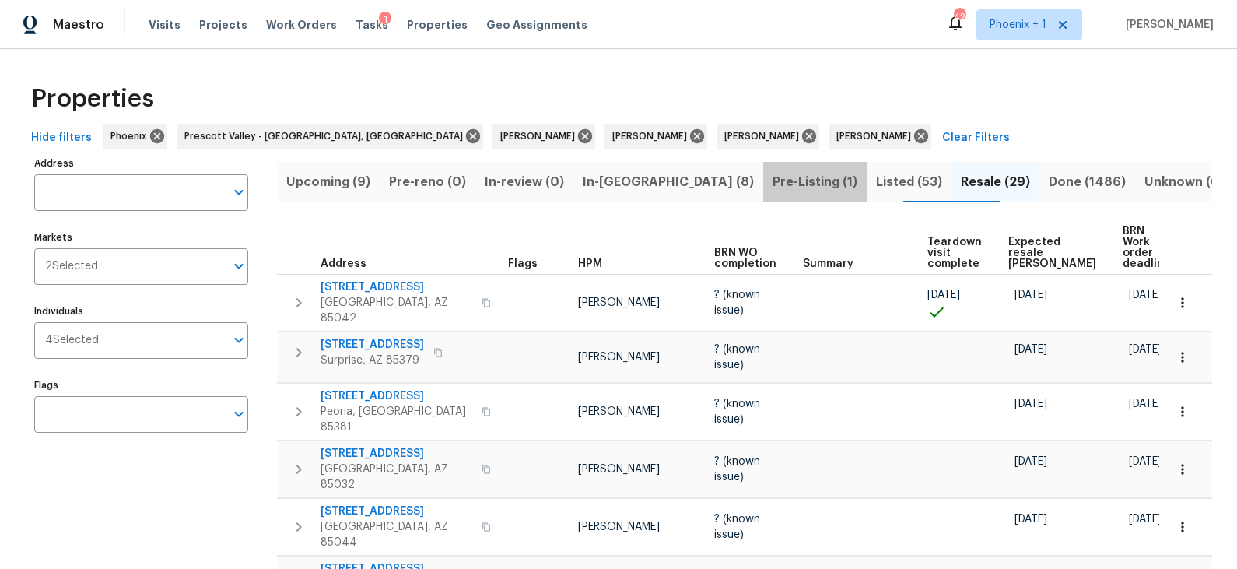
click at [773, 179] on span "Pre-Listing (1)" at bounding box center [815, 182] width 85 height 22
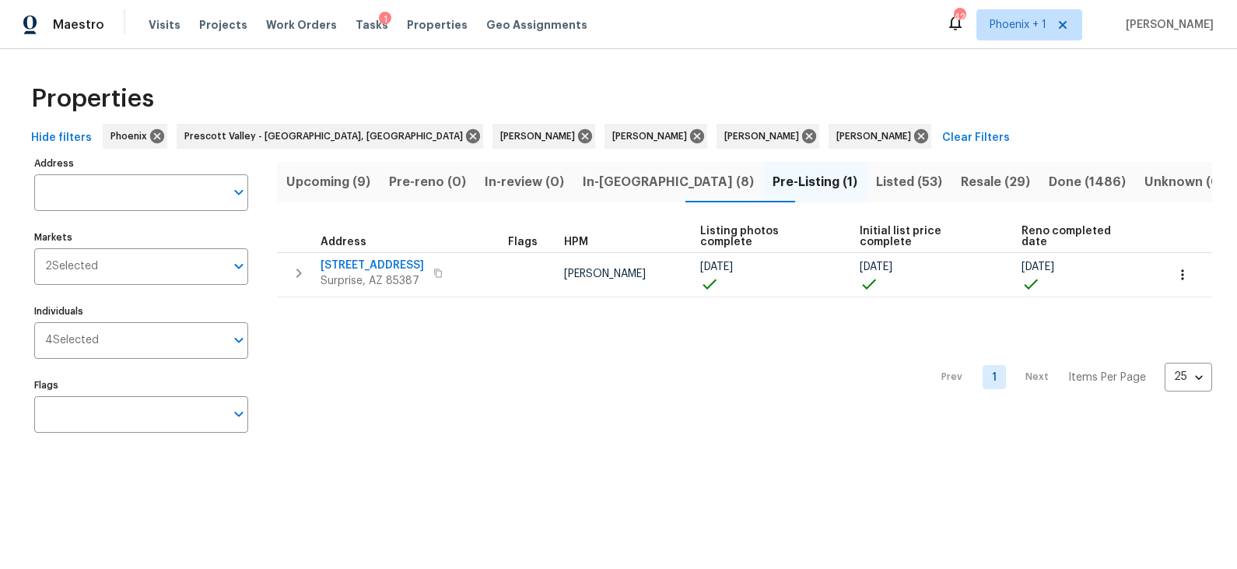
click at [876, 174] on span "Listed (53)" at bounding box center [909, 182] width 66 height 22
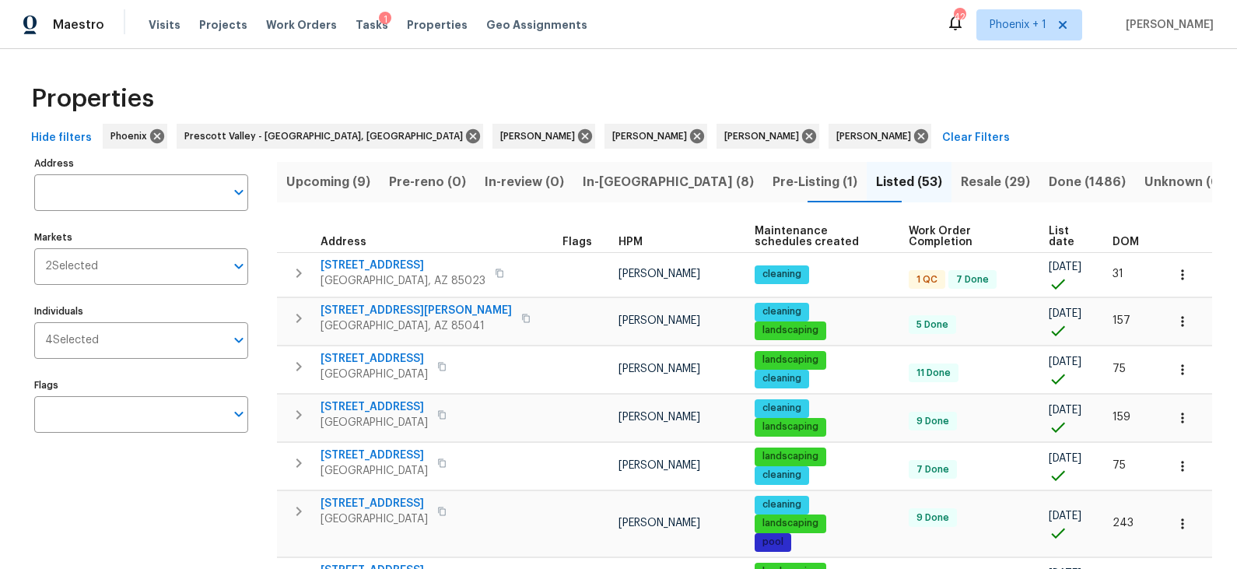
click at [1062, 232] on span "List date" at bounding box center [1067, 237] width 37 height 22
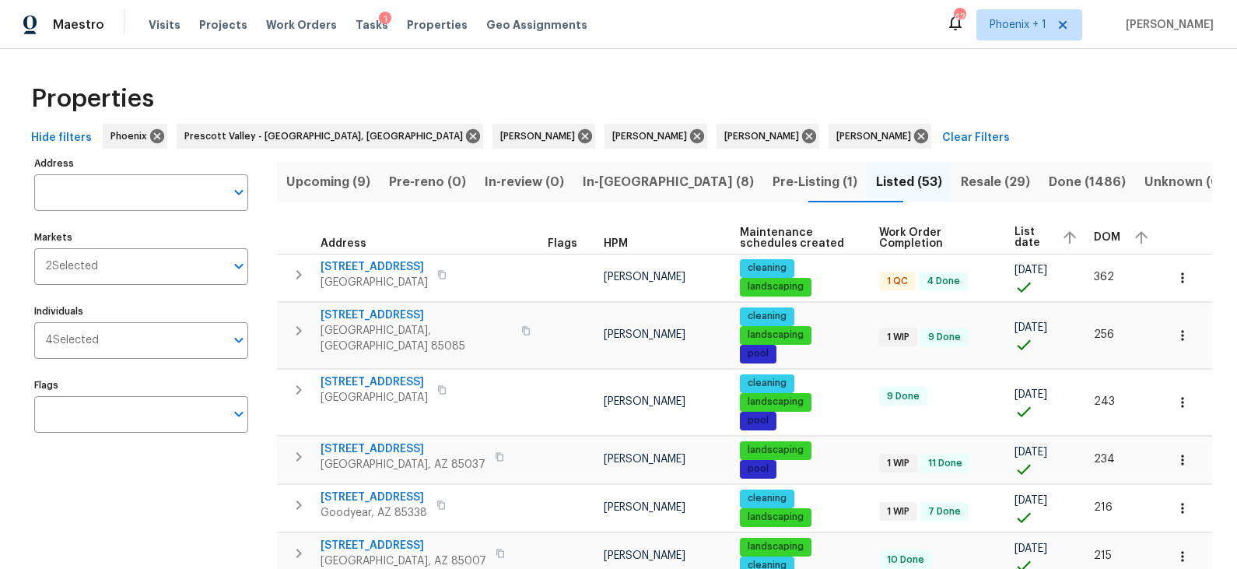
click at [1069, 231] on icon "button" at bounding box center [1070, 237] width 19 height 19
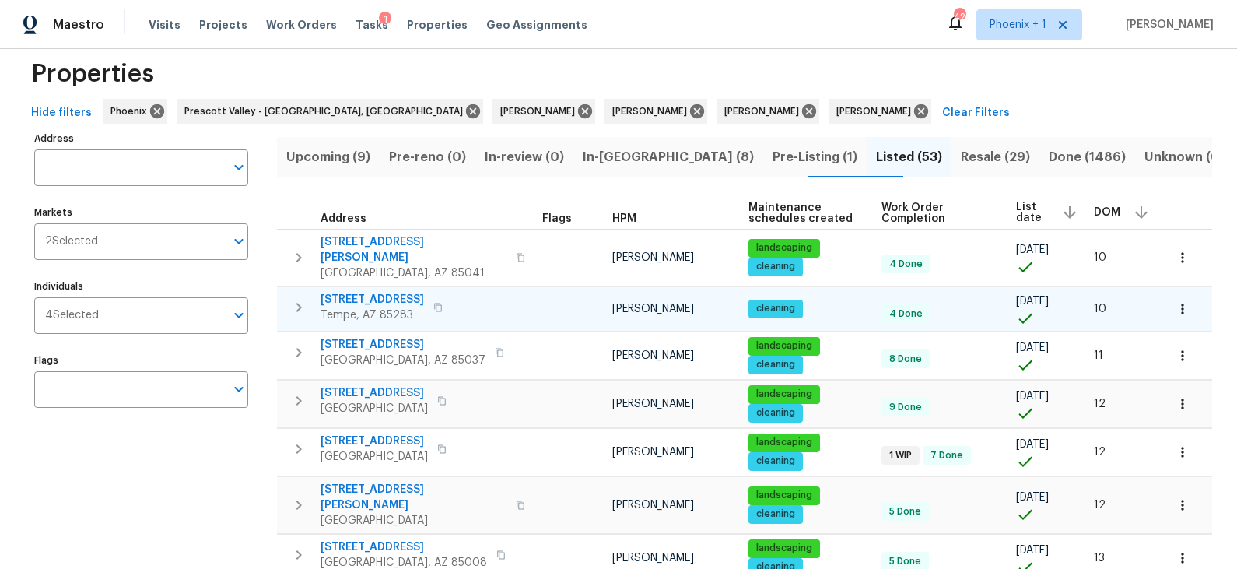
scroll to position [26, 0]
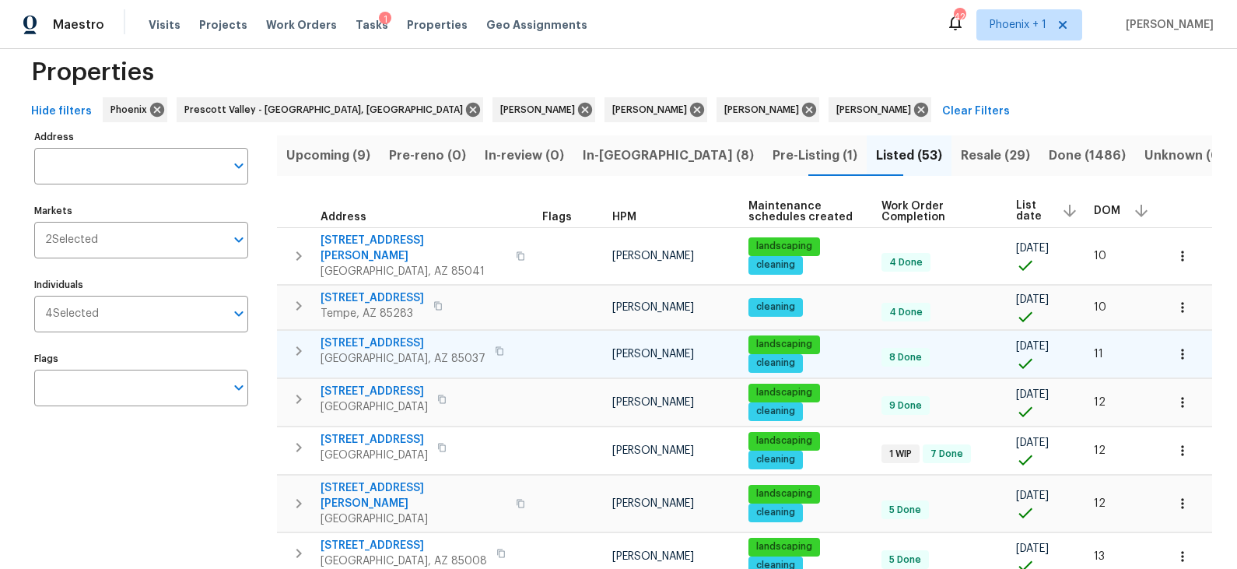
click at [409, 335] on span "8920 W Monterey Way" at bounding box center [403, 343] width 165 height 16
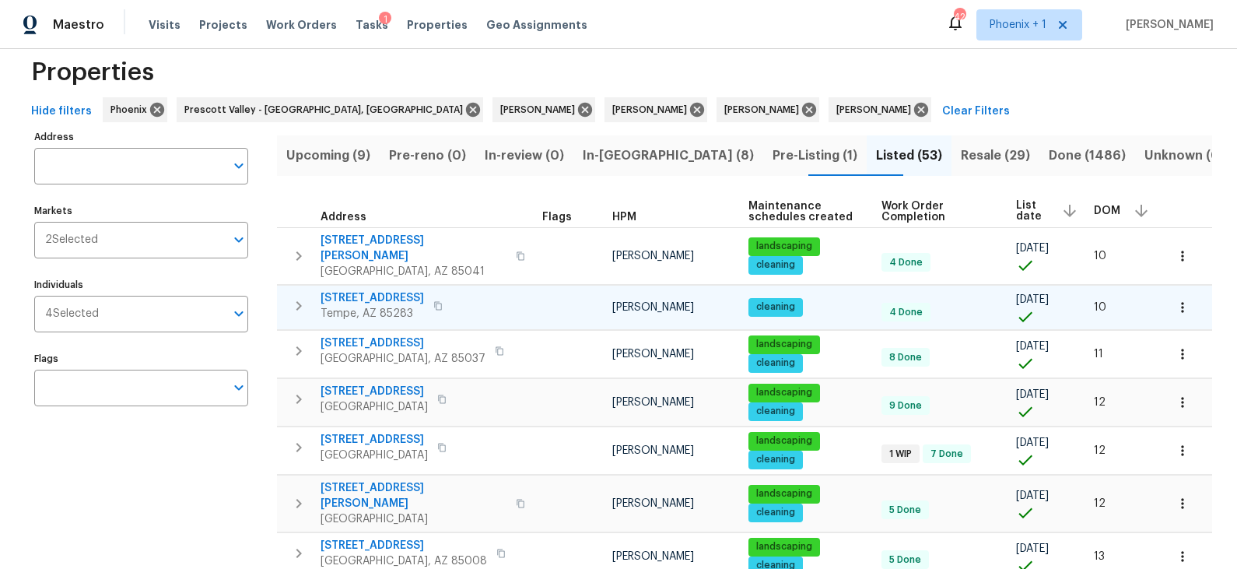
click at [385, 290] on span "334 W Lodge Dr" at bounding box center [373, 298] width 104 height 16
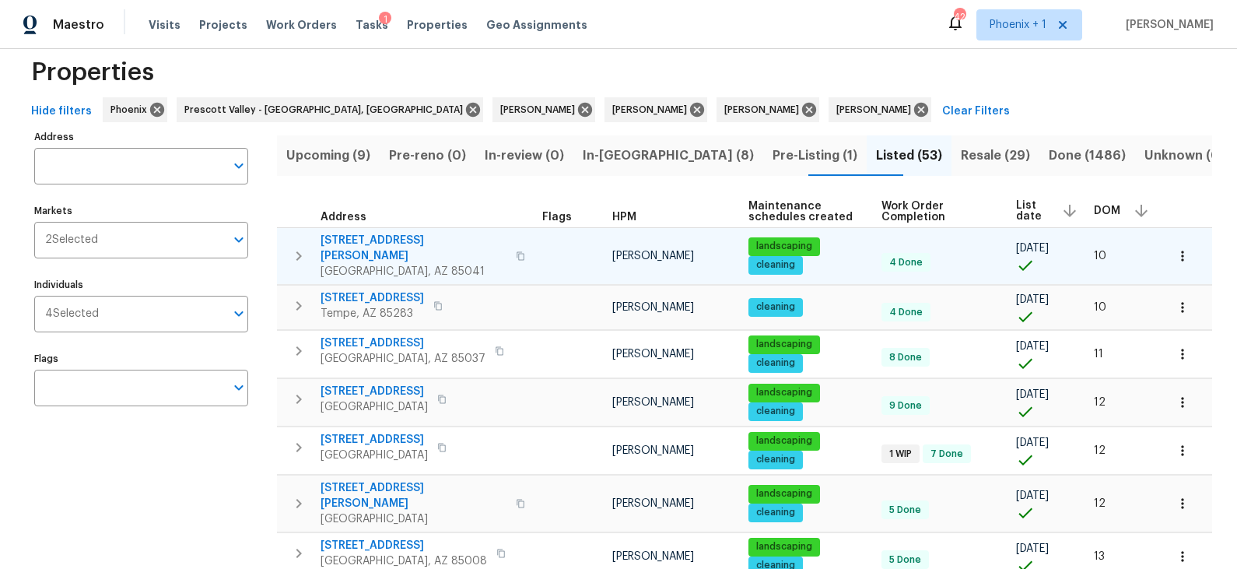
click at [391, 240] on span "3433 W Chambers St" at bounding box center [414, 248] width 186 height 31
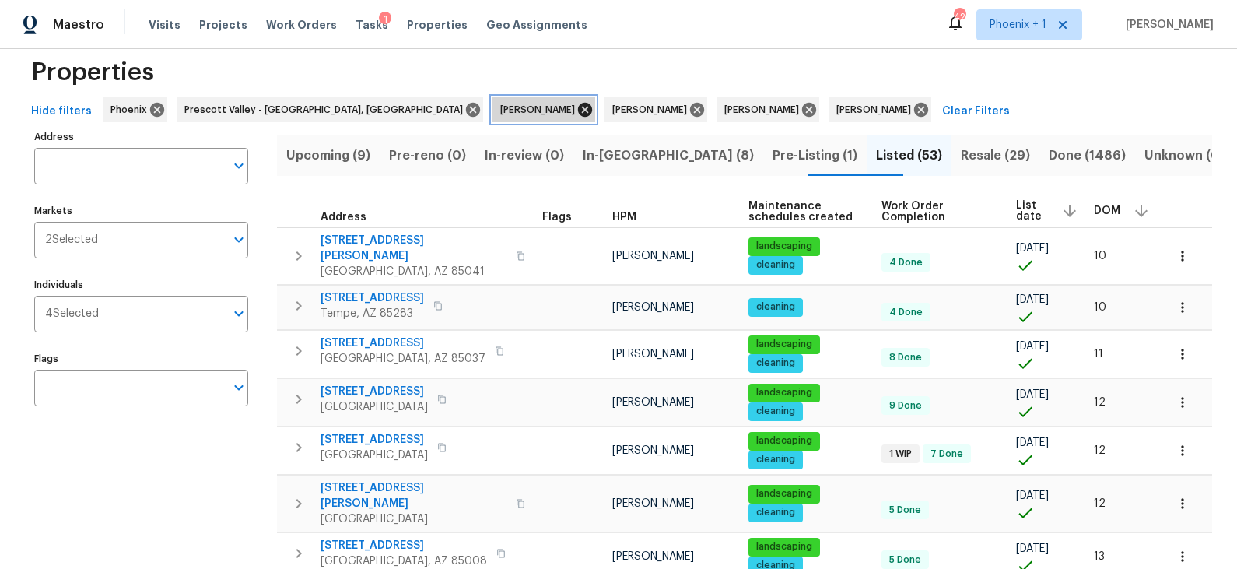
click at [578, 109] on icon at bounding box center [585, 110] width 14 height 14
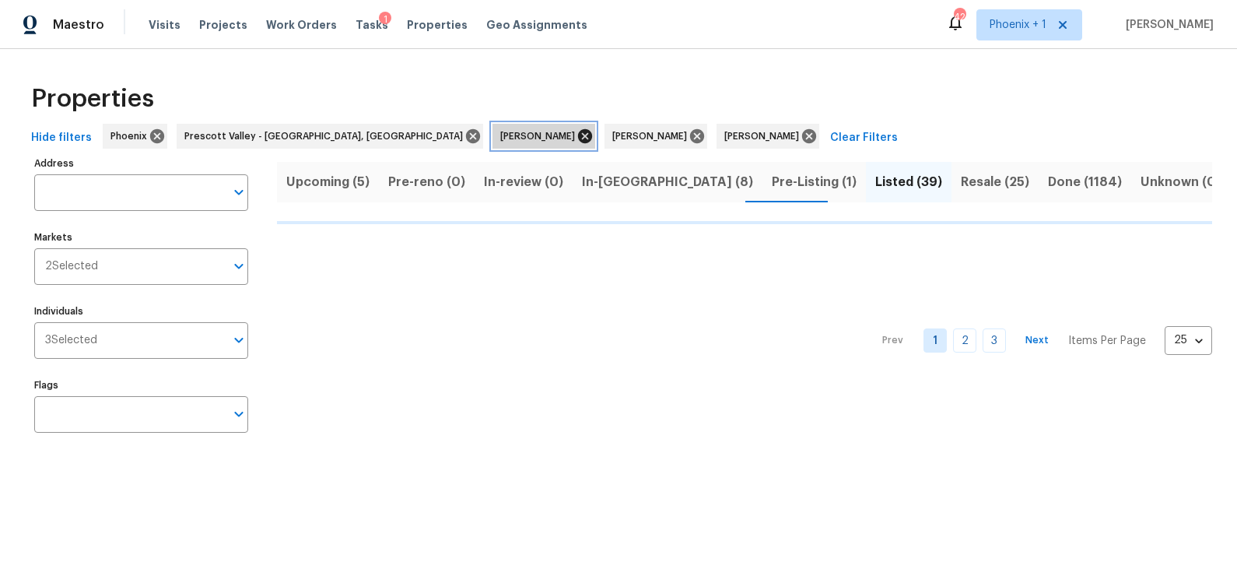
click at [577, 136] on icon at bounding box center [585, 136] width 17 height 17
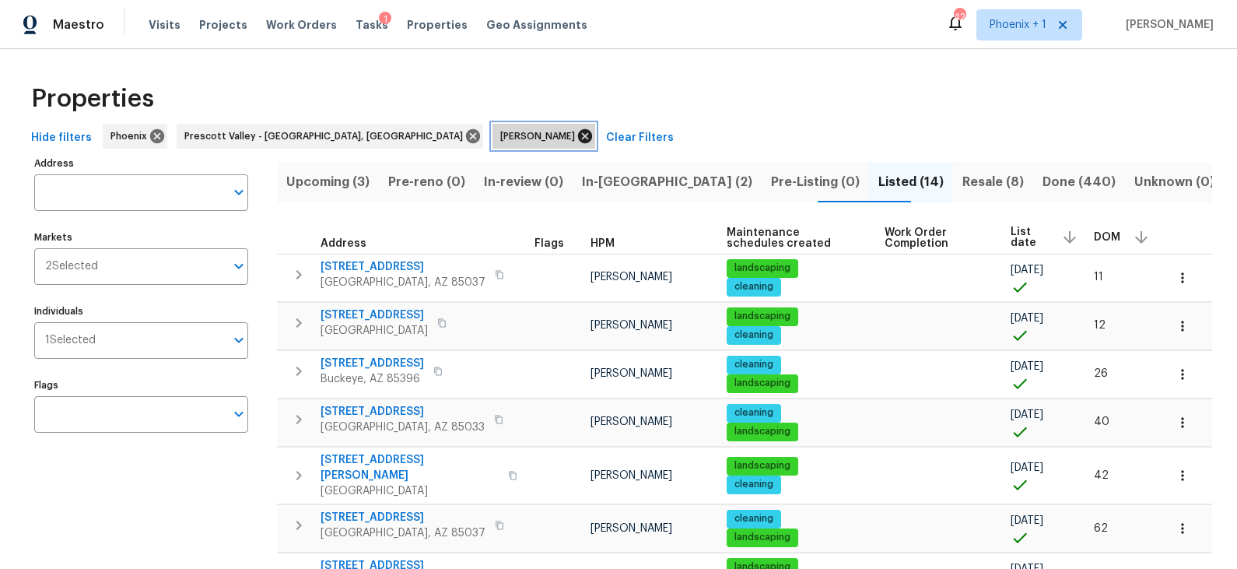
click at [577, 134] on icon at bounding box center [585, 136] width 17 height 17
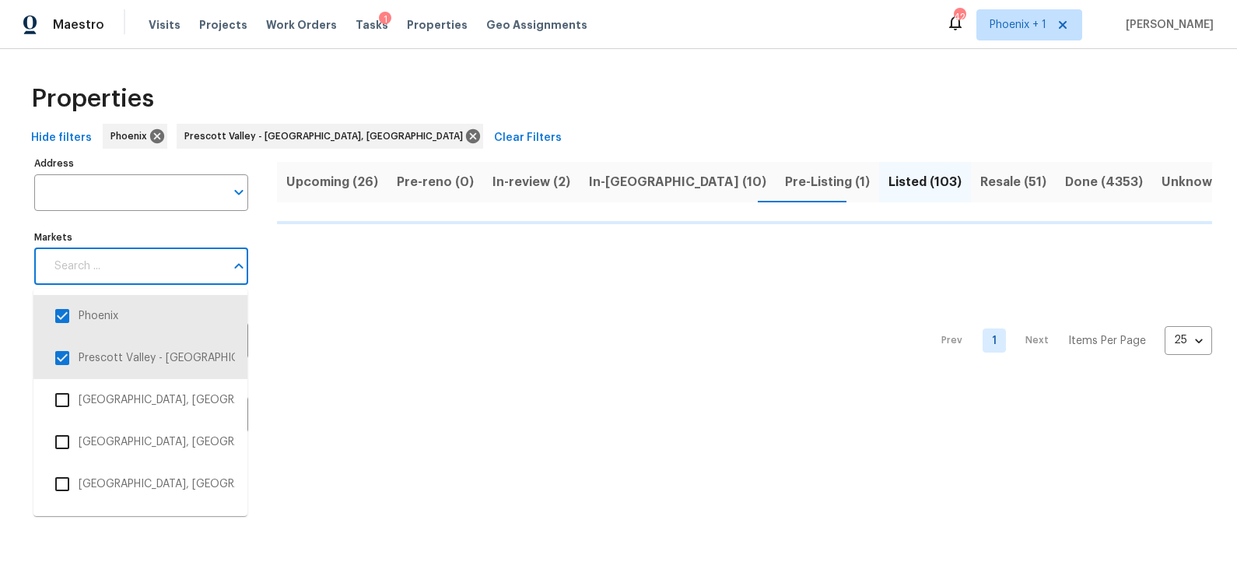
click at [154, 262] on input "Markets" at bounding box center [135, 266] width 180 height 37
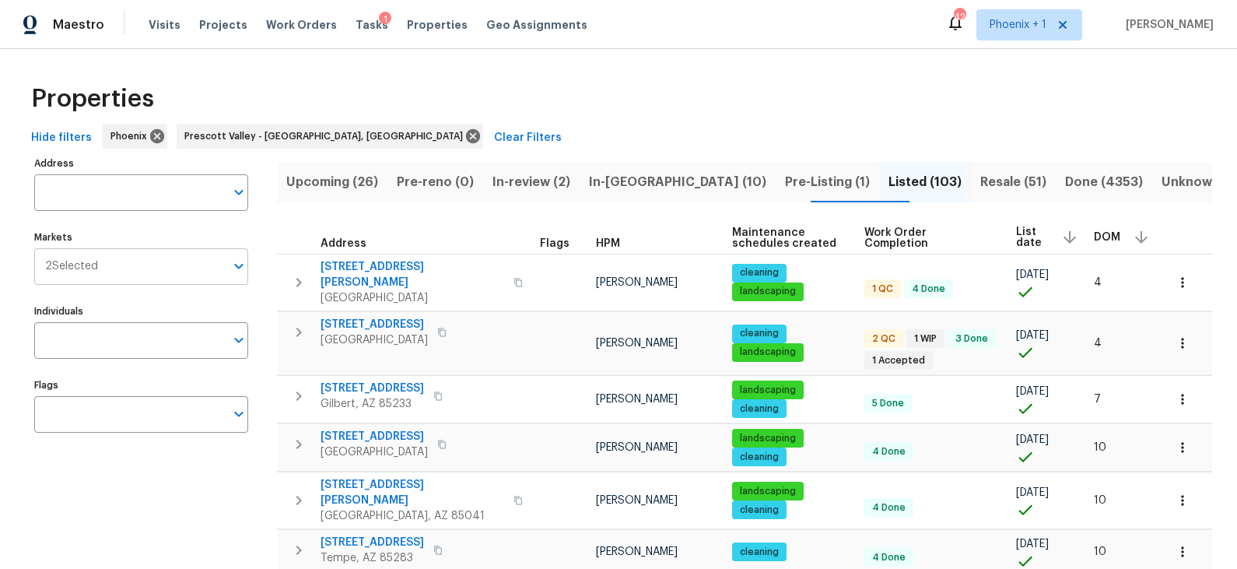
click at [147, 262] on input "Markets" at bounding box center [161, 266] width 127 height 37
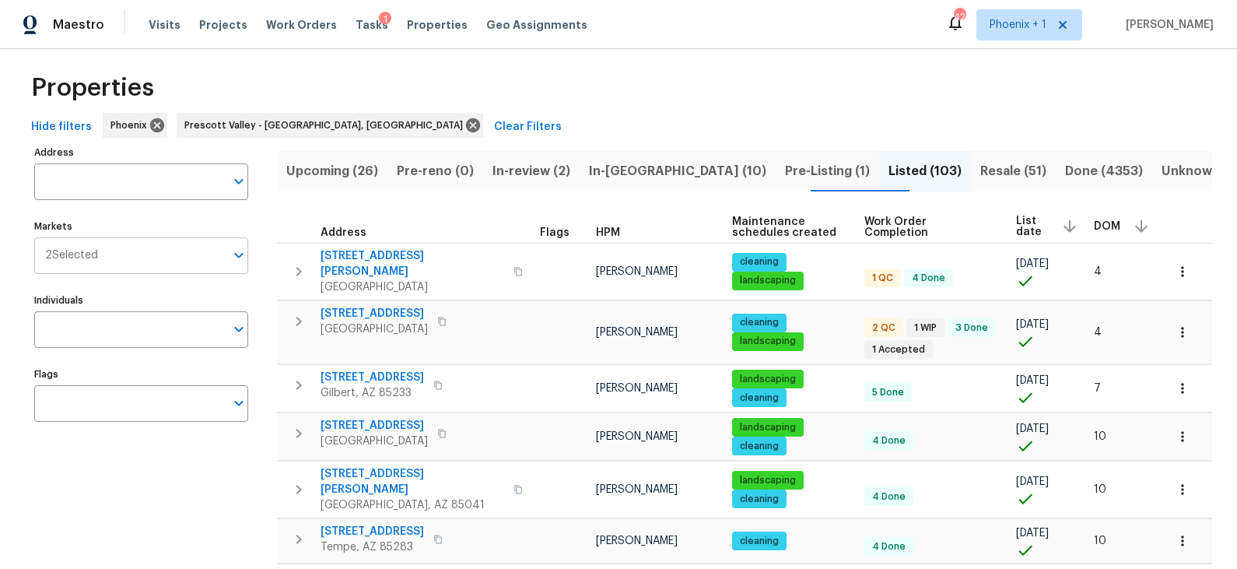
click at [157, 254] on input "Markets" at bounding box center [161, 255] width 127 height 37
click at [173, 249] on input "Markets" at bounding box center [161, 255] width 127 height 37
click at [240, 252] on icon "Open" at bounding box center [239, 255] width 19 height 19
click at [239, 257] on icon "Open" at bounding box center [238, 255] width 9 height 5
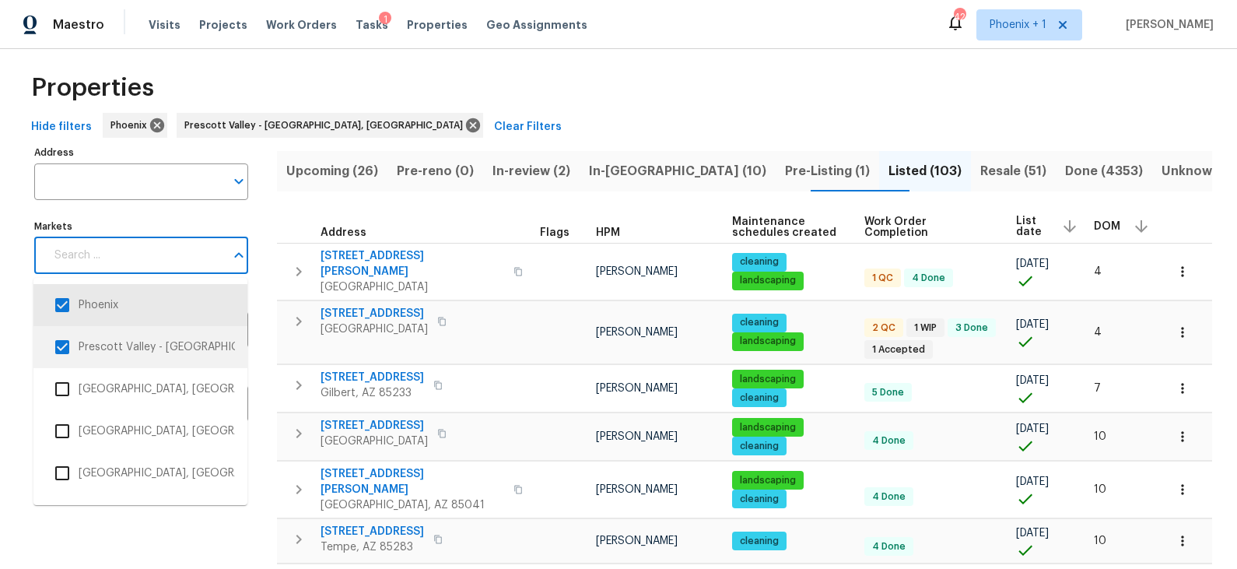
scroll to position [34, 0]
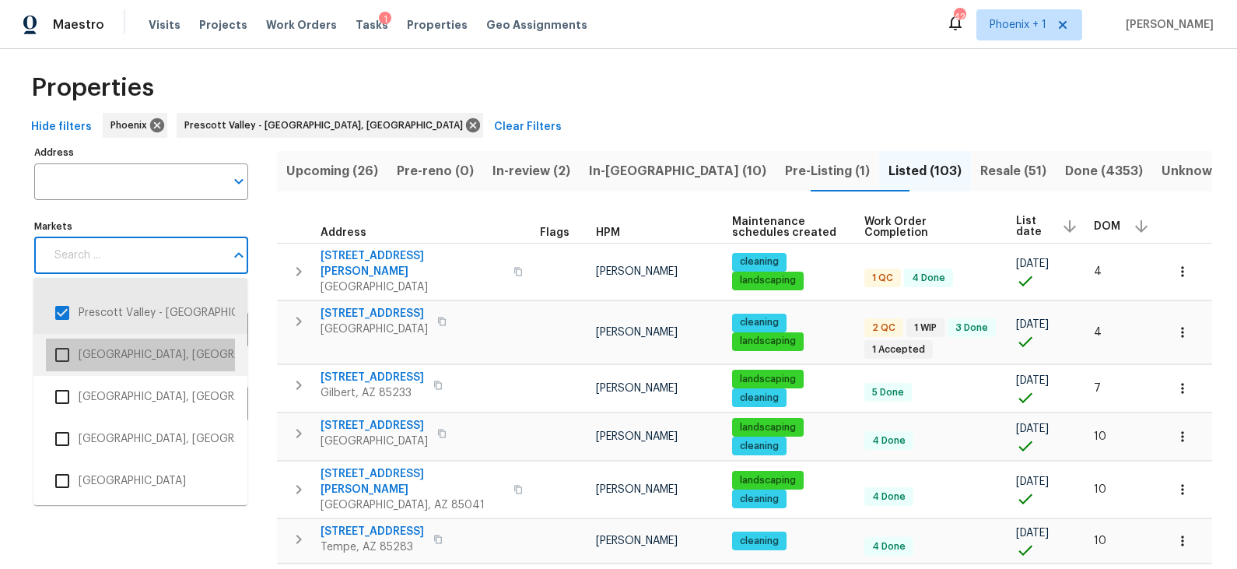
click at [144, 353] on li "Albuquerque, NM" at bounding box center [140, 355] width 189 height 33
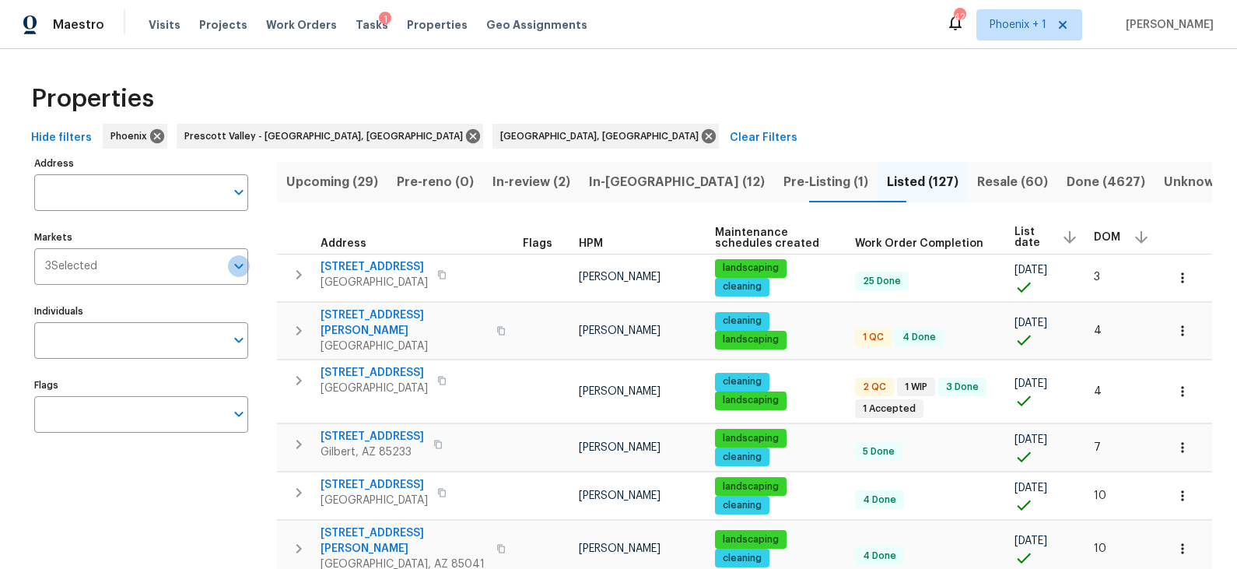
click at [241, 268] on icon "Open" at bounding box center [239, 266] width 19 height 19
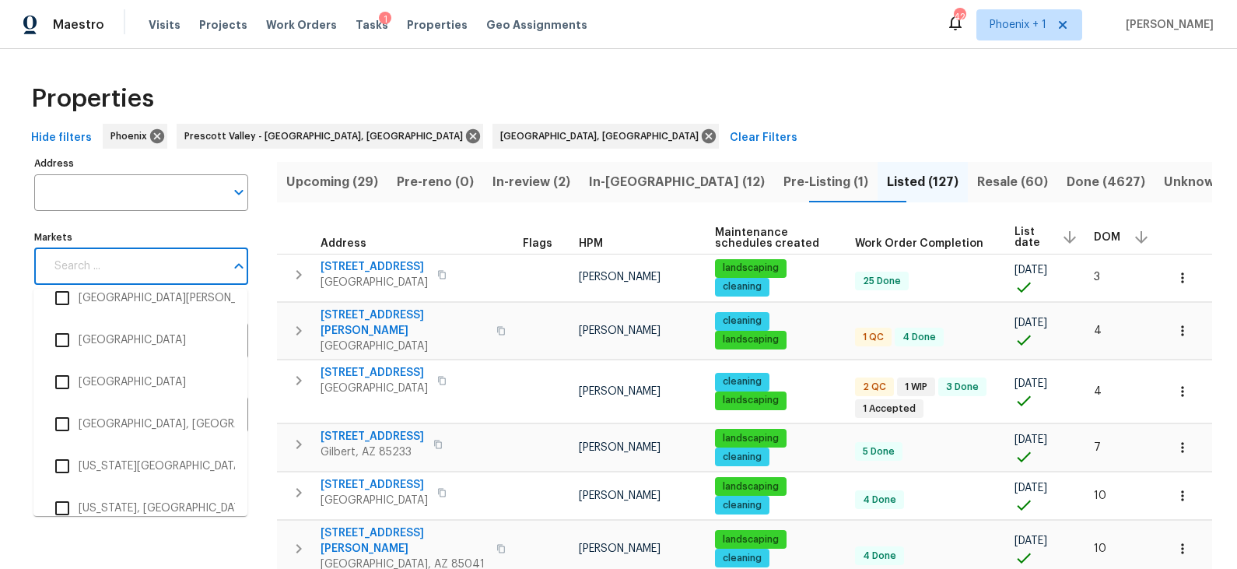
scroll to position [3187, 0]
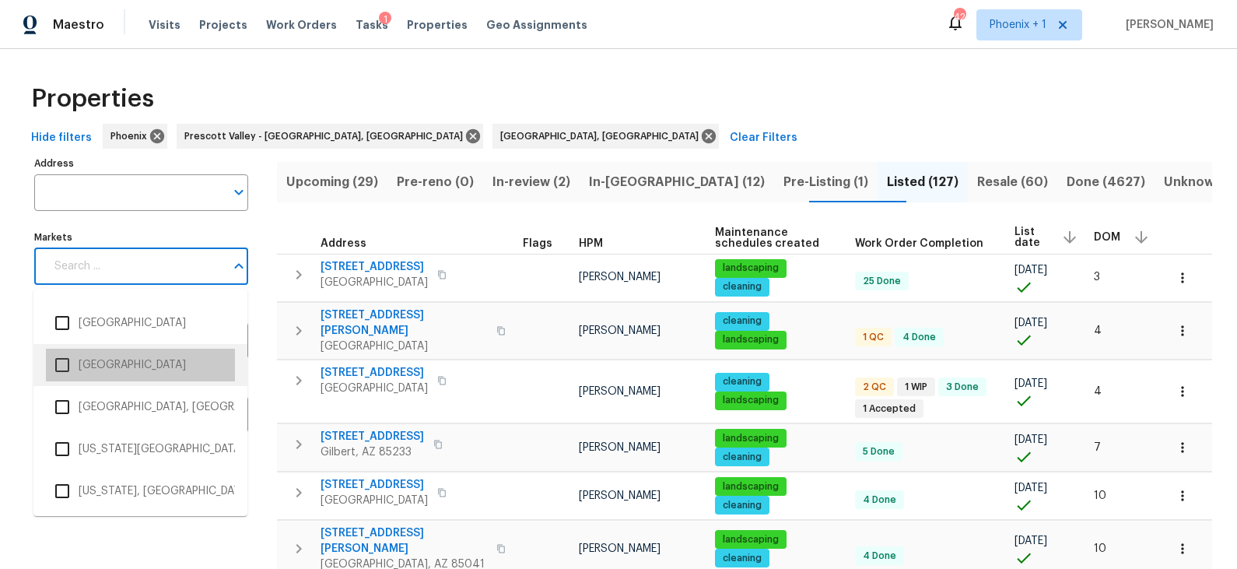
click at [101, 362] on li "Tucson" at bounding box center [140, 365] width 189 height 33
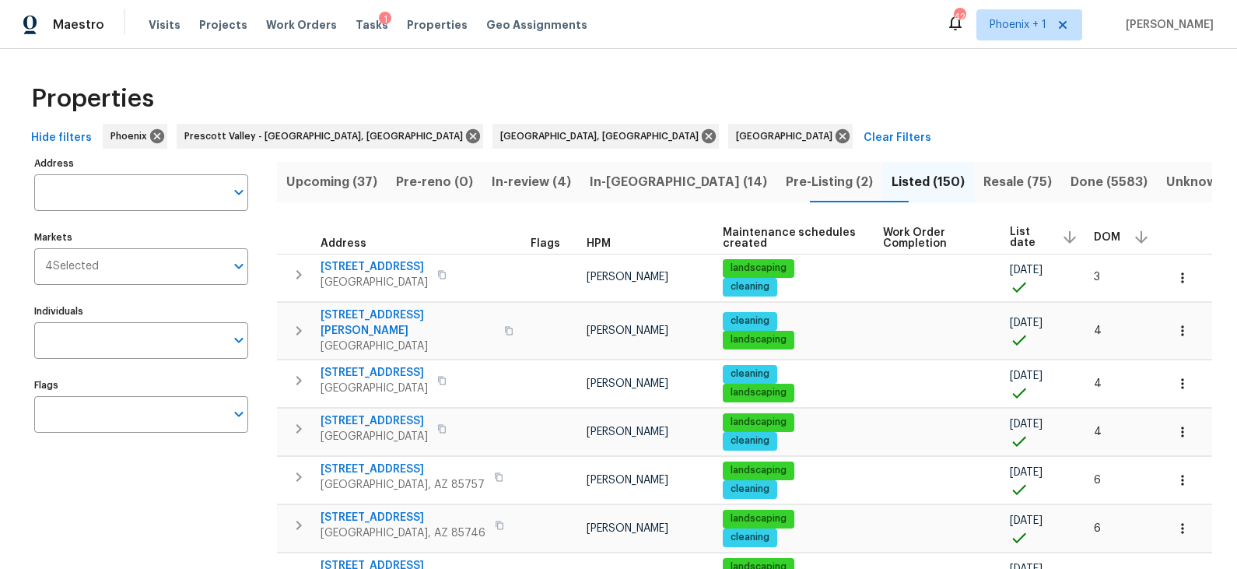
click at [239, 270] on icon "Open" at bounding box center [239, 266] width 19 height 19
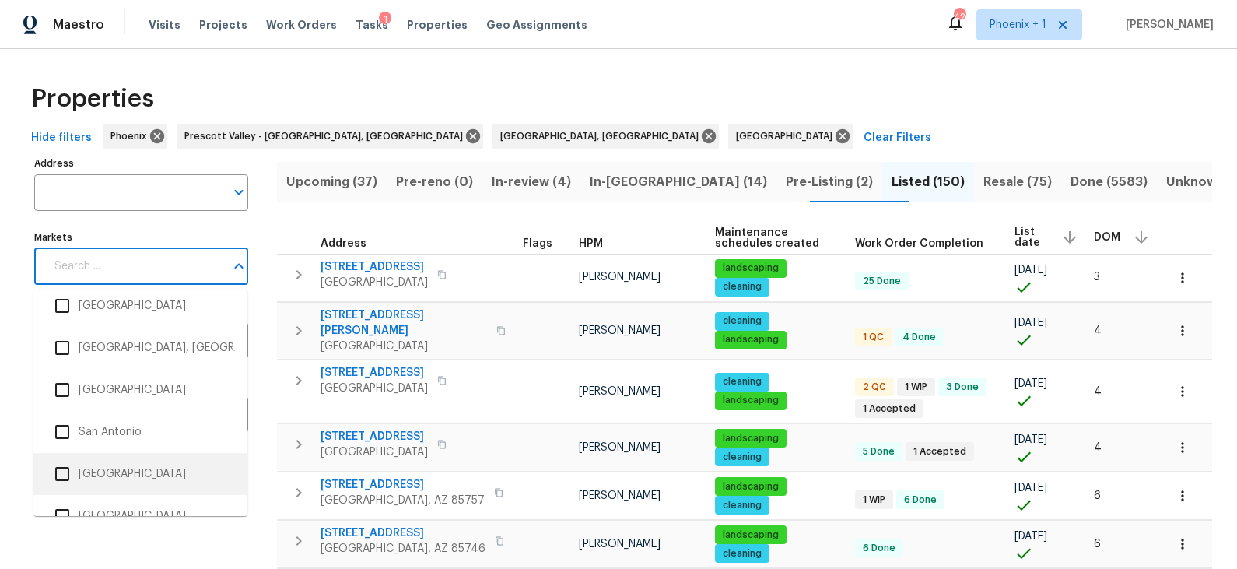
scroll to position [2820, 0]
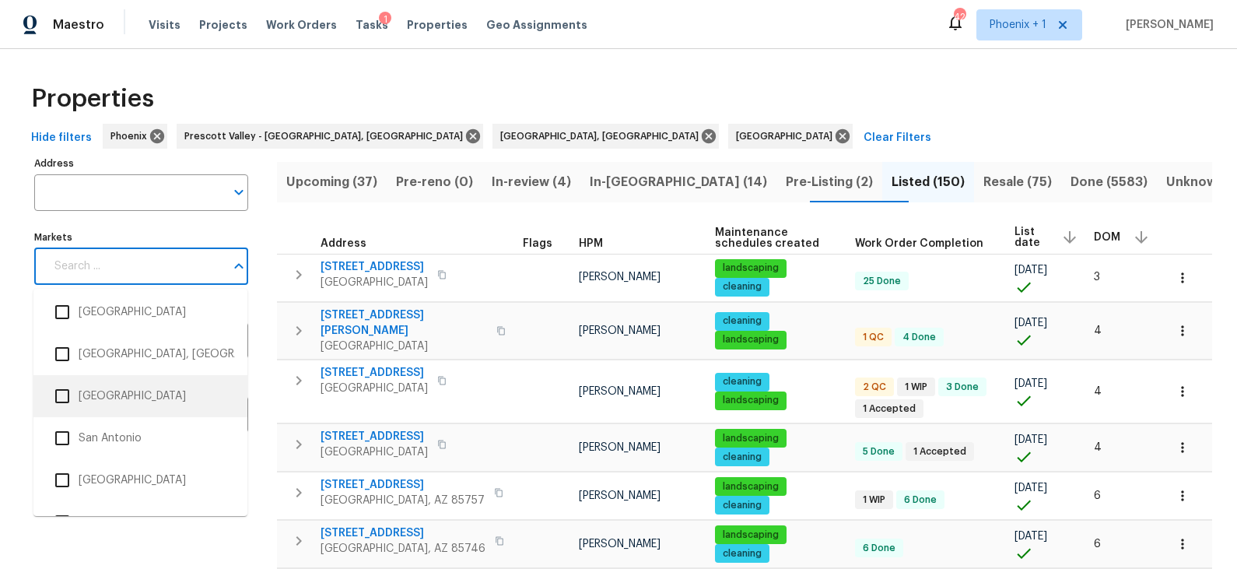
click at [122, 395] on li "Salt Lake City" at bounding box center [140, 396] width 189 height 33
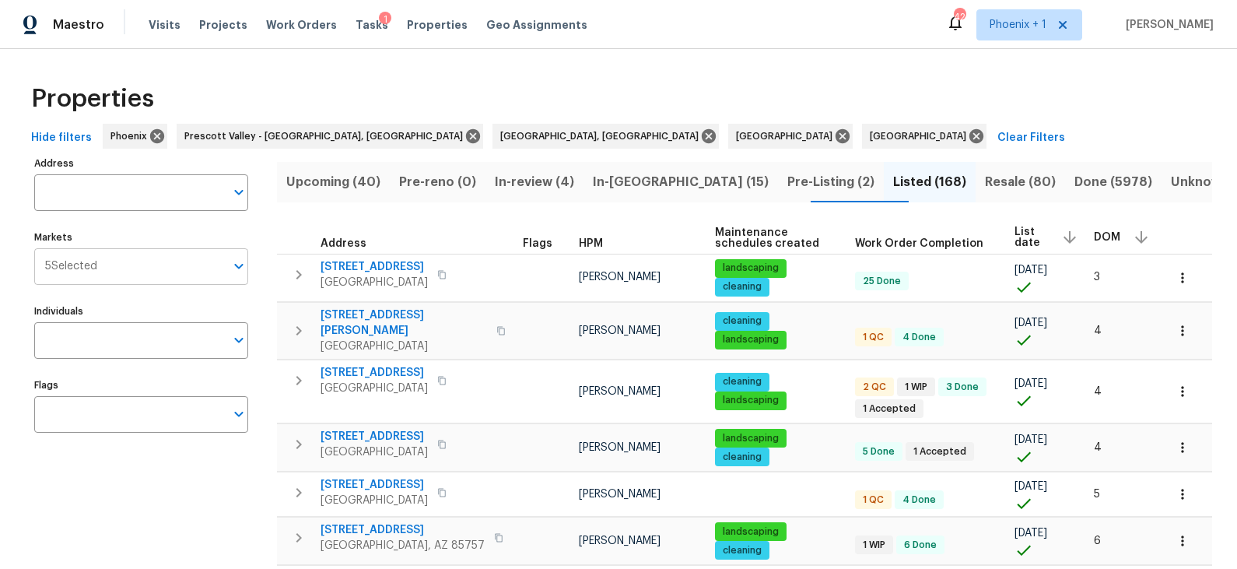
click at [239, 268] on icon "Open" at bounding box center [238, 266] width 9 height 5
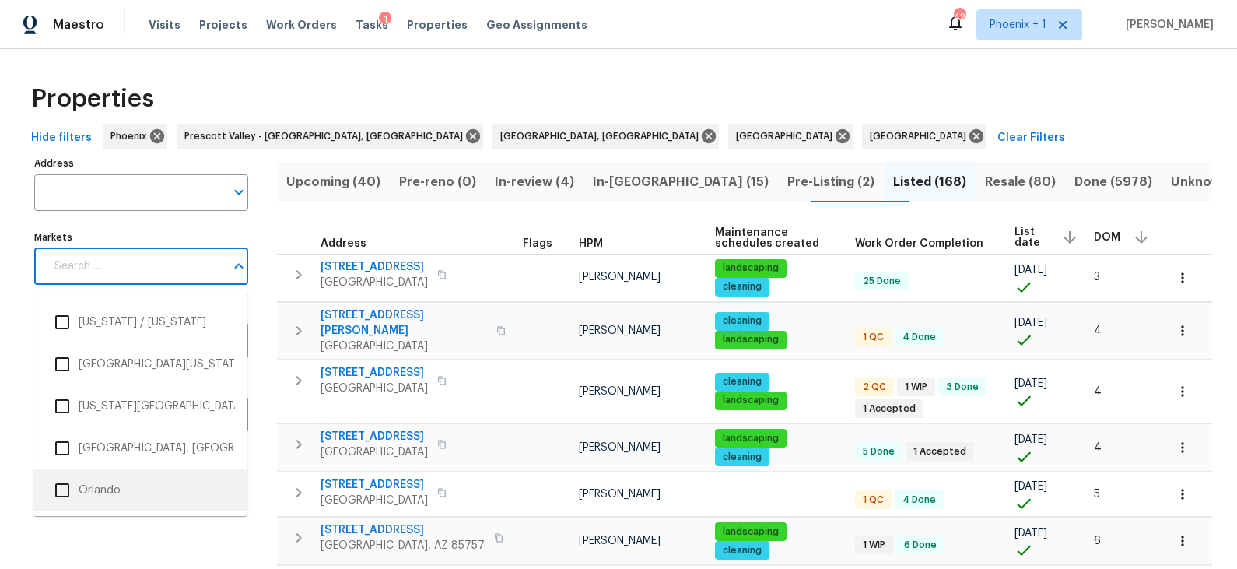
scroll to position [2262, 0]
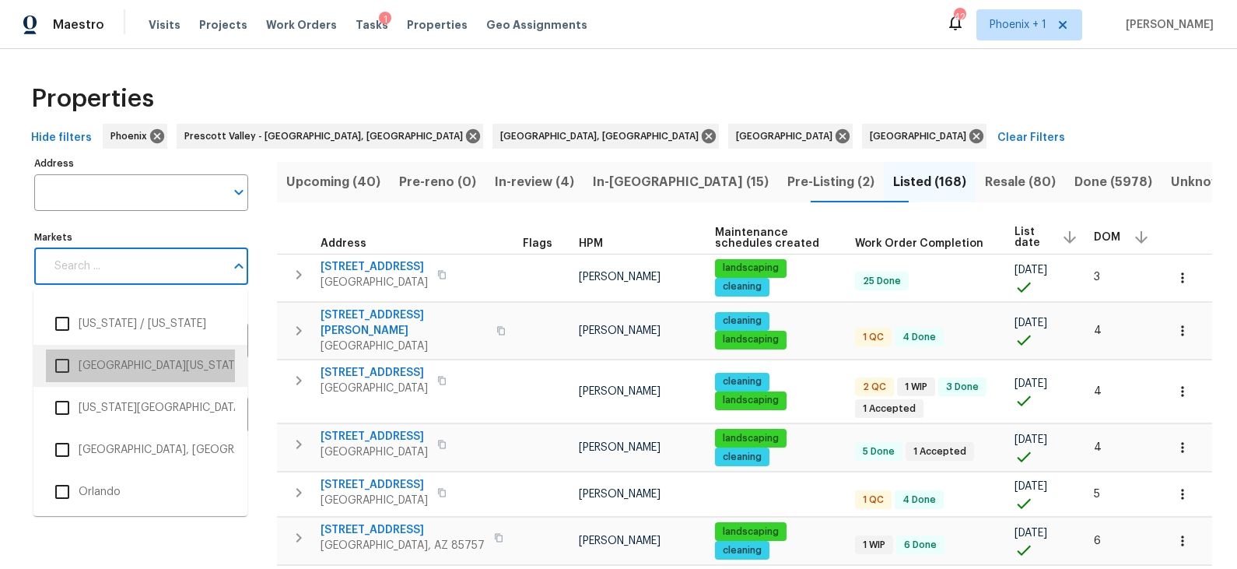
click at [149, 363] on li "Northern Colorado" at bounding box center [140, 365] width 189 height 33
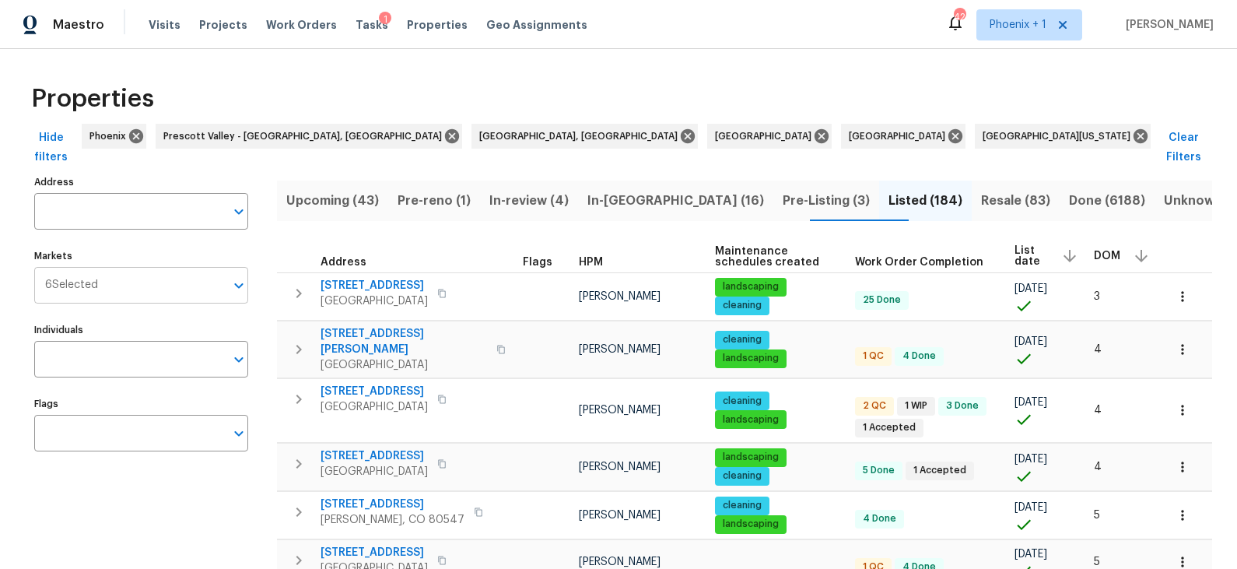
click at [239, 276] on icon "Open" at bounding box center [239, 285] width 19 height 19
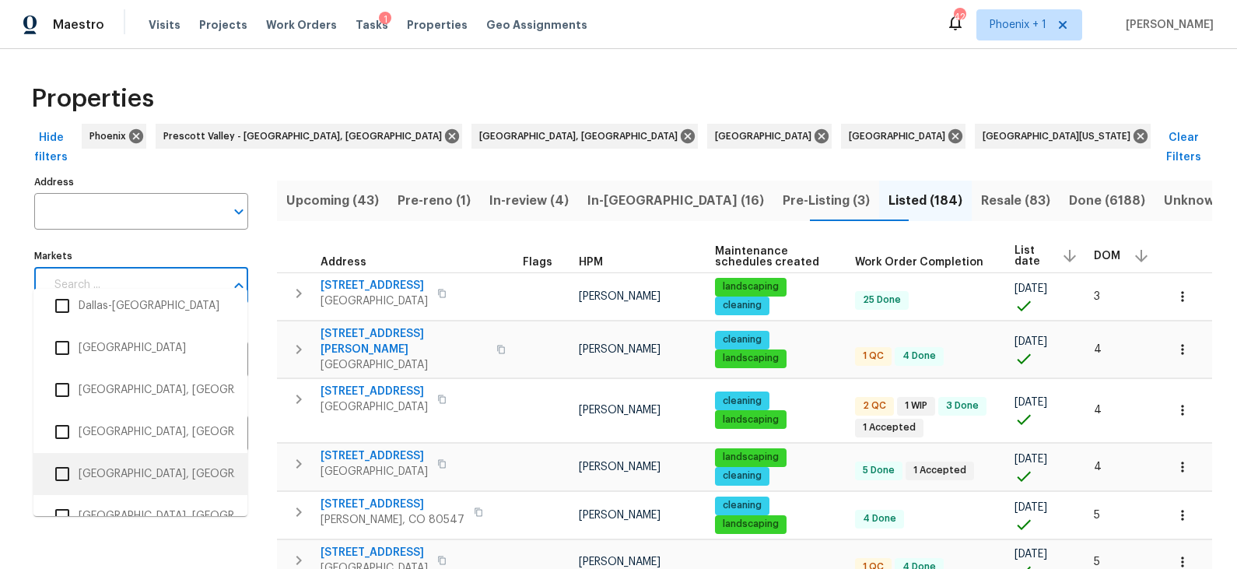
scroll to position [1143, 0]
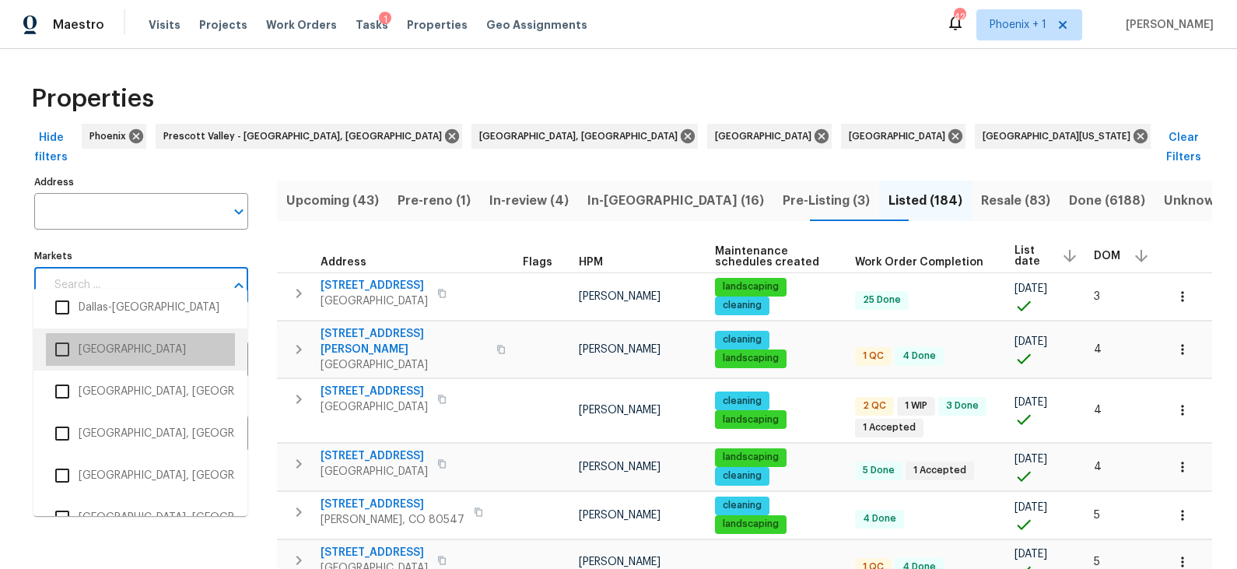
click at [101, 346] on li "Denver" at bounding box center [140, 349] width 189 height 33
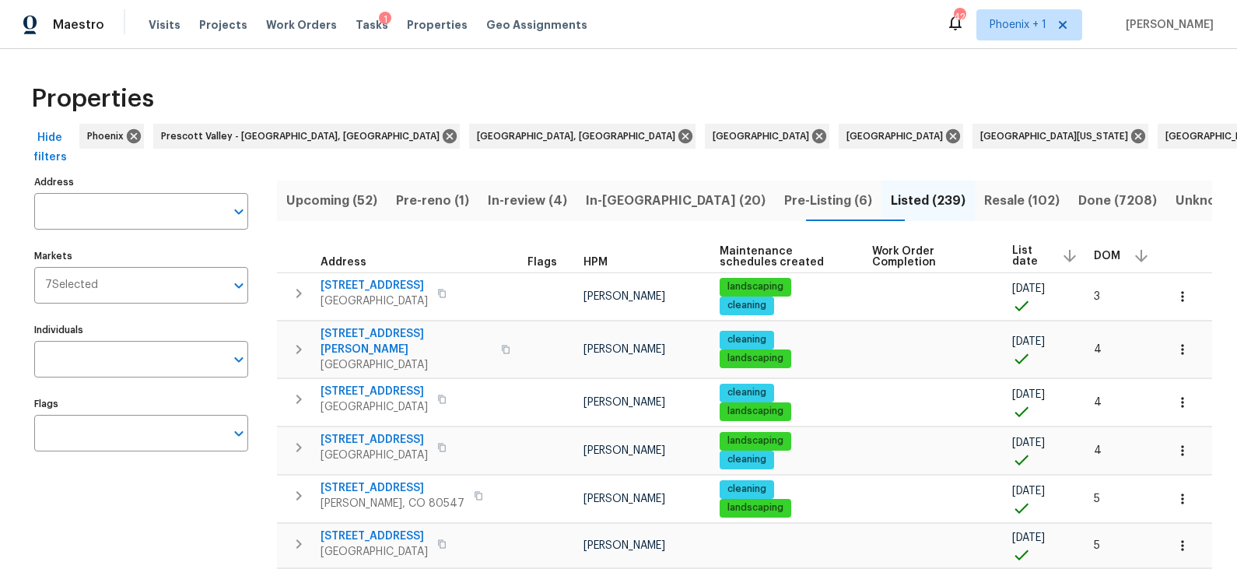
click at [235, 276] on icon "Open" at bounding box center [239, 285] width 19 height 19
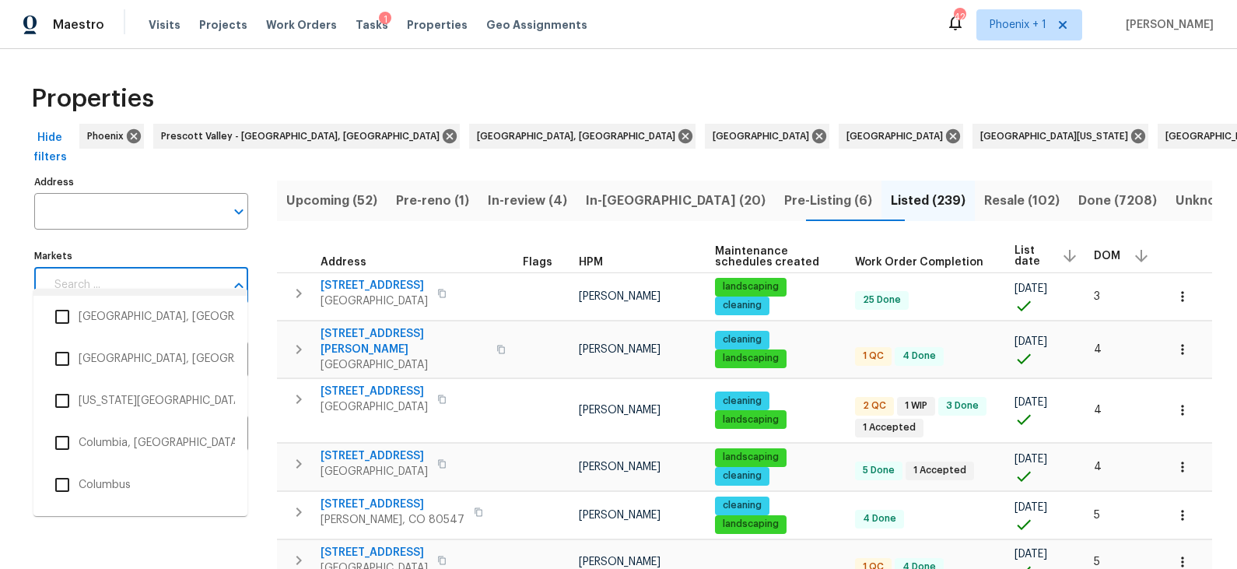
scroll to position [940, 0]
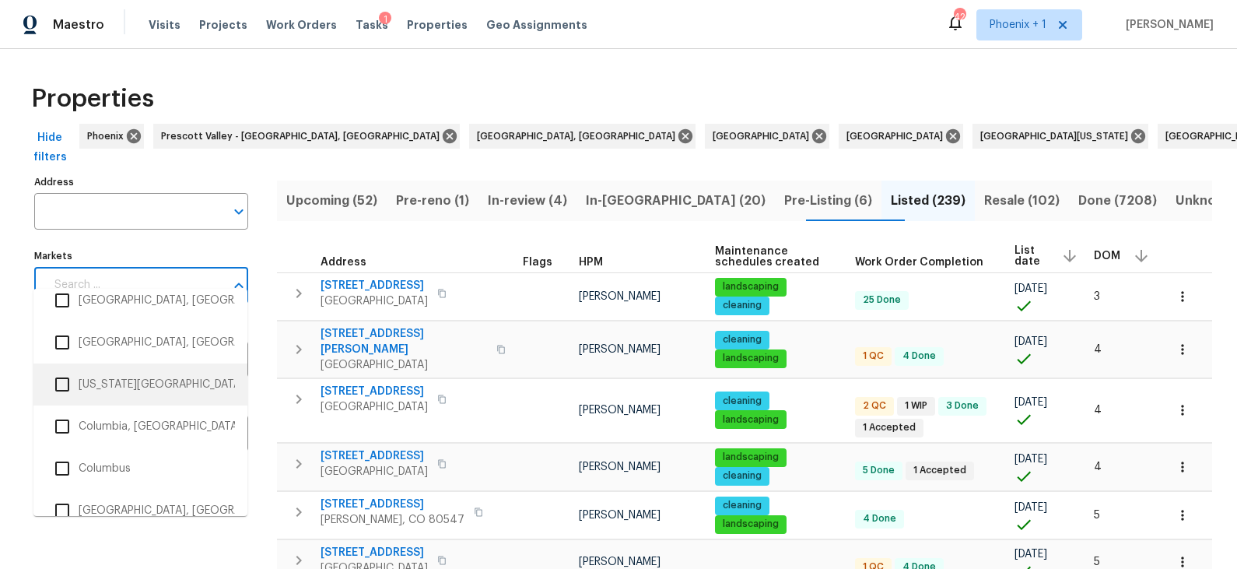
click at [147, 389] on li "Colorado Springs, CO" at bounding box center [140, 384] width 189 height 33
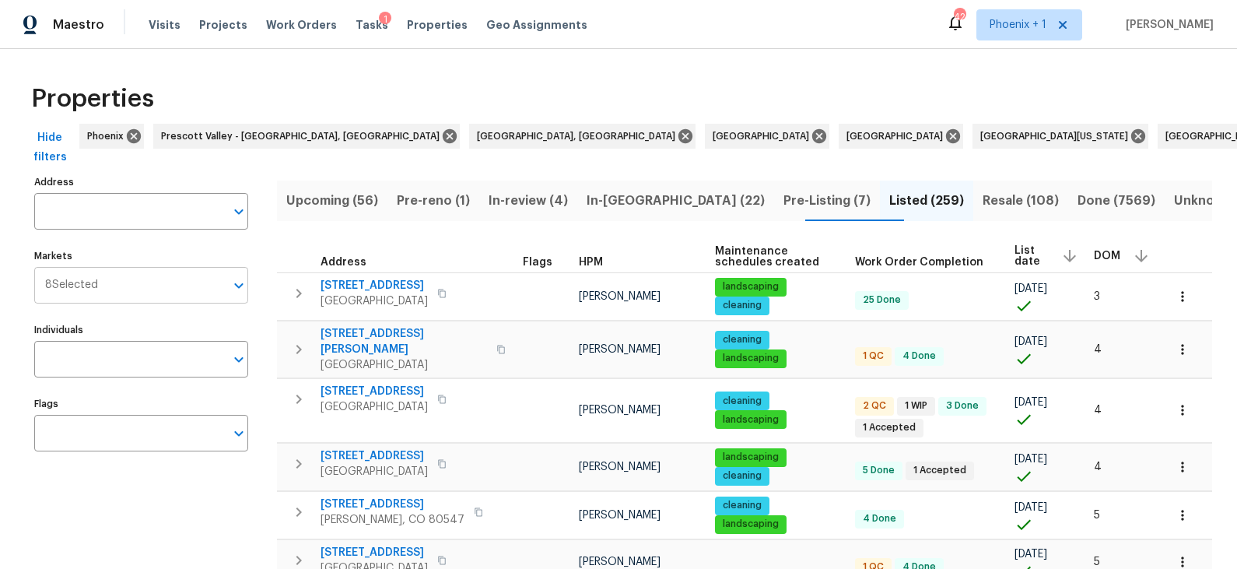
click at [239, 283] on icon "Open" at bounding box center [238, 285] width 9 height 5
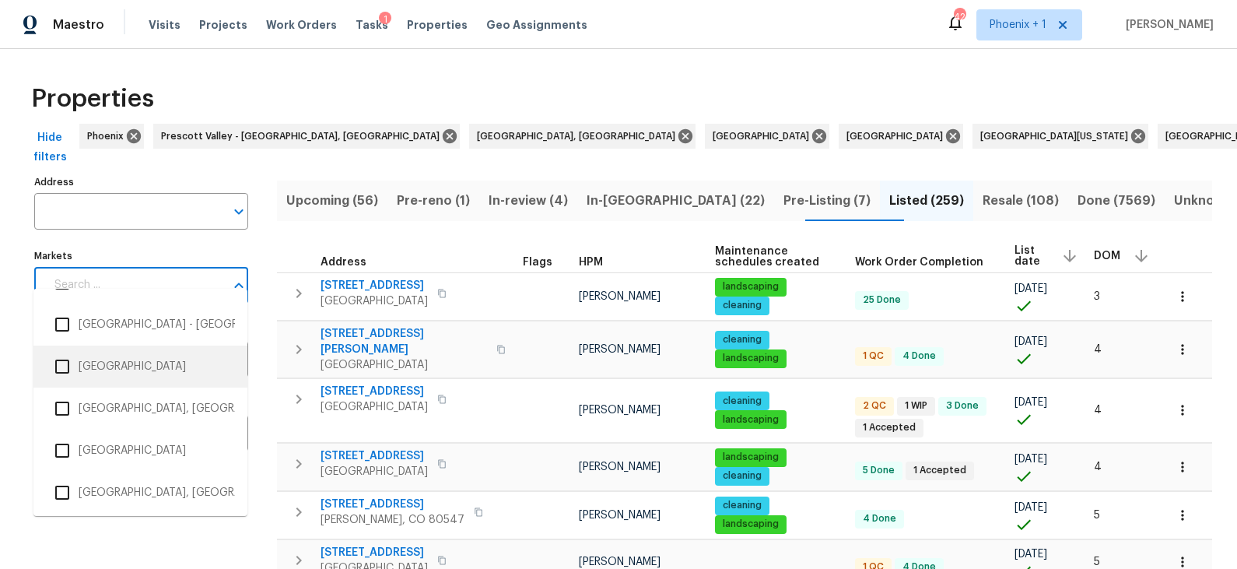
scroll to position [1765, 0]
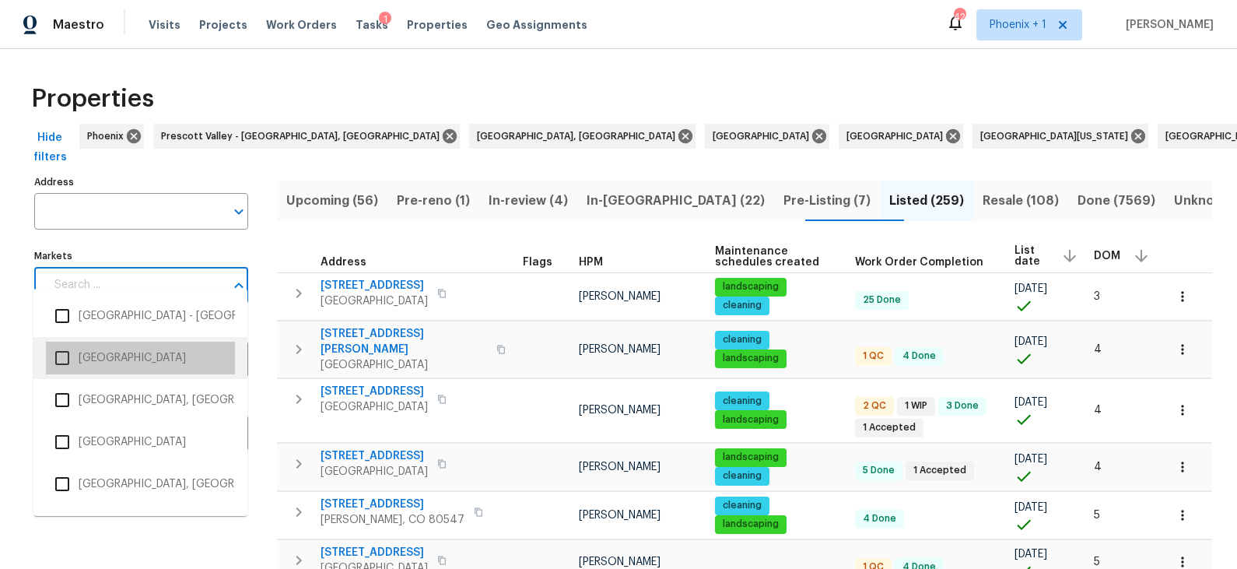
click at [112, 355] on li "Las Vegas" at bounding box center [140, 358] width 189 height 33
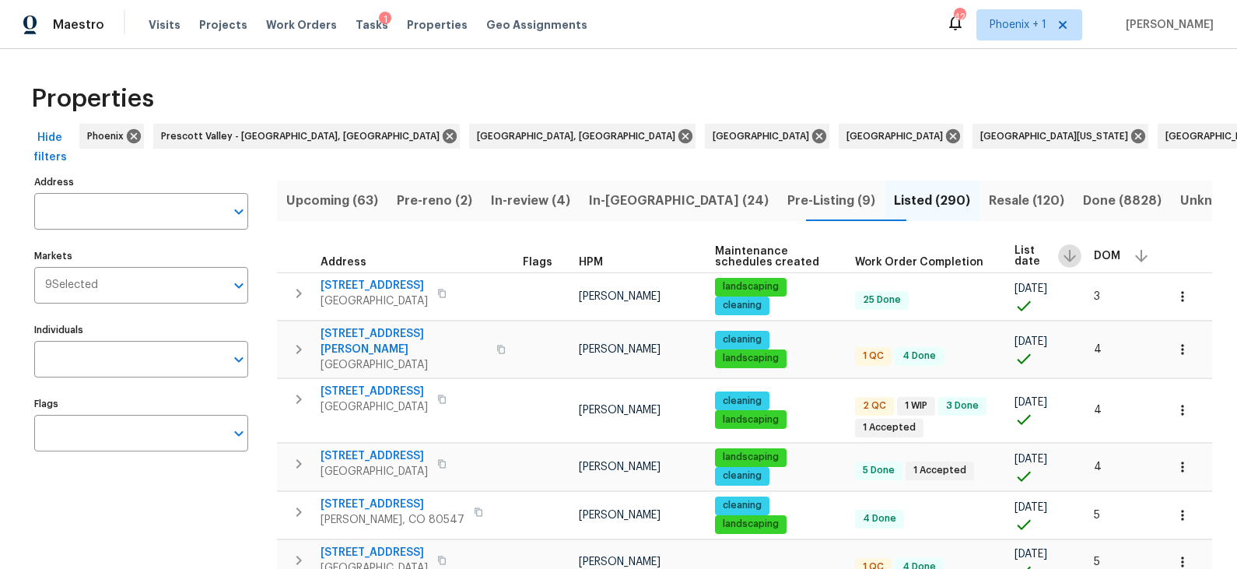
click at [1071, 247] on icon "button" at bounding box center [1070, 256] width 19 height 19
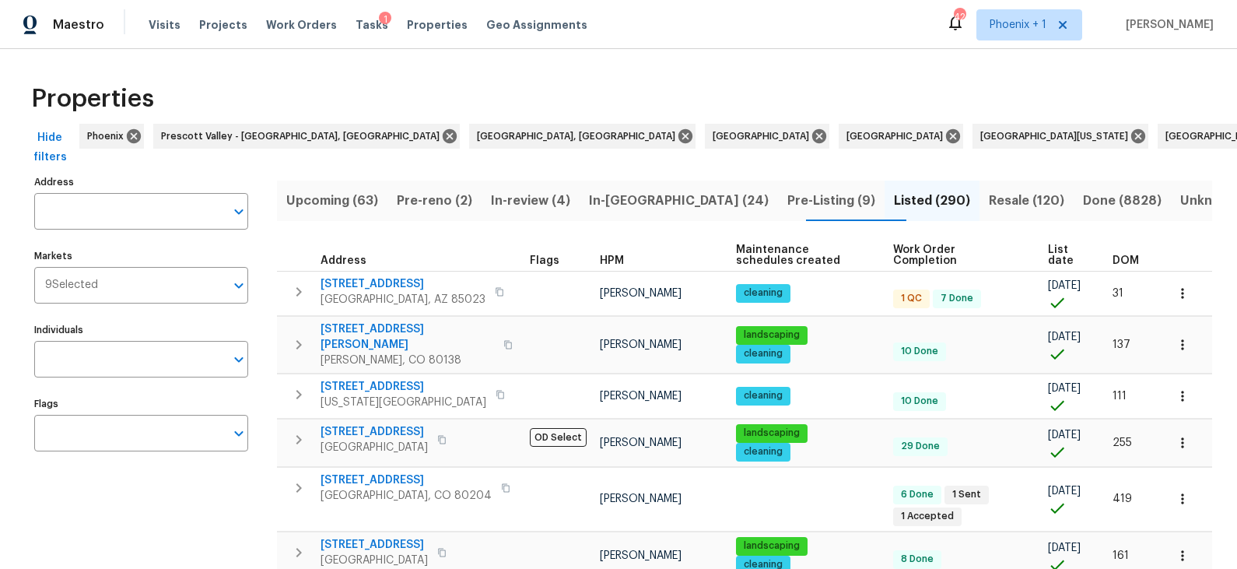
click at [1058, 244] on span "List date" at bounding box center [1067, 255] width 38 height 22
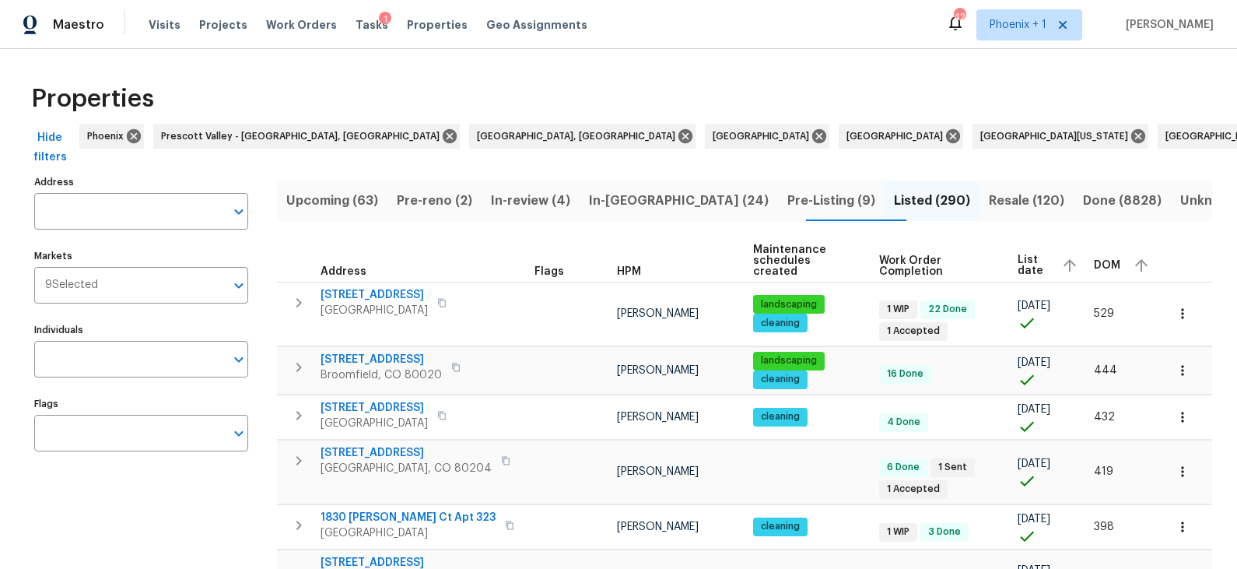
click at [1058, 254] on div "List date" at bounding box center [1050, 265] width 64 height 23
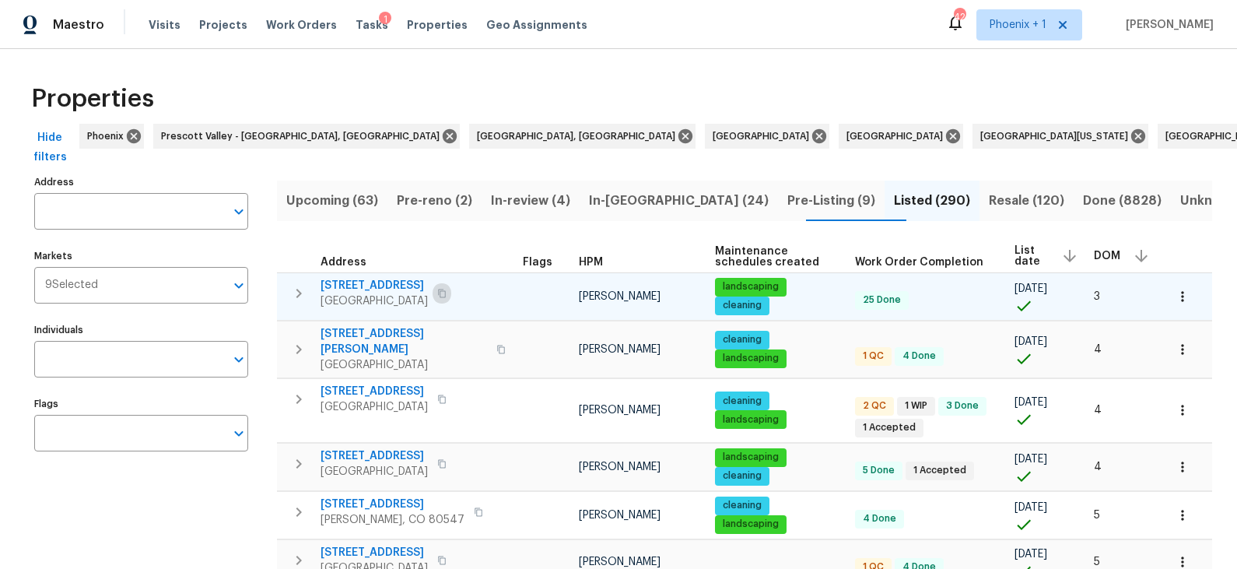
click at [447, 289] on icon "button" at bounding box center [441, 293] width 9 height 9
click at [371, 278] on span "7401 Pecos Trl NW" at bounding box center [374, 286] width 107 height 16
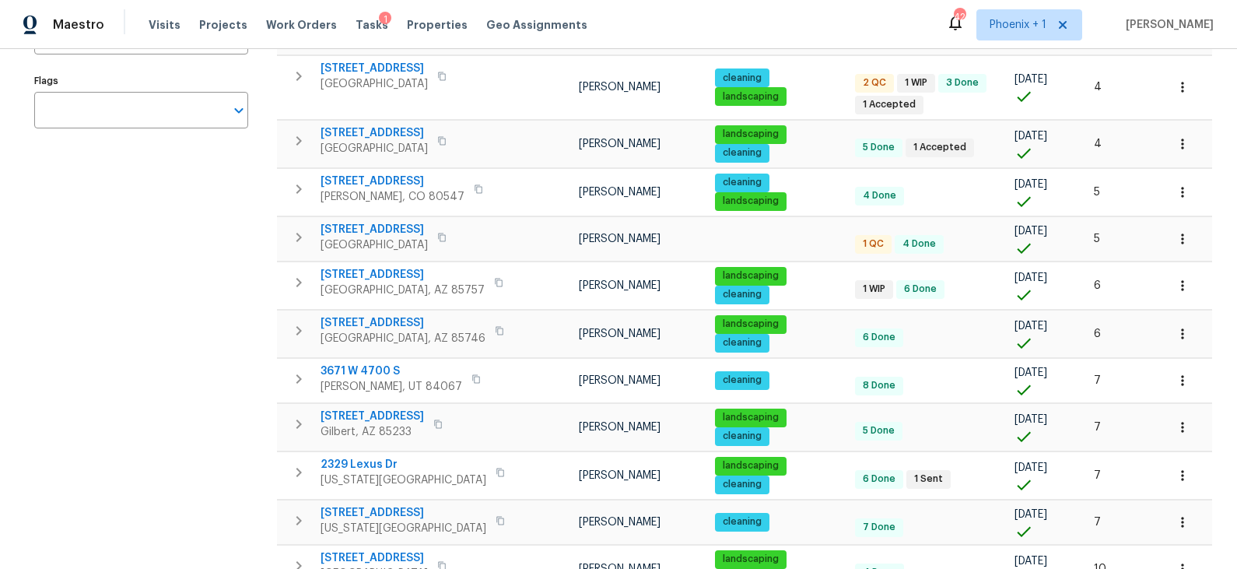
scroll to position [351, 0]
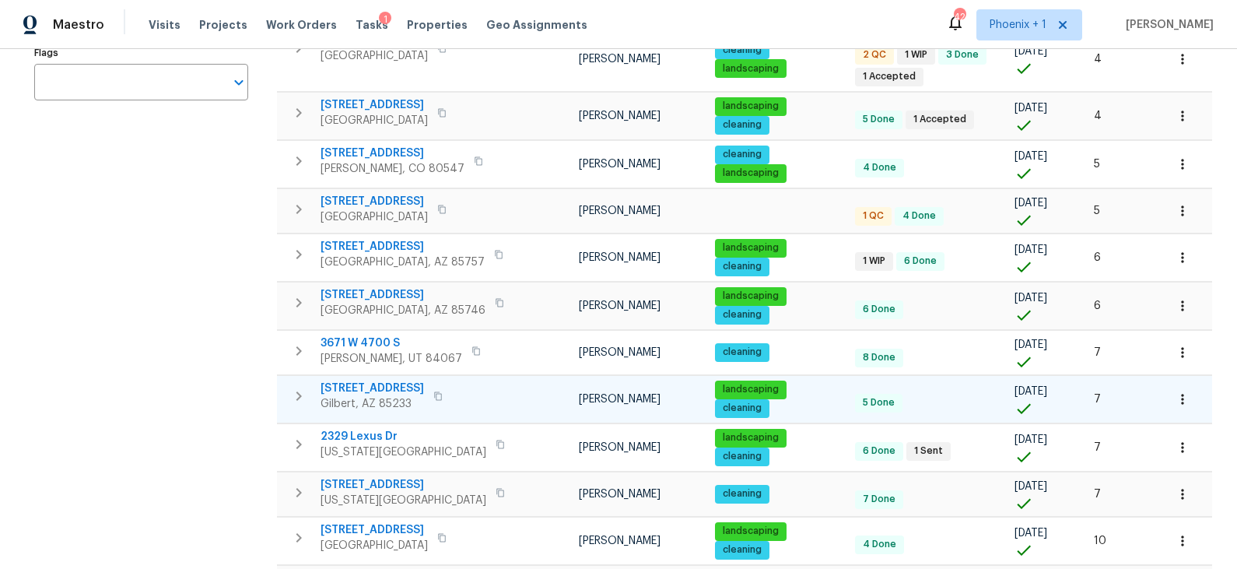
click at [405, 381] on span "413 S Lake Mirage Dr" at bounding box center [373, 389] width 104 height 16
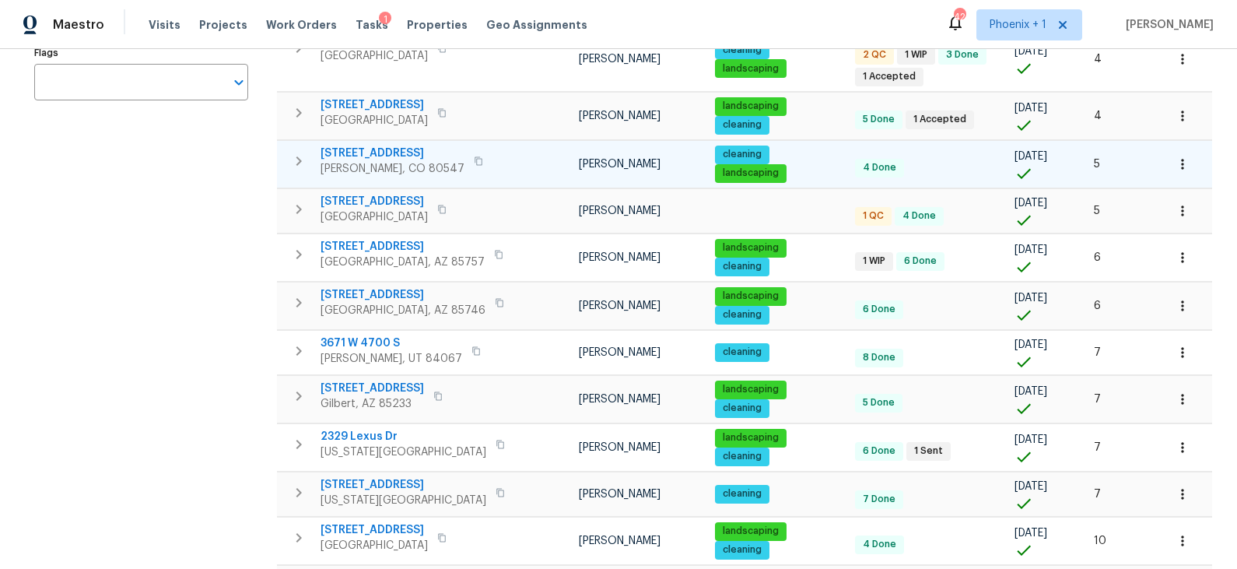
click at [387, 146] on span "5606 Calgary St" at bounding box center [393, 154] width 144 height 16
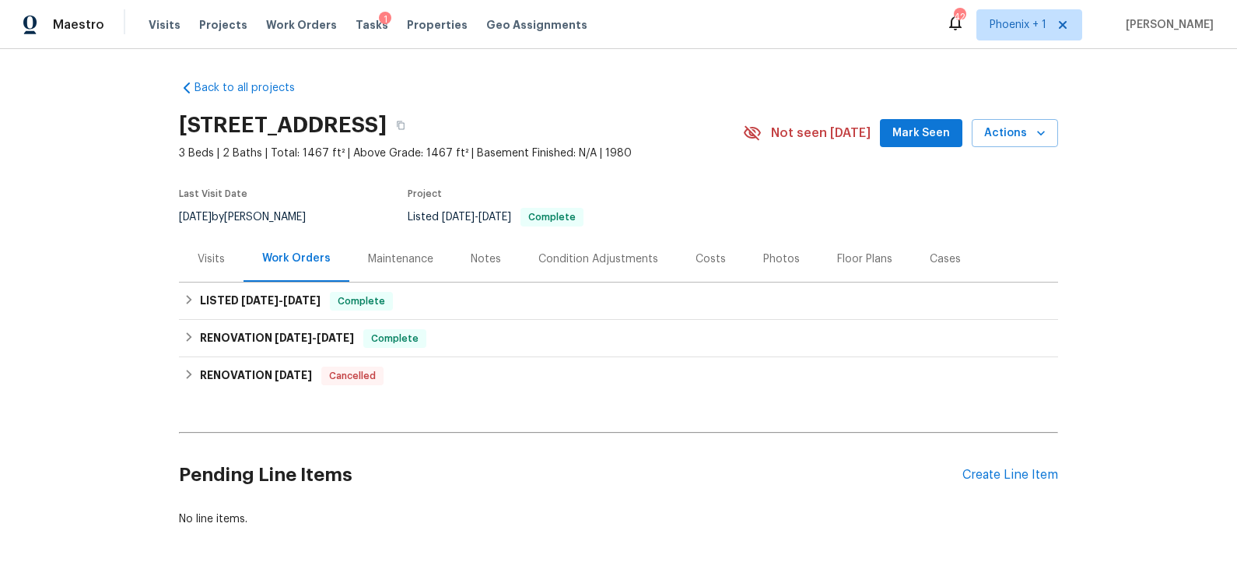
click at [716, 254] on div "Costs" at bounding box center [711, 259] width 30 height 16
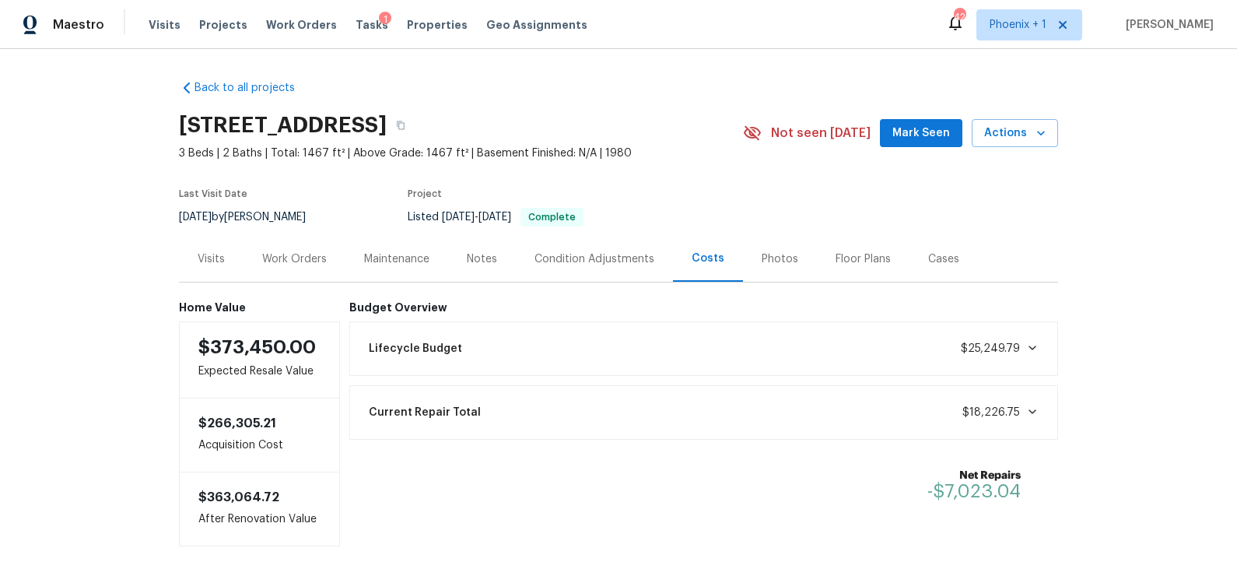
click at [215, 259] on div "Visits" at bounding box center [211, 259] width 27 height 16
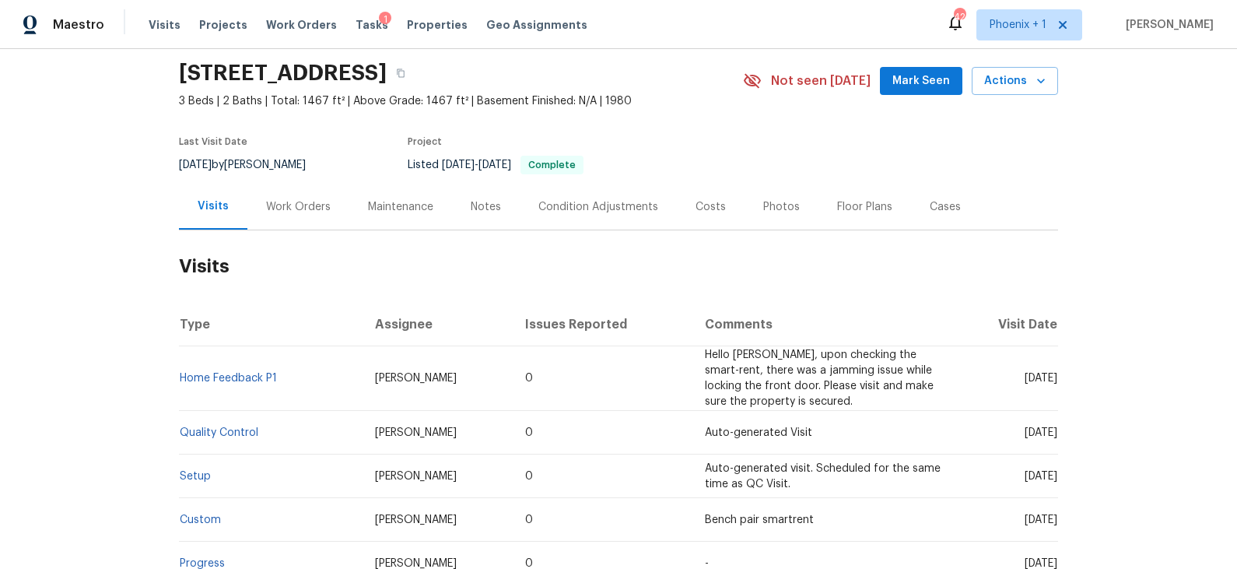
scroll to position [48, 0]
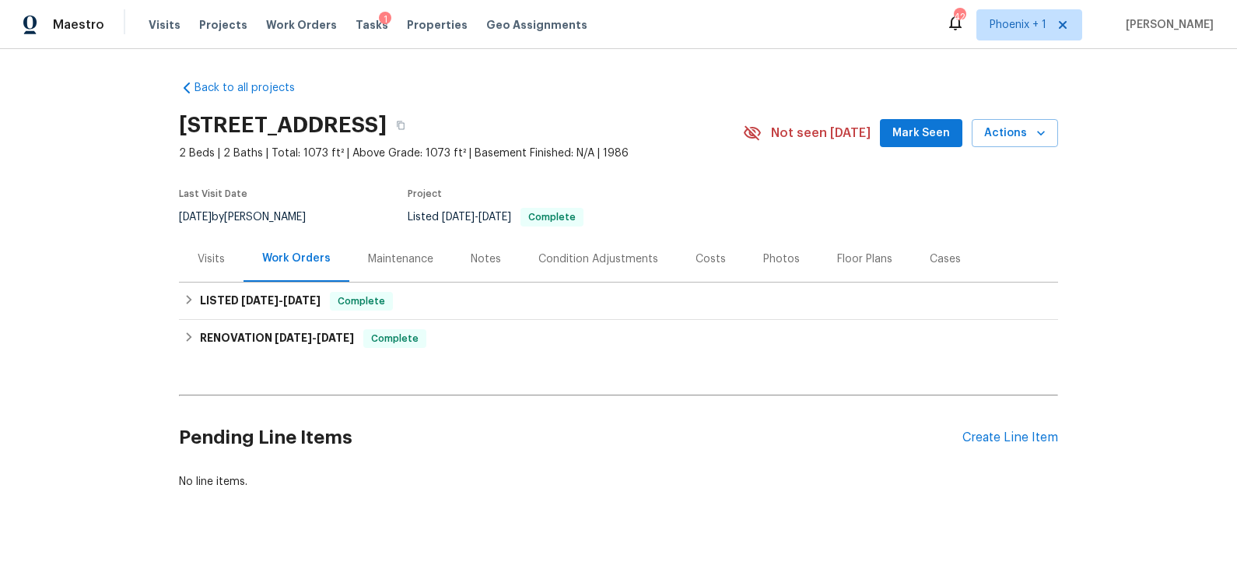
click at [707, 258] on div "Costs" at bounding box center [711, 259] width 30 height 16
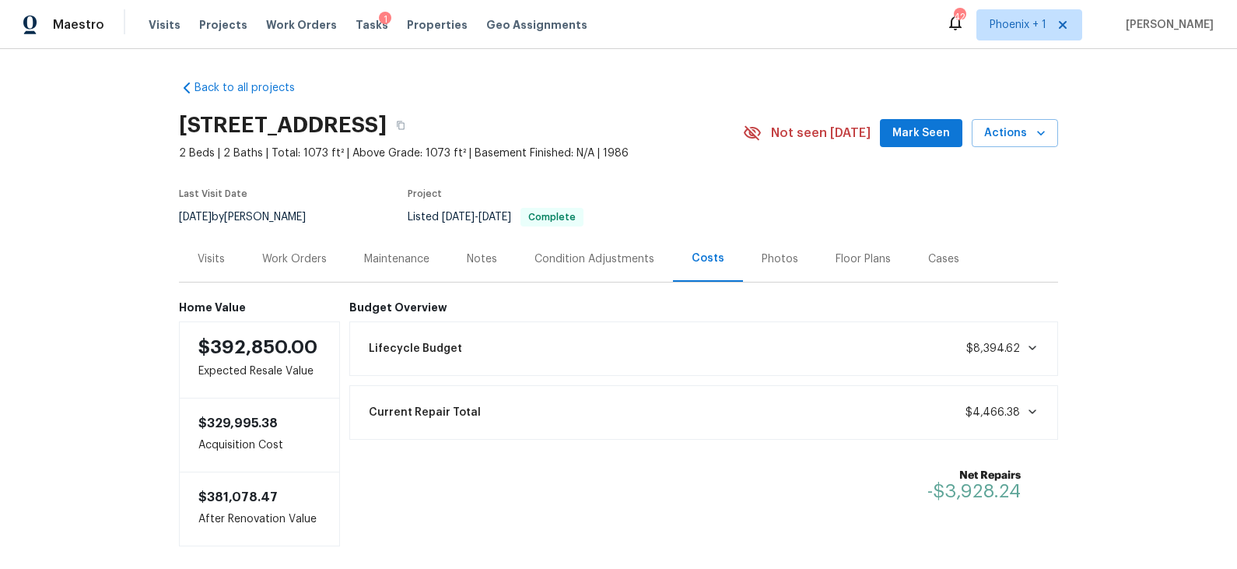
click at [224, 259] on div "Visits" at bounding box center [211, 259] width 65 height 46
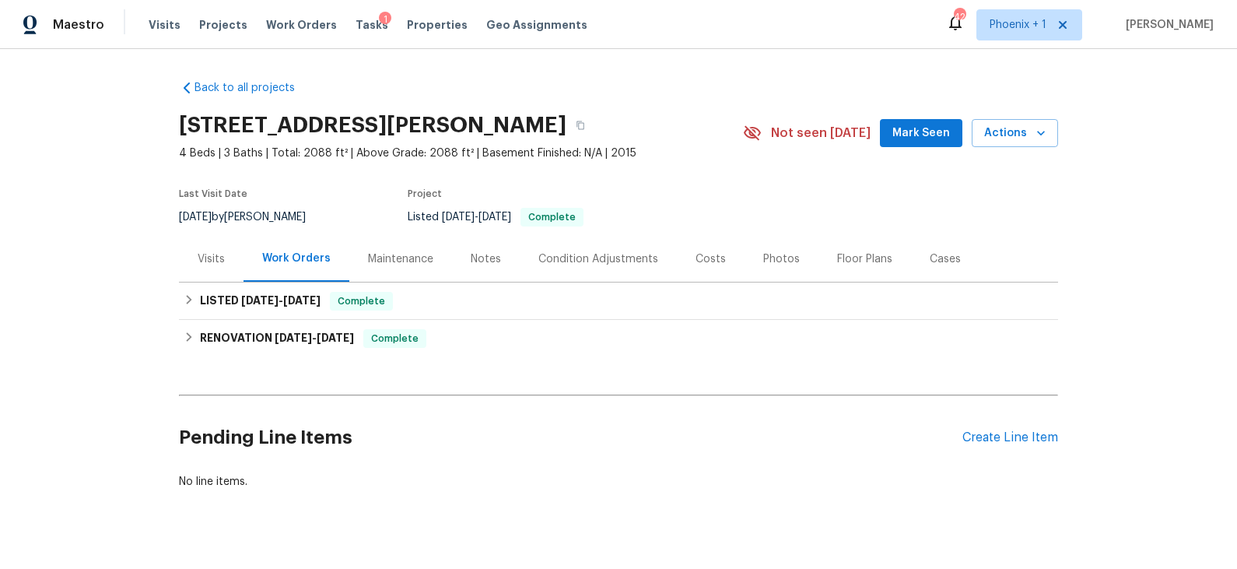
click at [708, 265] on div "Costs" at bounding box center [711, 259] width 30 height 16
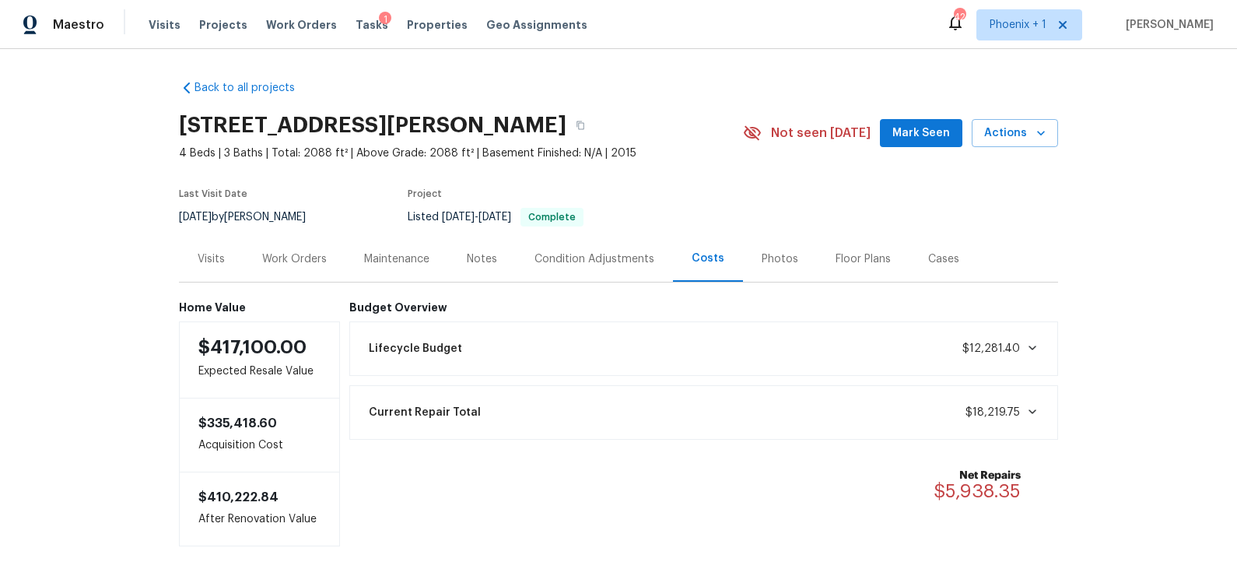
click at [209, 255] on div "Visits" at bounding box center [211, 259] width 27 height 16
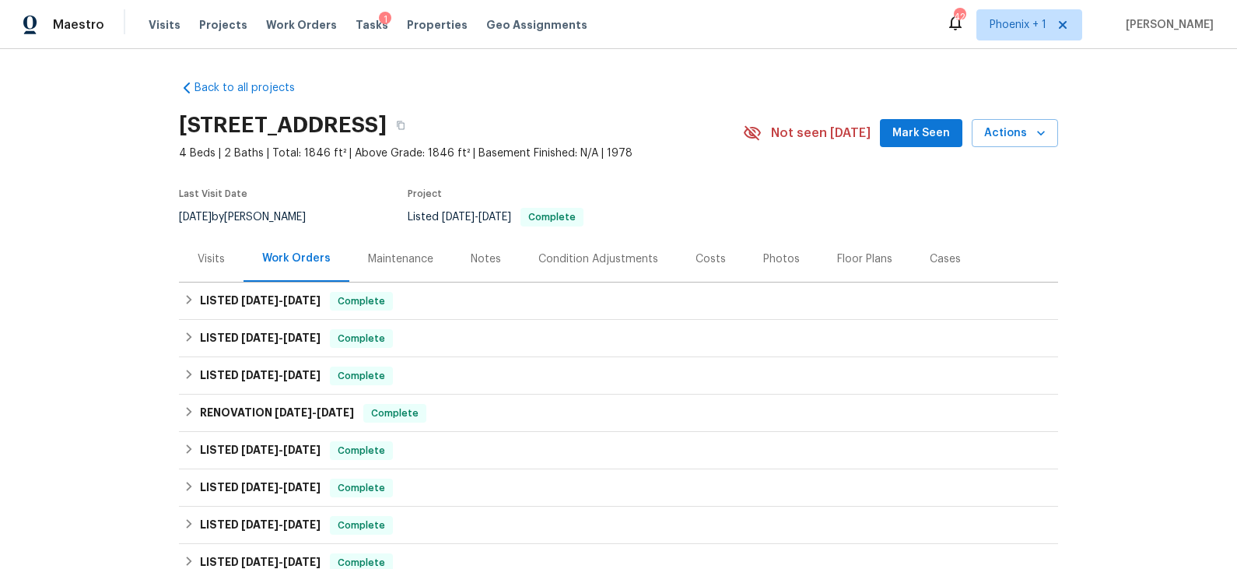
click at [704, 258] on div "Costs" at bounding box center [711, 259] width 30 height 16
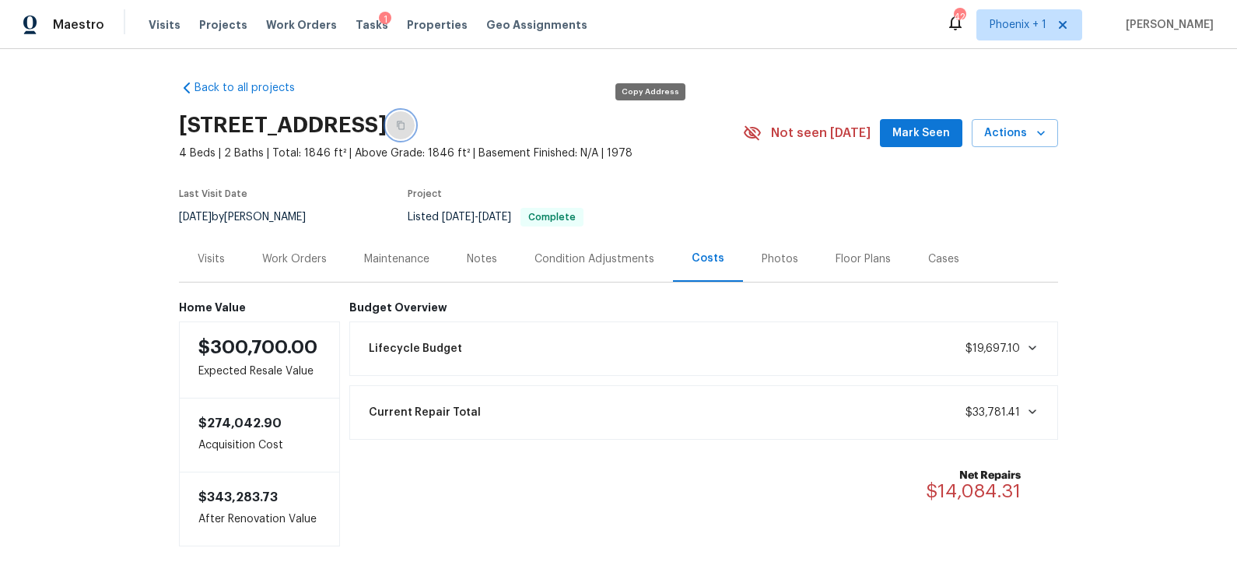
click at [405, 125] on icon "button" at bounding box center [400, 125] width 9 height 9
click at [482, 262] on div "Notes" at bounding box center [482, 259] width 30 height 16
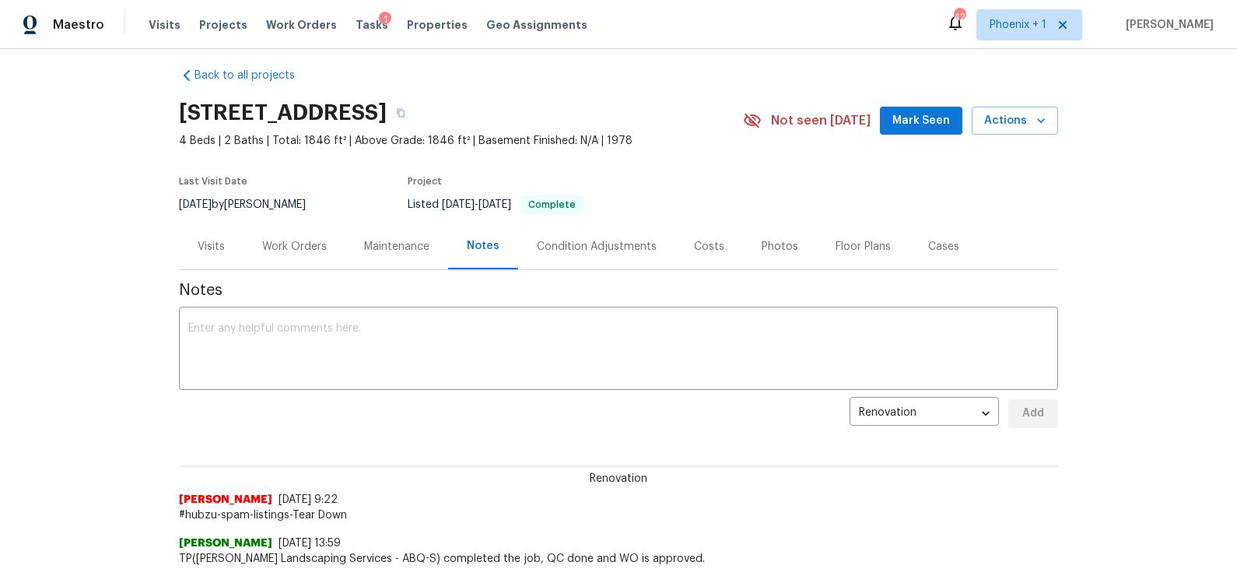
scroll to position [11, 0]
click at [208, 247] on div "Visits" at bounding box center [211, 248] width 27 height 16
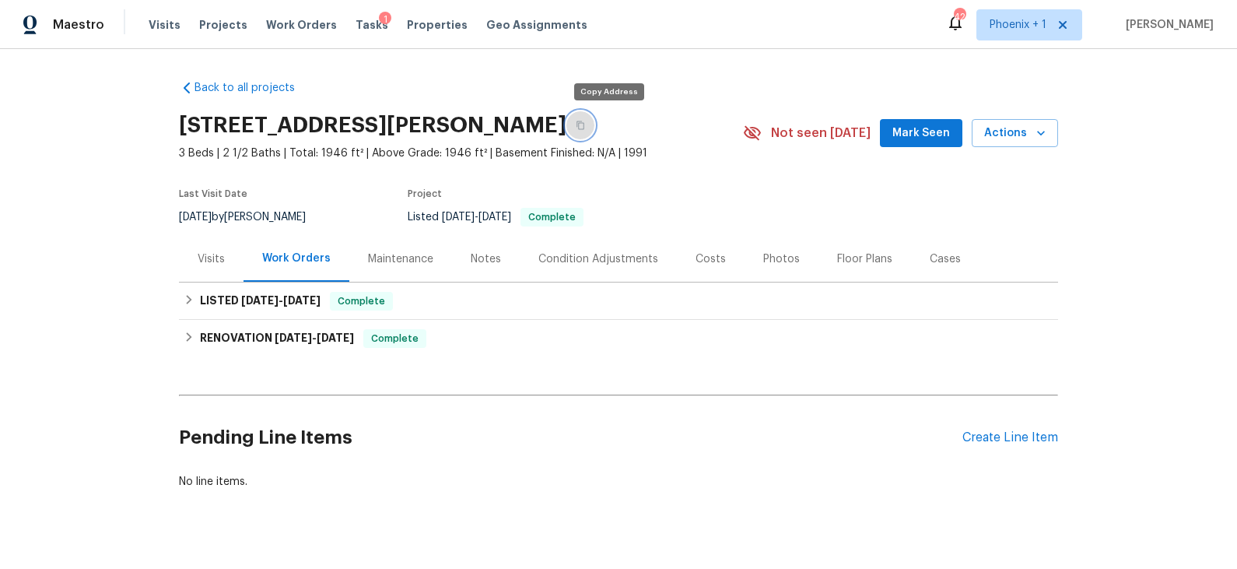
click at [585, 125] on icon "button" at bounding box center [580, 125] width 9 height 9
click at [707, 257] on div "Costs" at bounding box center [711, 259] width 30 height 16
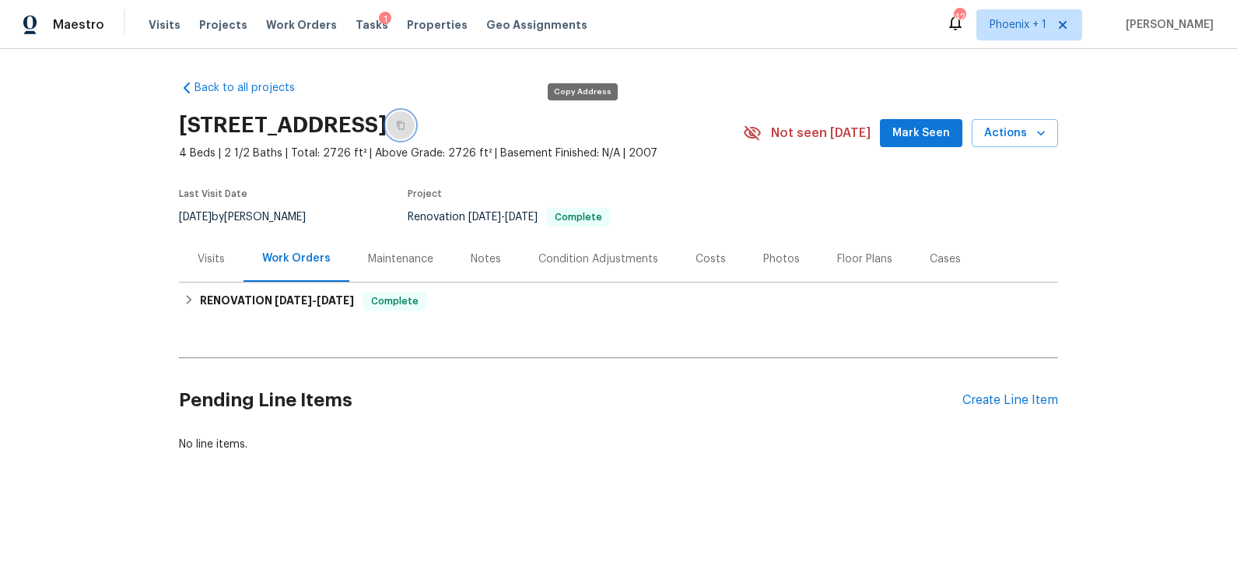
click at [415, 127] on button "button" at bounding box center [401, 125] width 28 height 28
click at [700, 253] on div "Costs" at bounding box center [711, 259] width 30 height 16
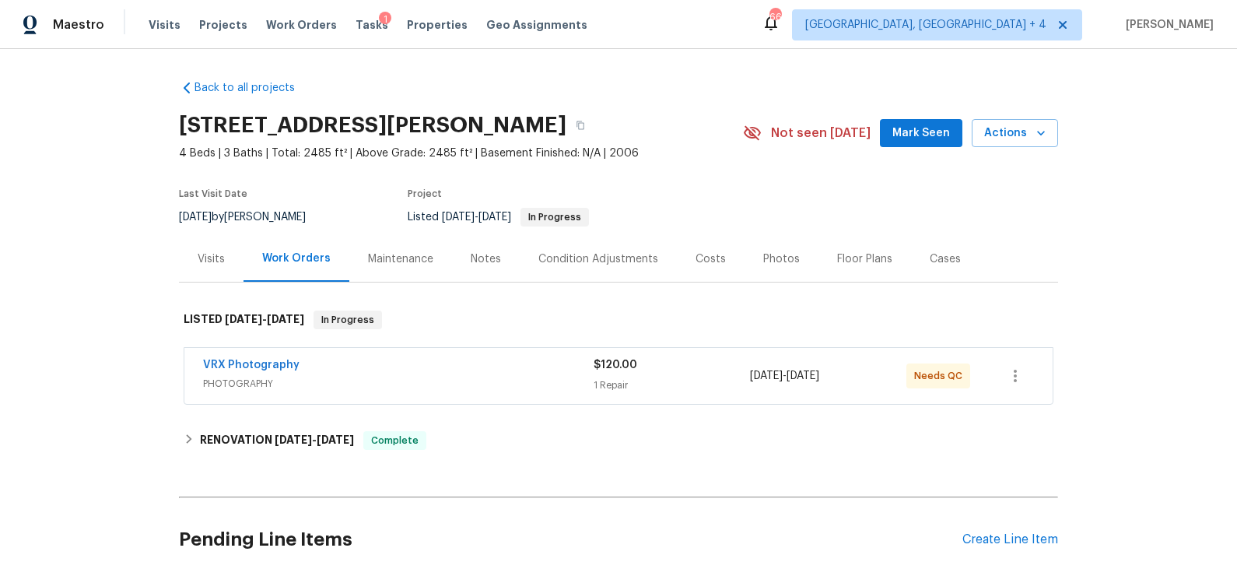
click at [703, 258] on div "Costs" at bounding box center [711, 259] width 30 height 16
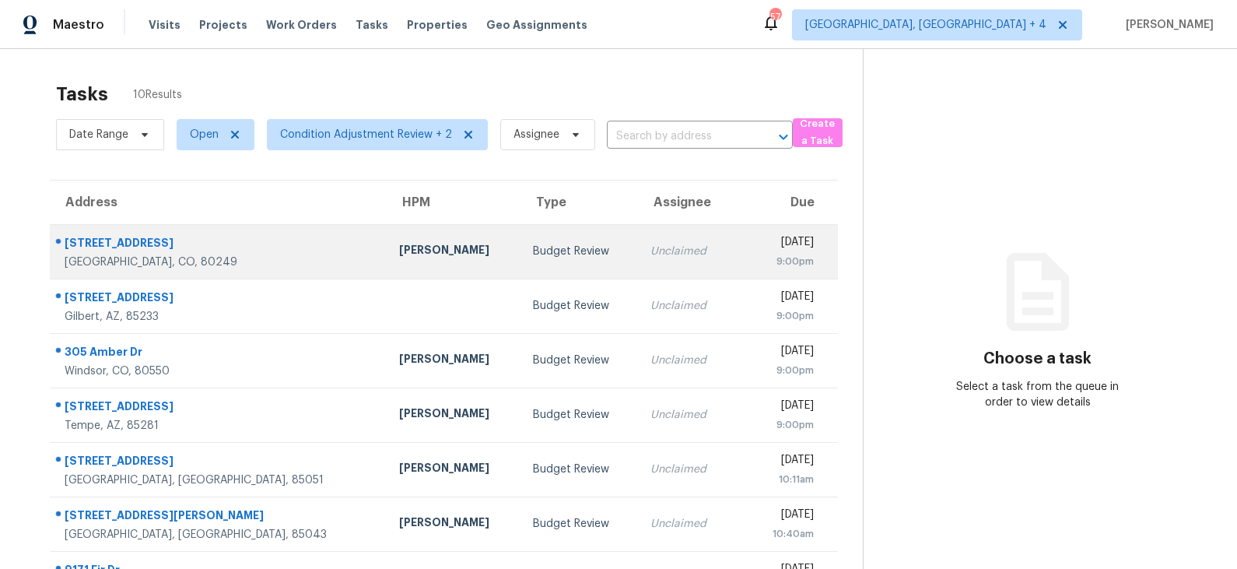
click at [422, 252] on div "[PERSON_NAME]" at bounding box center [453, 251] width 109 height 19
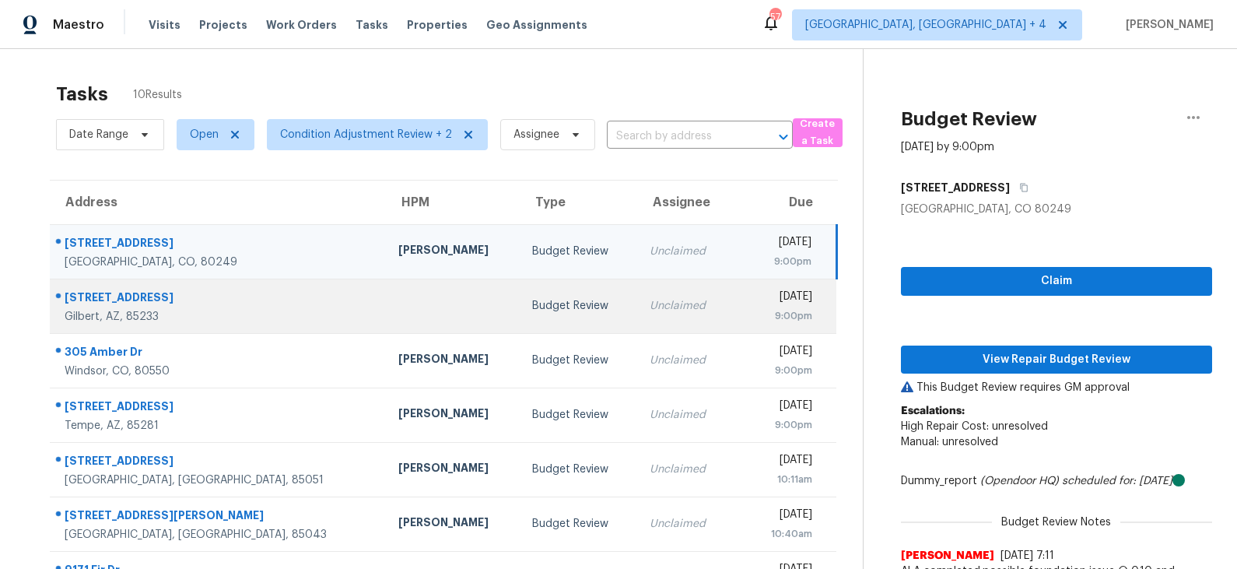
click at [532, 310] on div "Budget Review" at bounding box center [578, 306] width 93 height 16
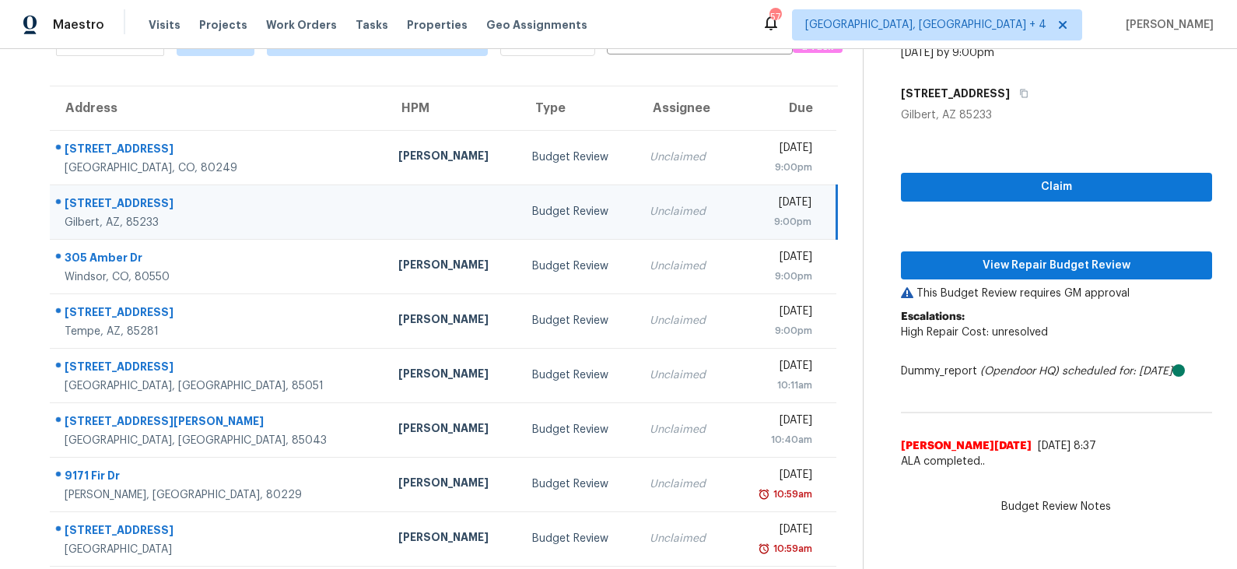
scroll to position [104, 0]
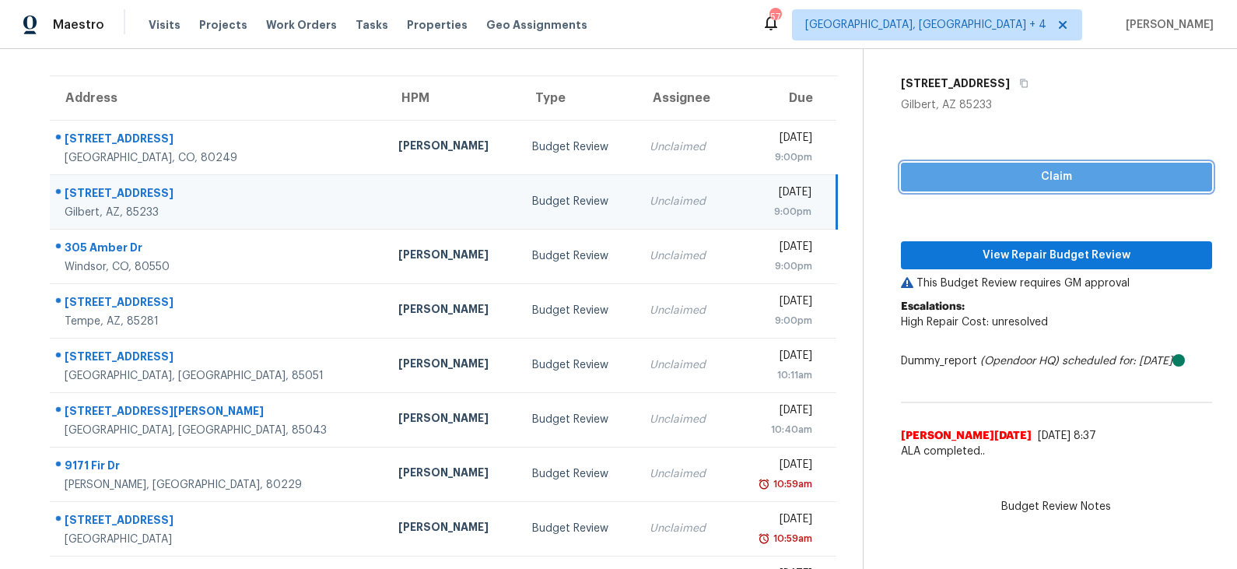
click at [1052, 180] on span "Claim" at bounding box center [1057, 176] width 286 height 19
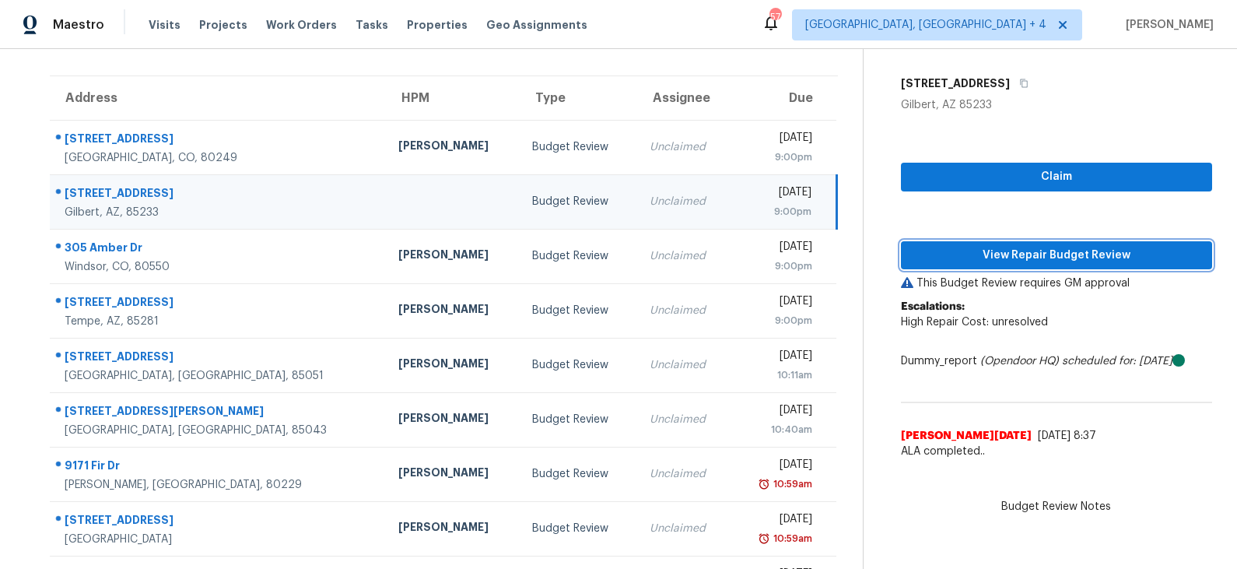
click at [1016, 252] on span "View Repair Budget Review" at bounding box center [1057, 255] width 286 height 19
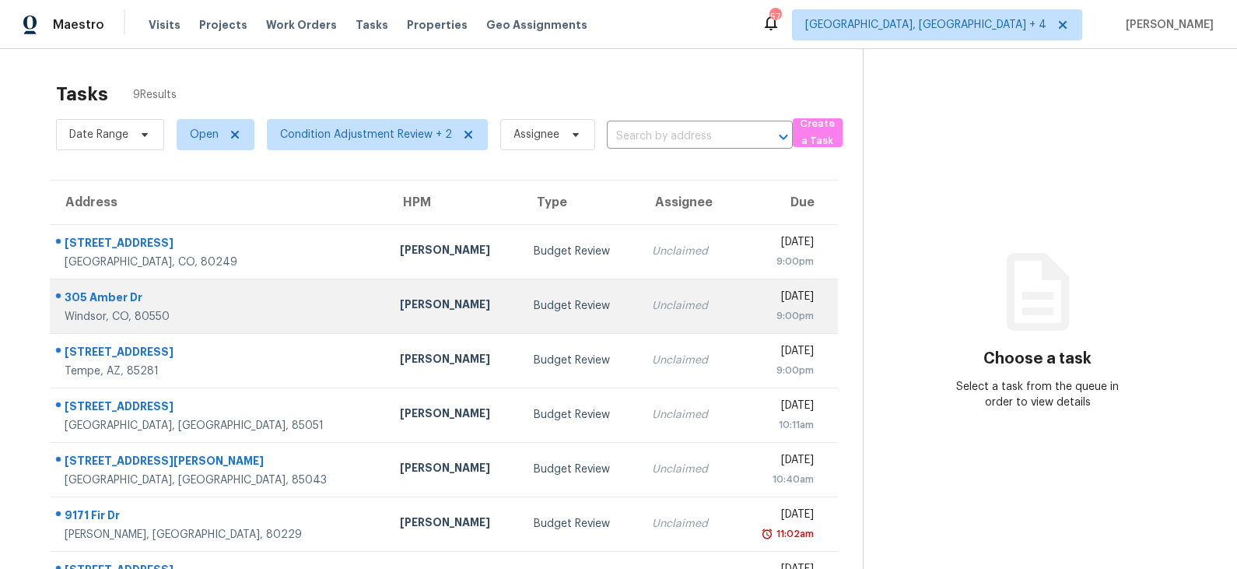
click at [521, 297] on td "Budget Review" at bounding box center [580, 306] width 118 height 54
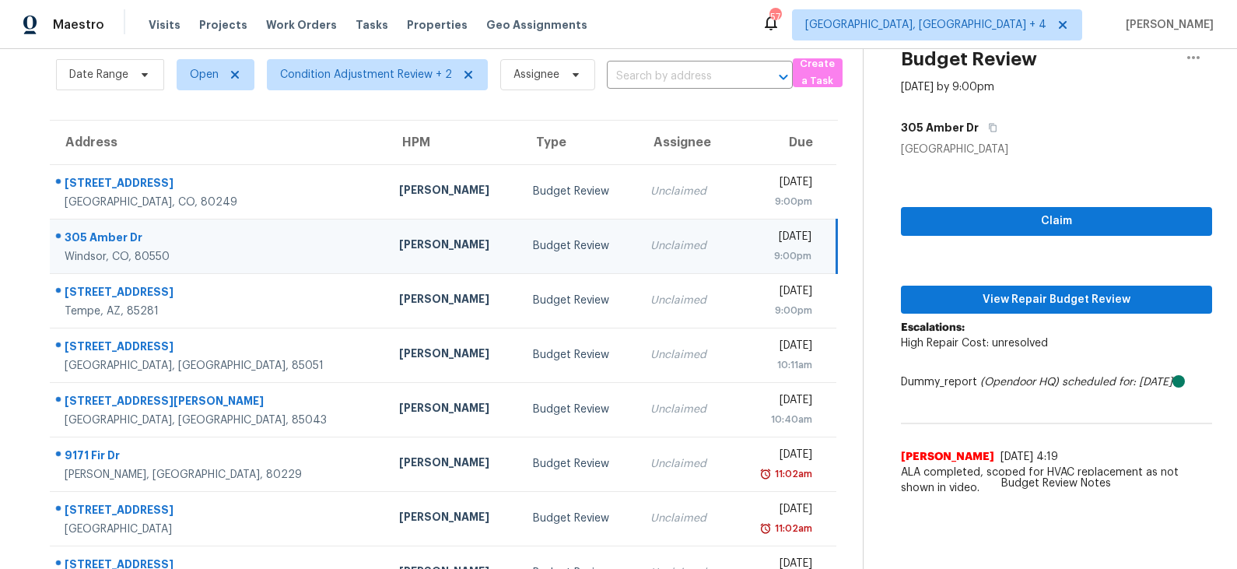
scroll to position [47, 0]
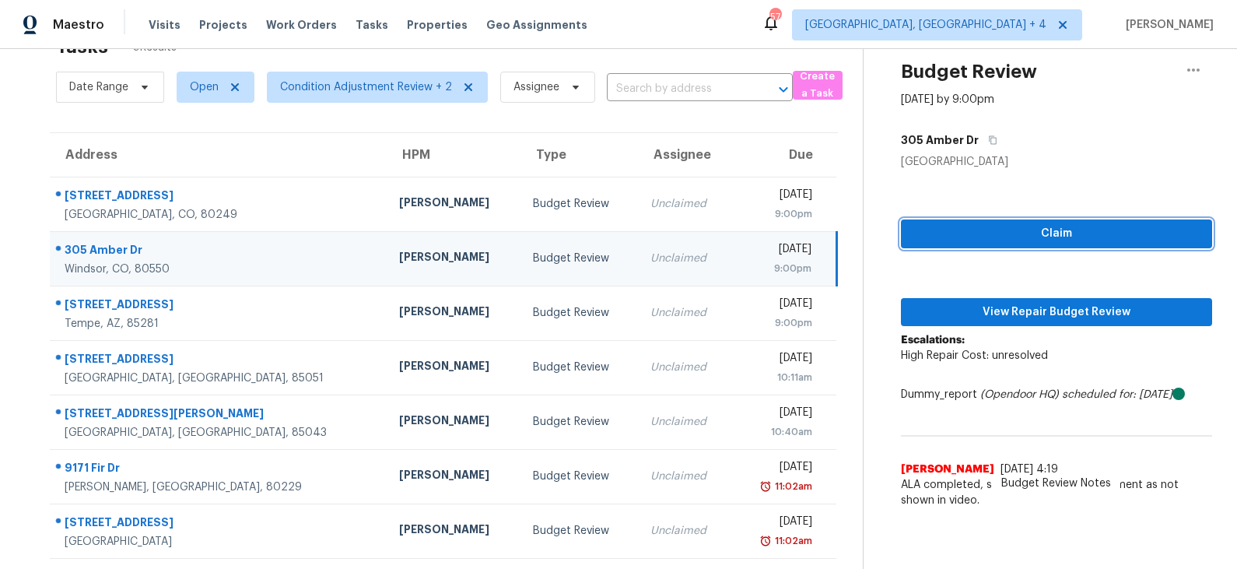
click at [988, 237] on span "Claim" at bounding box center [1057, 233] width 286 height 19
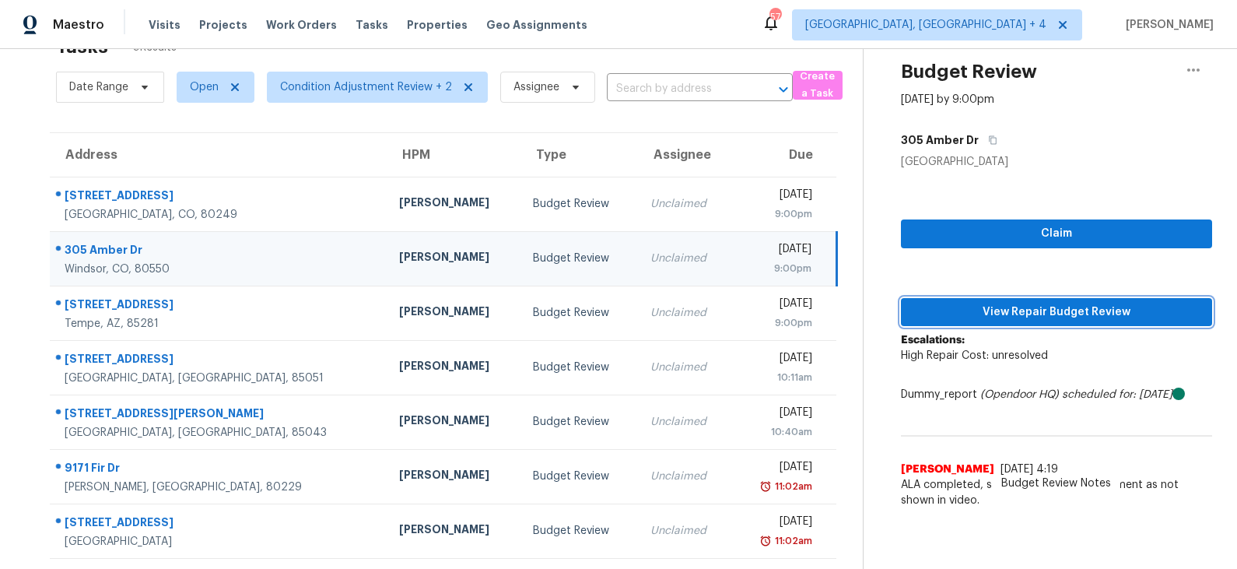
click at [990, 307] on span "View Repair Budget Review" at bounding box center [1057, 312] width 286 height 19
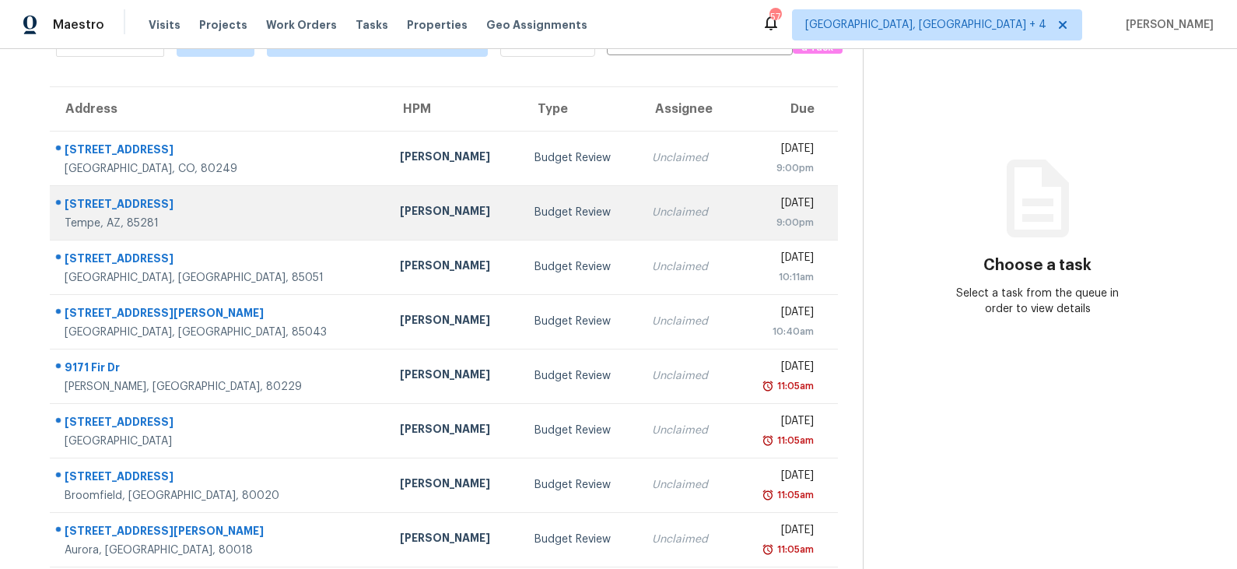
scroll to position [103, 0]
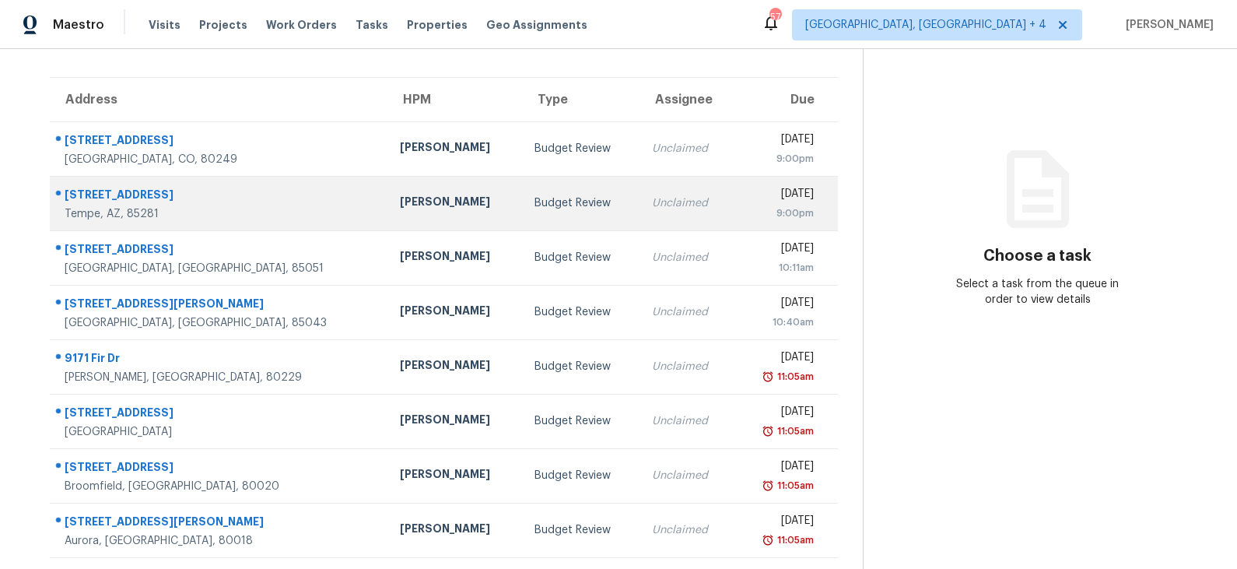
click at [418, 216] on td "[PERSON_NAME]" at bounding box center [455, 203] width 135 height 54
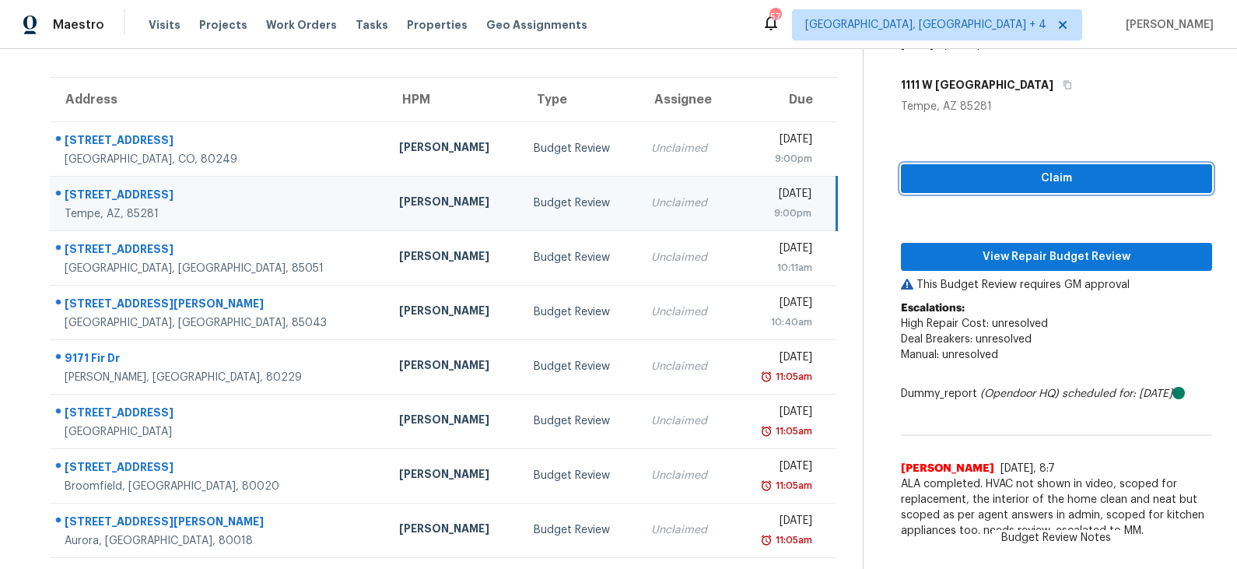
click at [1000, 177] on span "Claim" at bounding box center [1057, 178] width 286 height 19
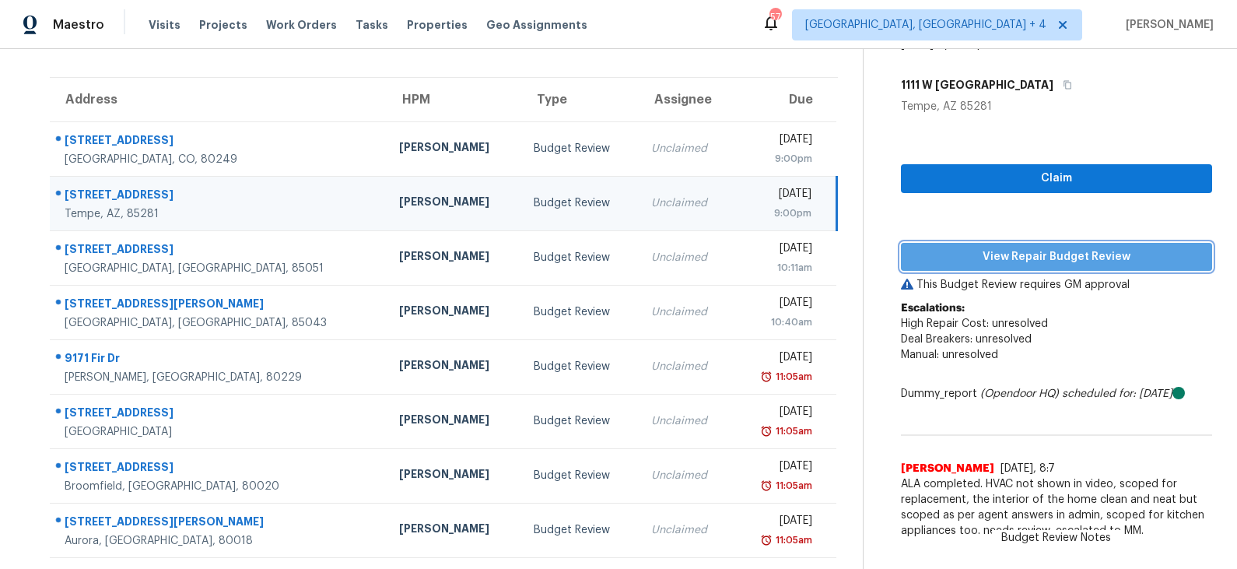
click at [1002, 252] on span "View Repair Budget Review" at bounding box center [1057, 256] width 286 height 19
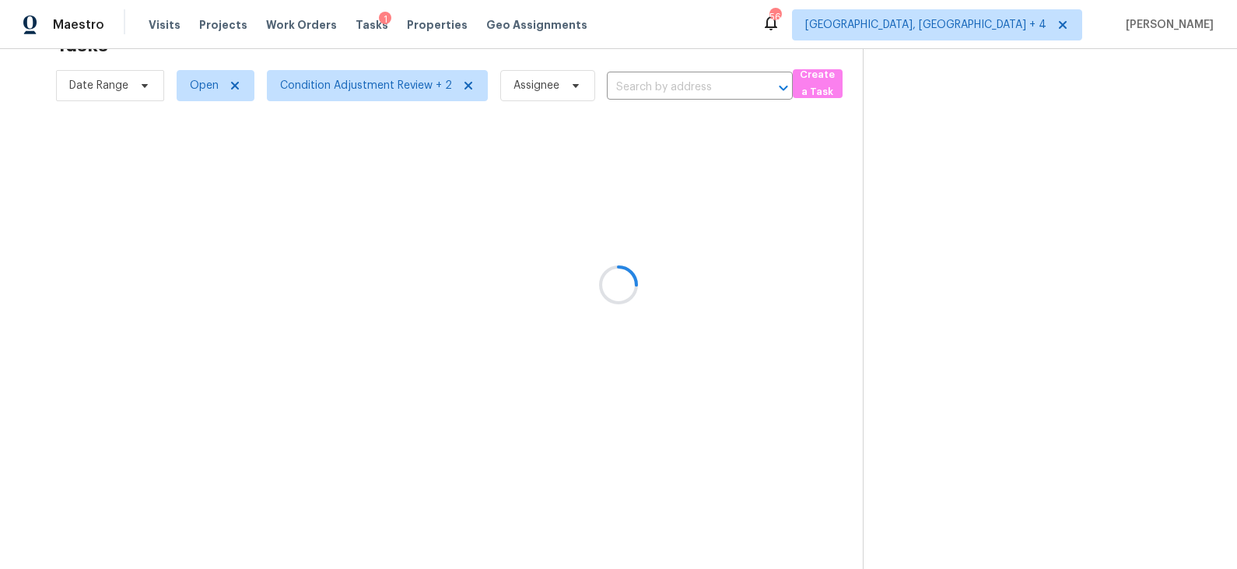
scroll to position [0, 0]
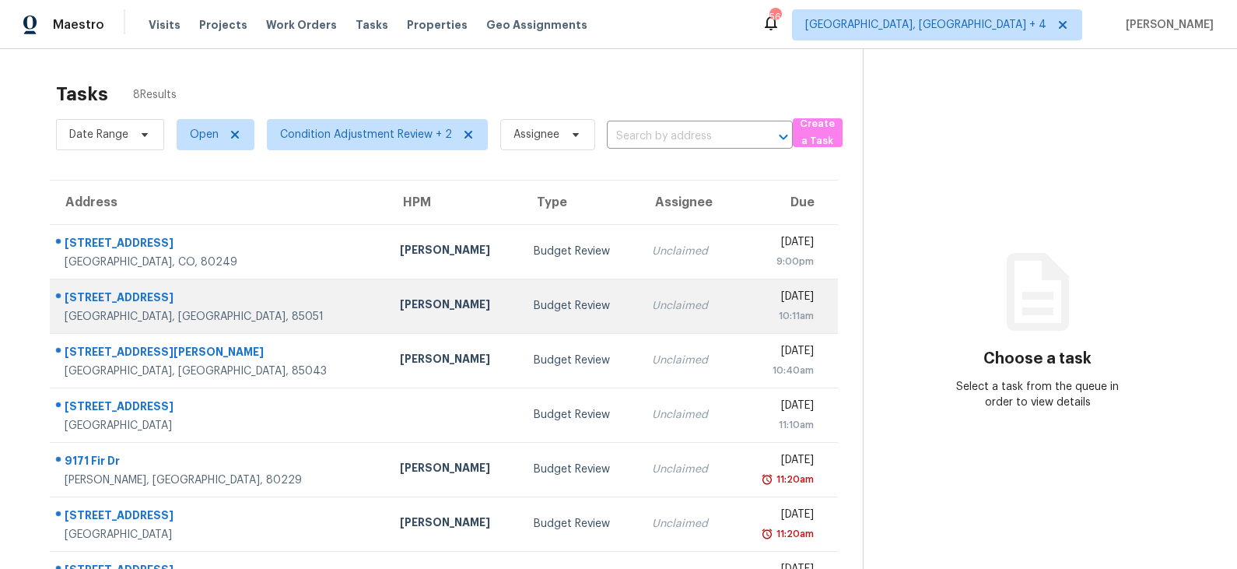
click at [400, 307] on div "[PERSON_NAME]" at bounding box center [454, 306] width 109 height 19
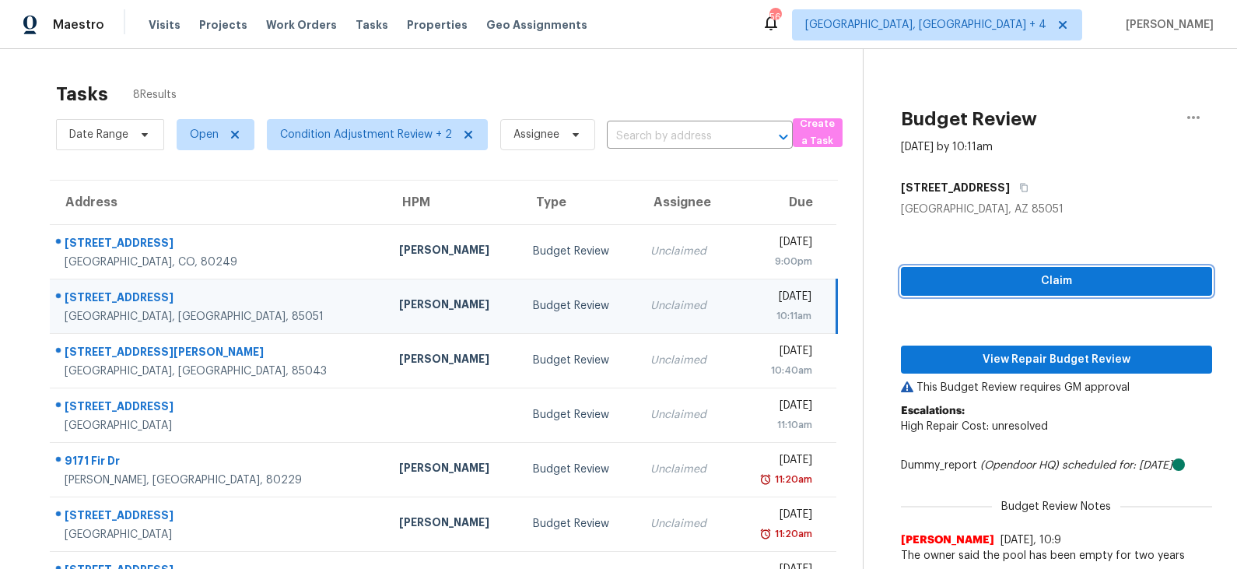
click at [954, 283] on span "Claim" at bounding box center [1057, 281] width 286 height 19
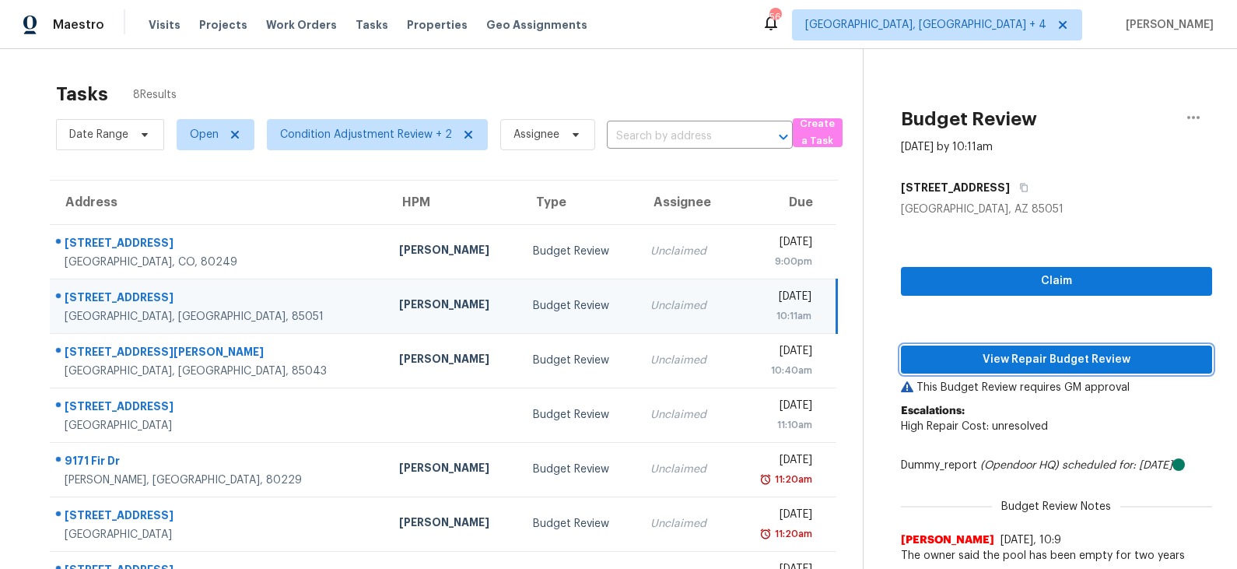
click at [969, 361] on span "View Repair Budget Review" at bounding box center [1057, 359] width 286 height 19
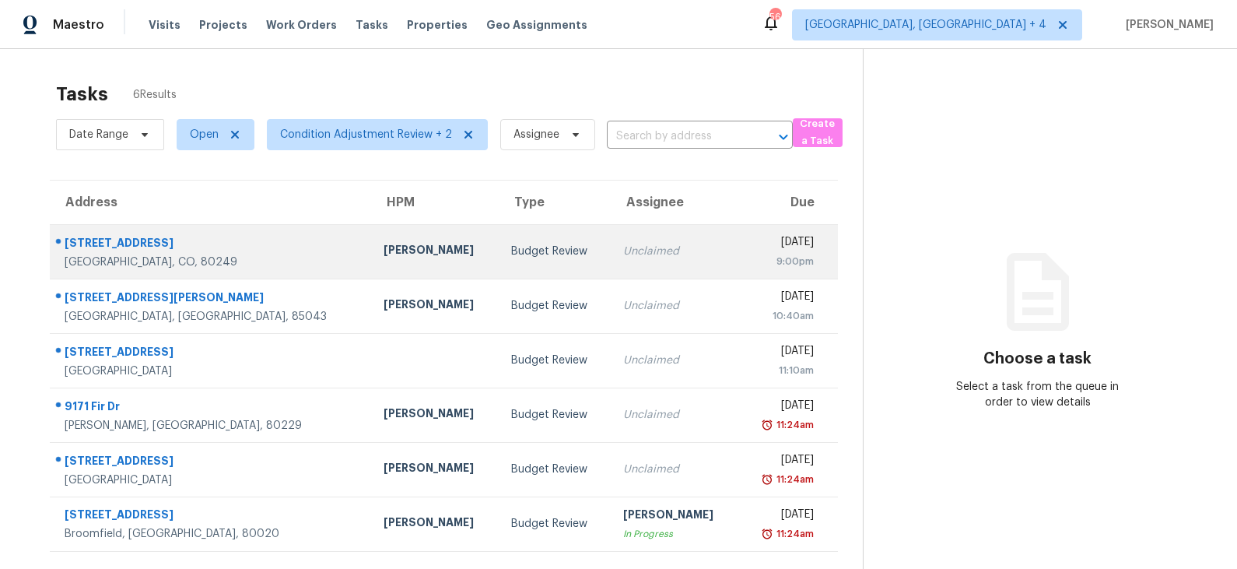
click at [507, 265] on td "Budget Review" at bounding box center [555, 251] width 112 height 54
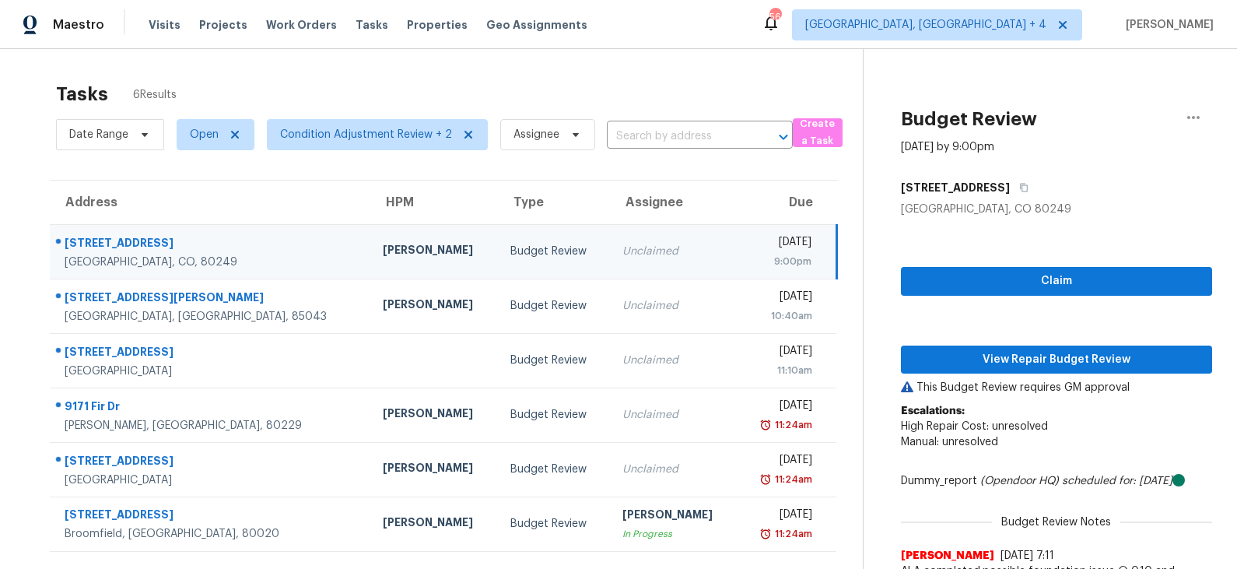
scroll to position [76, 0]
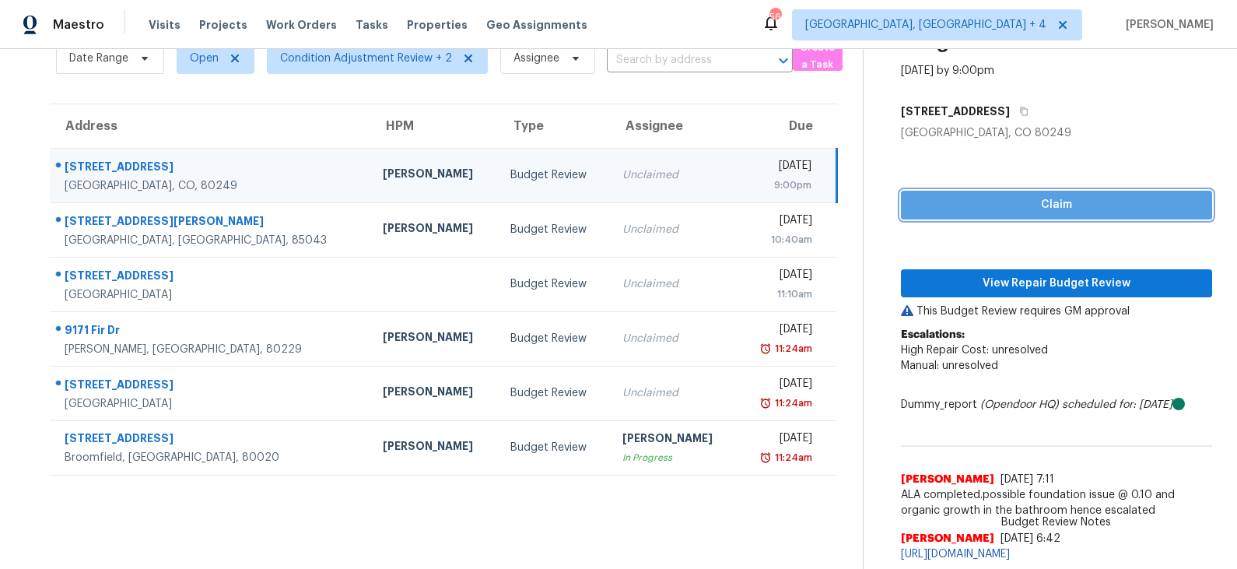
click at [1011, 199] on span "Claim" at bounding box center [1057, 204] width 286 height 19
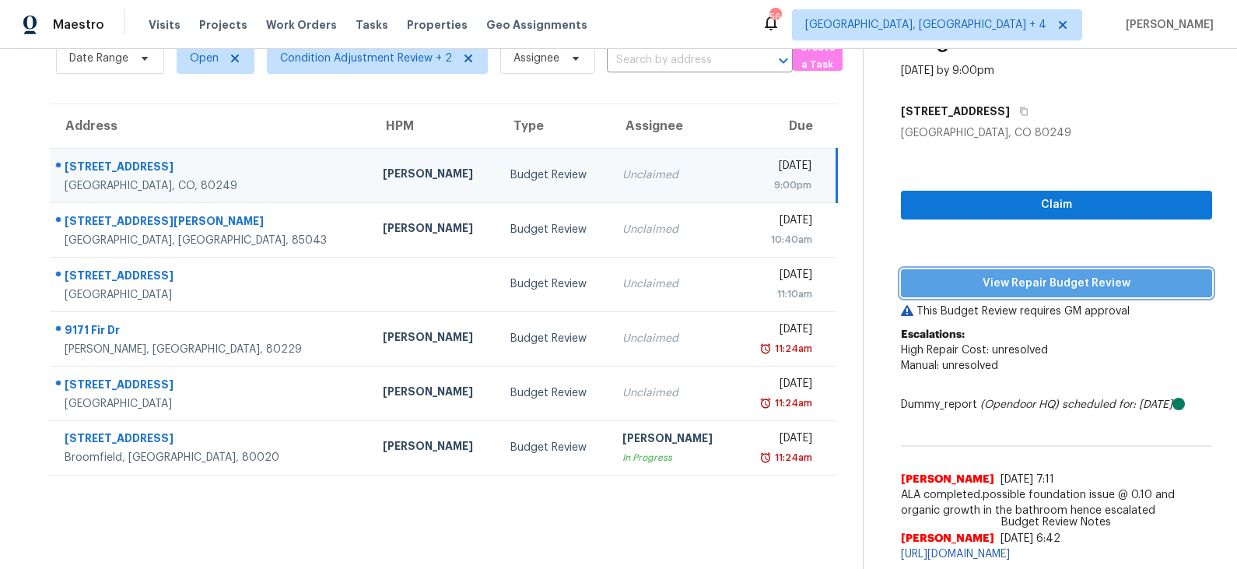
click at [1003, 277] on span "View Repair Budget Review" at bounding box center [1057, 283] width 286 height 19
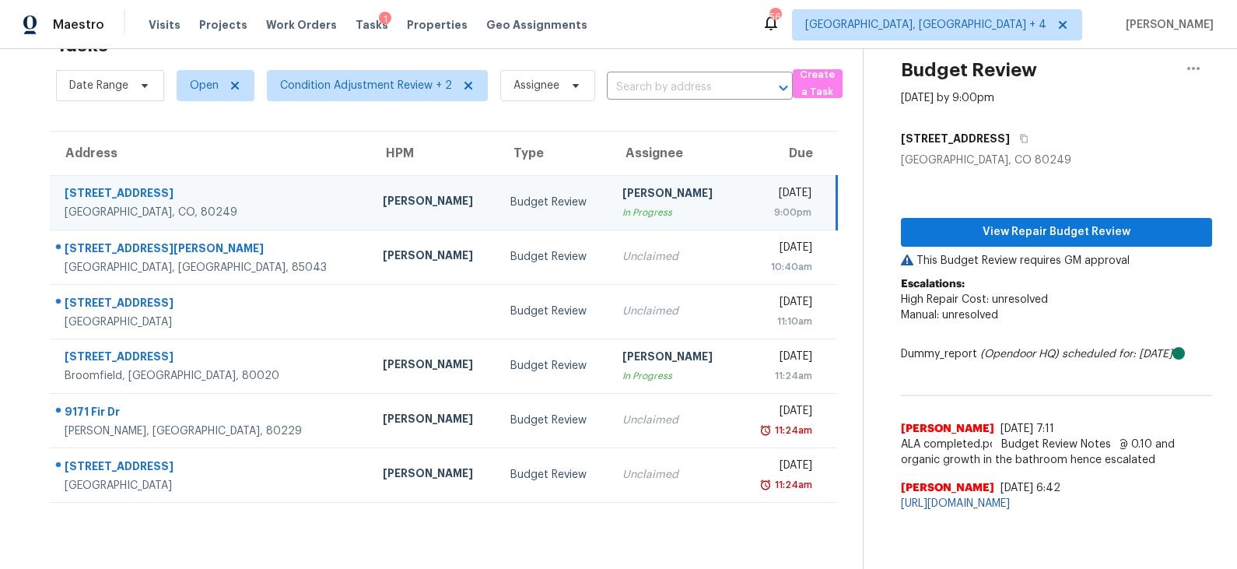
scroll to position [48, 0]
click at [511, 203] on div "Budget Review" at bounding box center [554, 203] width 87 height 16
click at [1040, 236] on span "View Repair Budget Review" at bounding box center [1057, 232] width 286 height 19
click at [514, 191] on td "Budget Review" at bounding box center [554, 203] width 112 height 54
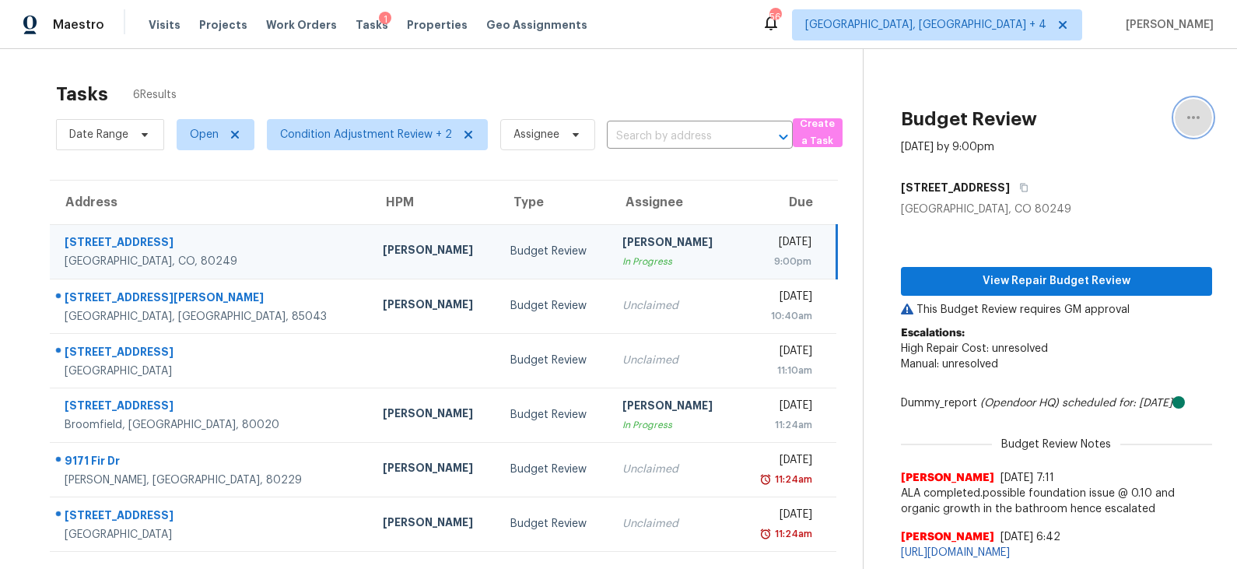
click at [1198, 115] on icon "button" at bounding box center [1194, 117] width 19 height 19
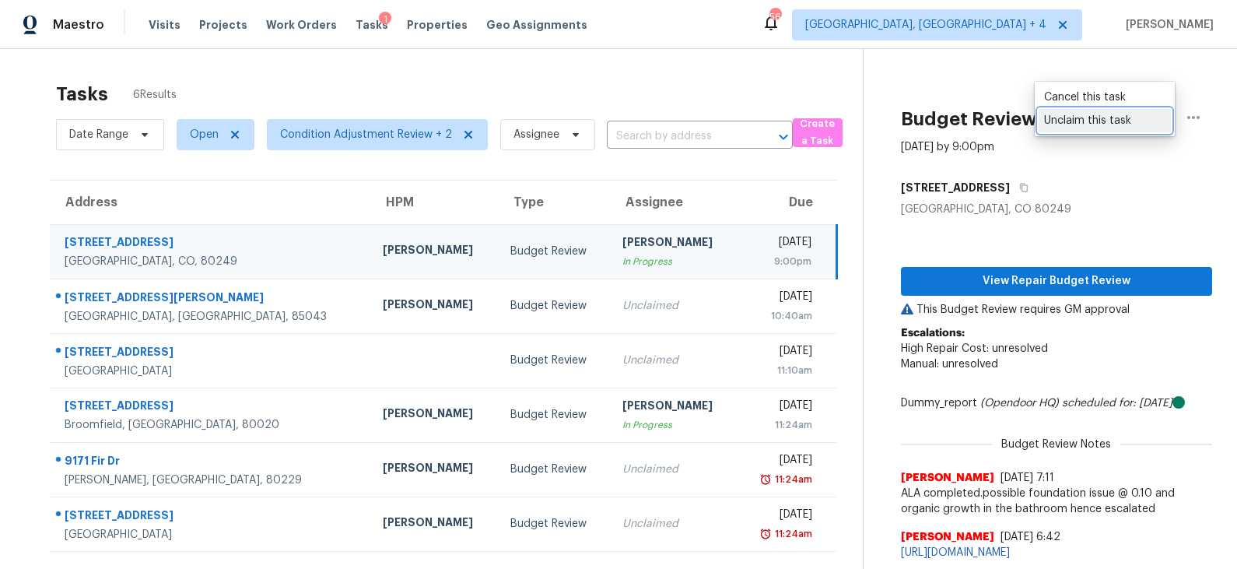
click at [1131, 121] on div "Unclaim this task" at bounding box center [1104, 121] width 121 height 16
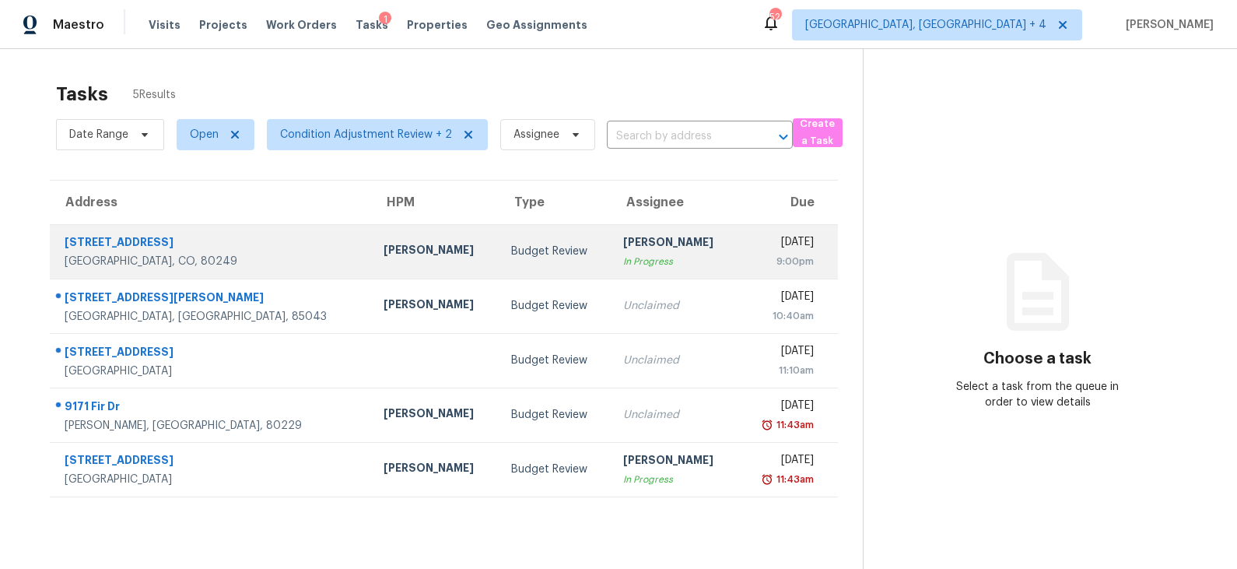
click at [519, 254] on div "Budget Review" at bounding box center [554, 252] width 87 height 16
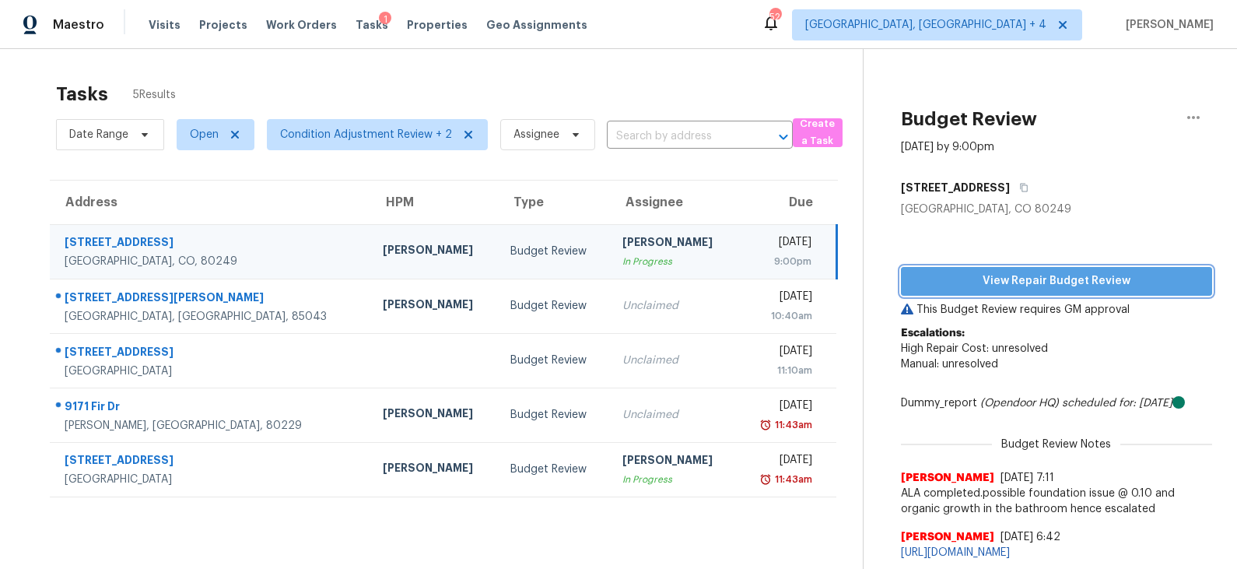
click at [1029, 280] on span "View Repair Budget Review" at bounding box center [1057, 281] width 286 height 19
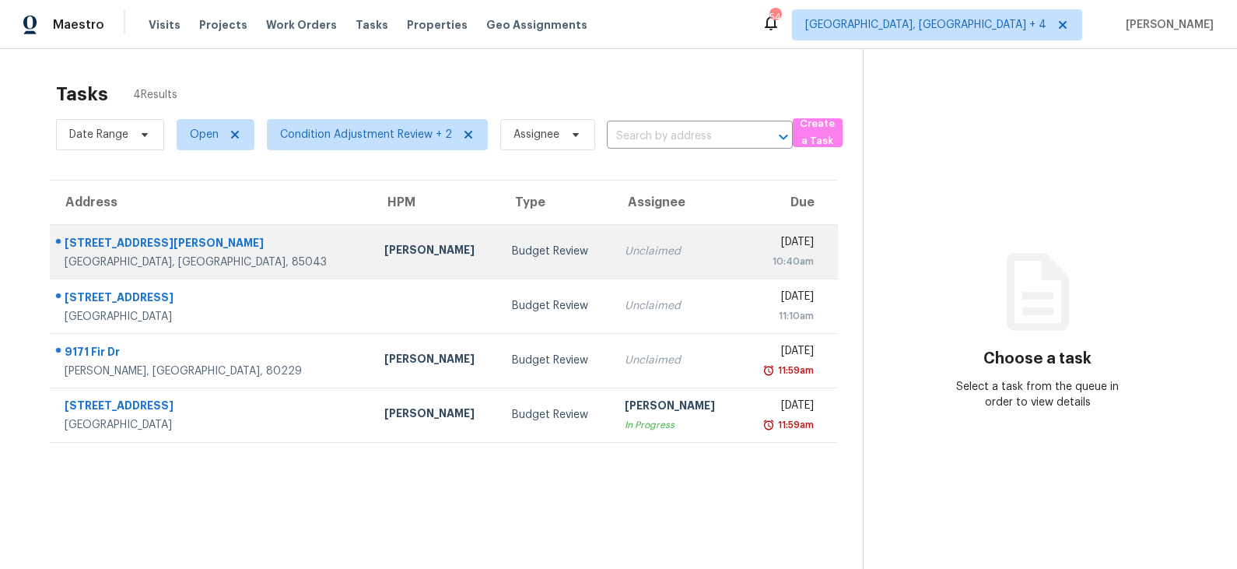
click at [384, 249] on div "[PERSON_NAME]" at bounding box center [436, 251] width 104 height 19
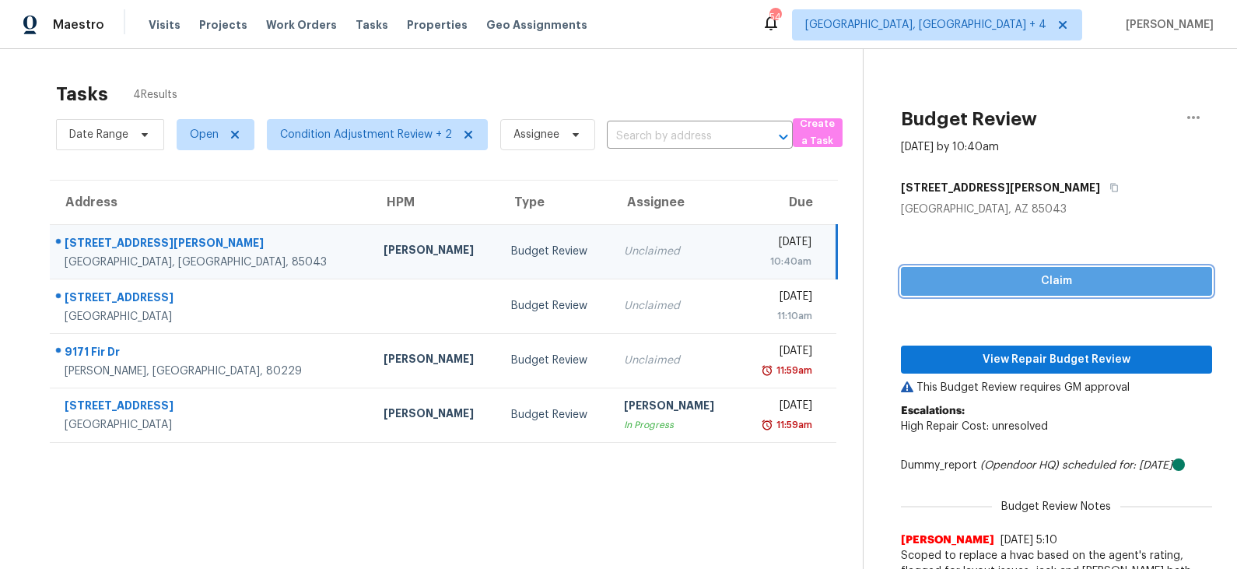
click at [969, 273] on span "Claim" at bounding box center [1057, 281] width 286 height 19
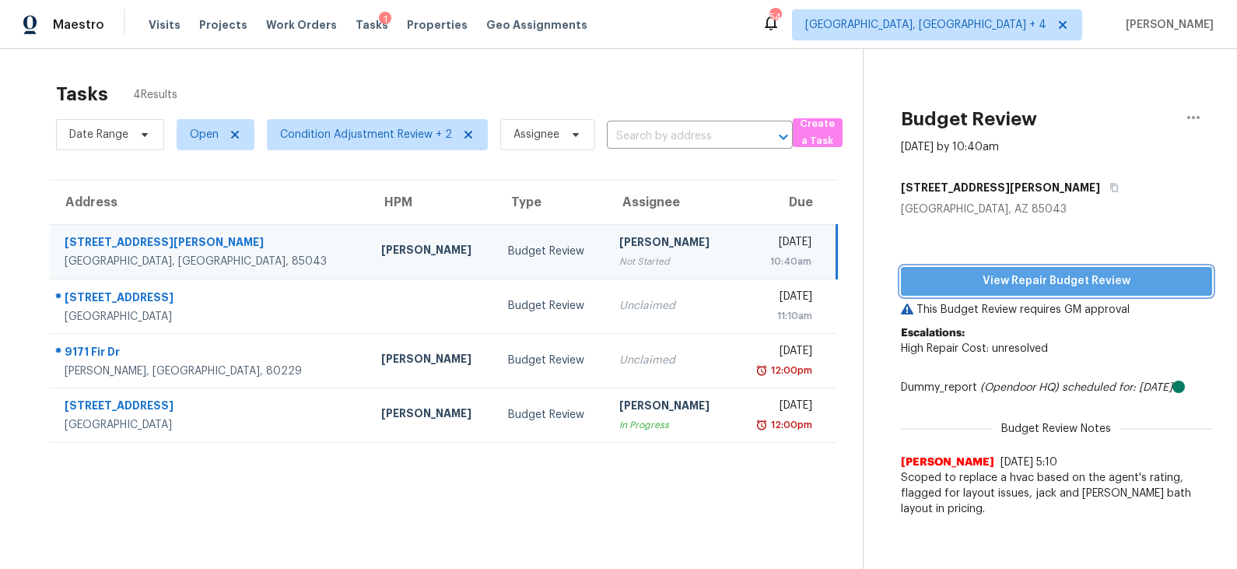
click at [1015, 279] on span "View Repair Budget Review" at bounding box center [1057, 281] width 286 height 19
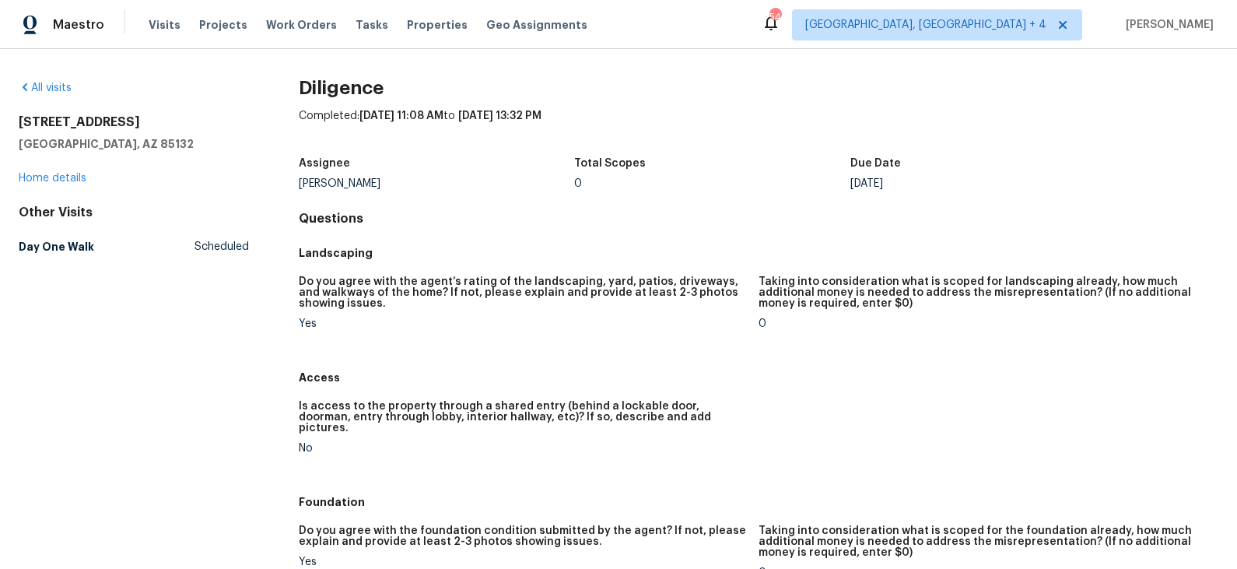
drag, startPoint x: 144, startPoint y: 120, endPoint x: 19, endPoint y: 120, distance: 124.5
click at [19, 120] on h2 "[STREET_ADDRESS]" at bounding box center [134, 122] width 230 height 16
copy h2 "[STREET_ADDRESS]"
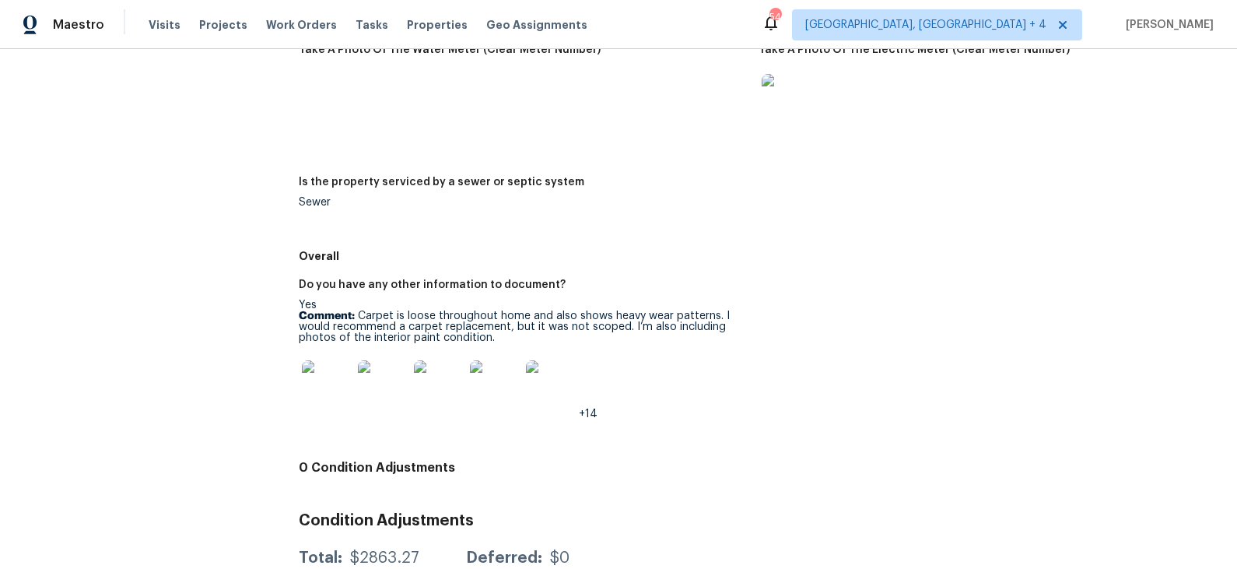
scroll to position [2218, 0]
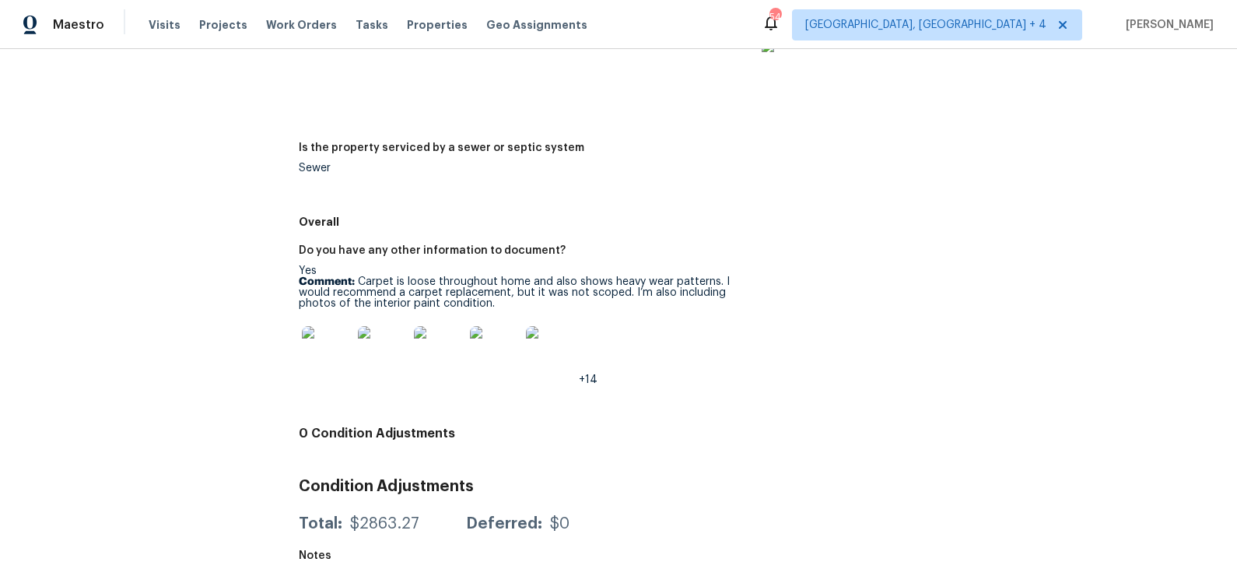
click at [342, 347] on img at bounding box center [327, 351] width 50 height 50
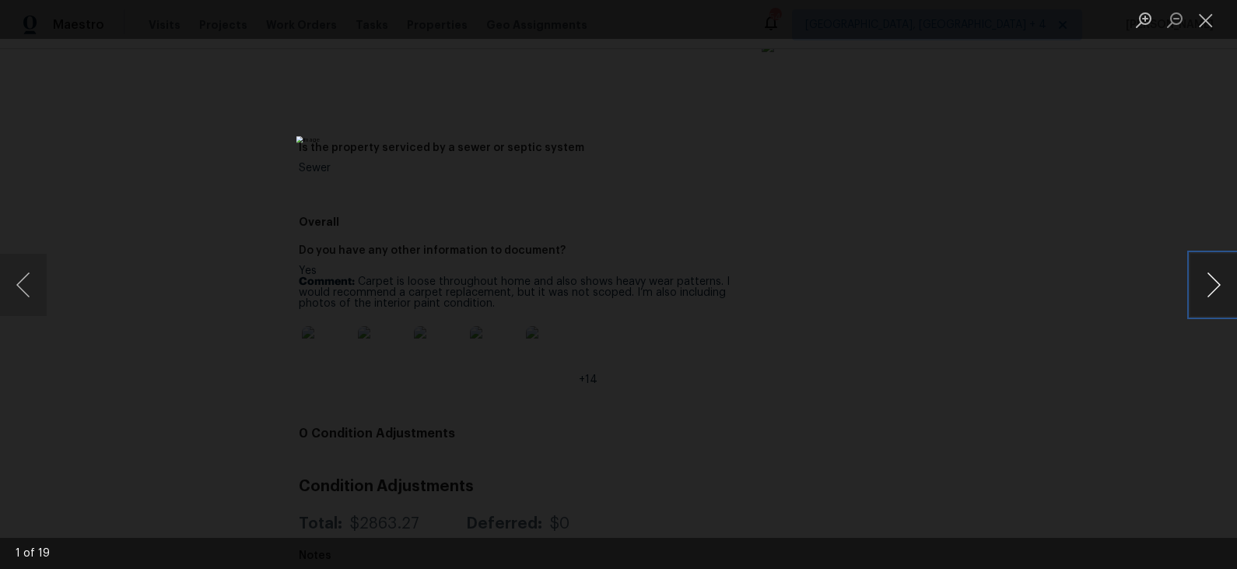
click at [1215, 295] on button "Next image" at bounding box center [1214, 285] width 47 height 62
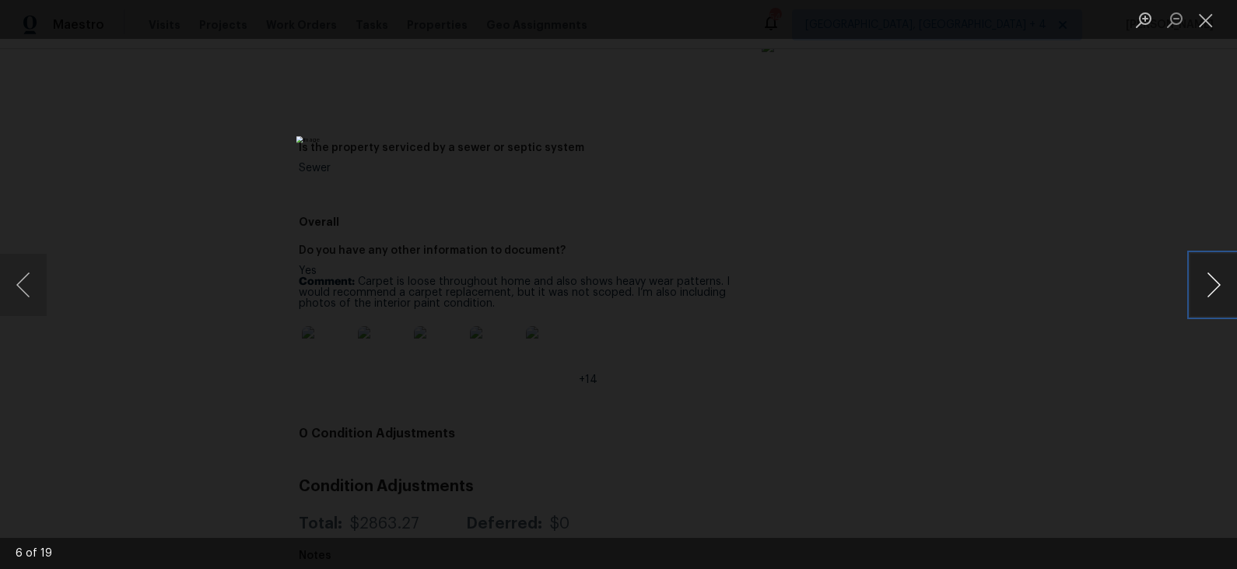
click at [1215, 295] on button "Next image" at bounding box center [1214, 285] width 47 height 62
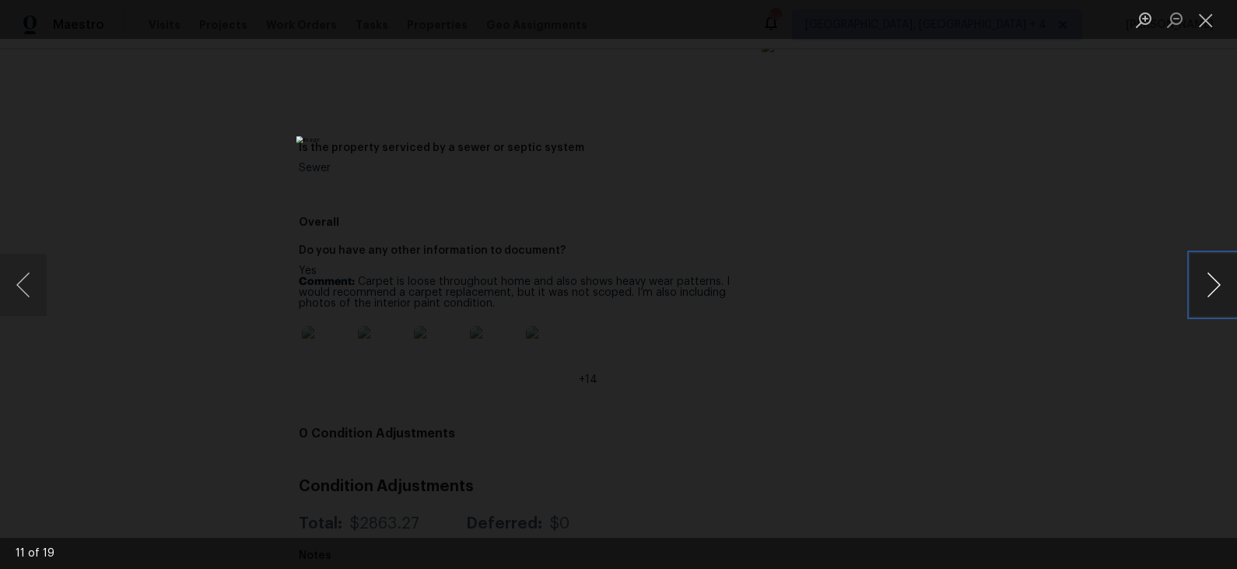
click at [1215, 295] on button "Next image" at bounding box center [1214, 285] width 47 height 62
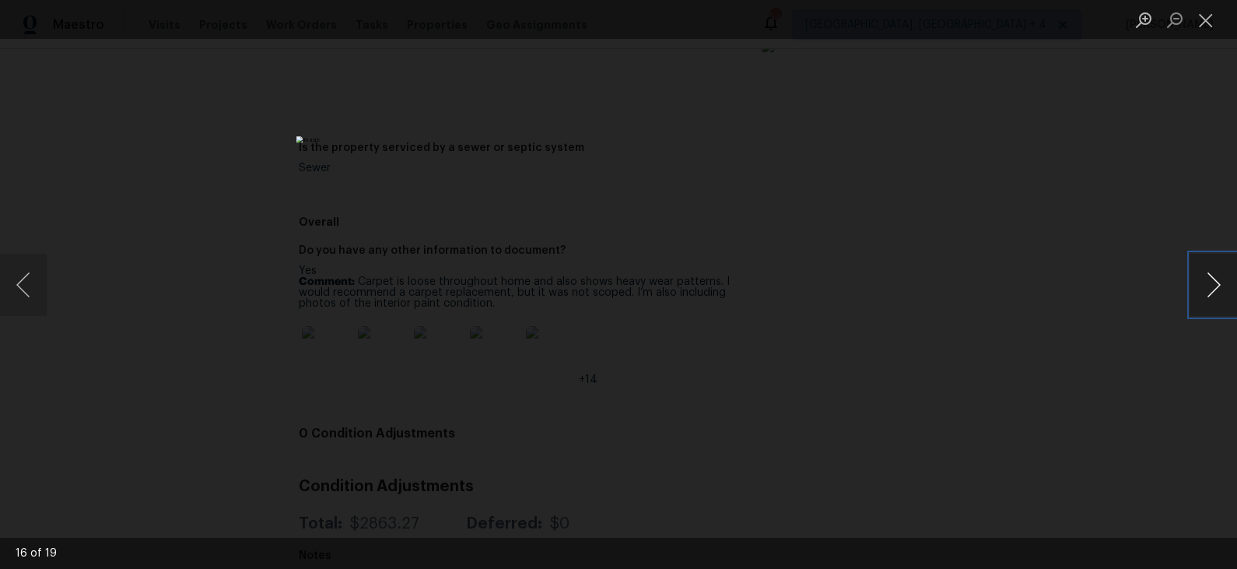
click at [1215, 295] on button "Next image" at bounding box center [1214, 285] width 47 height 62
click at [1048, 272] on div "Lightbox" at bounding box center [618, 284] width 1237 height 569
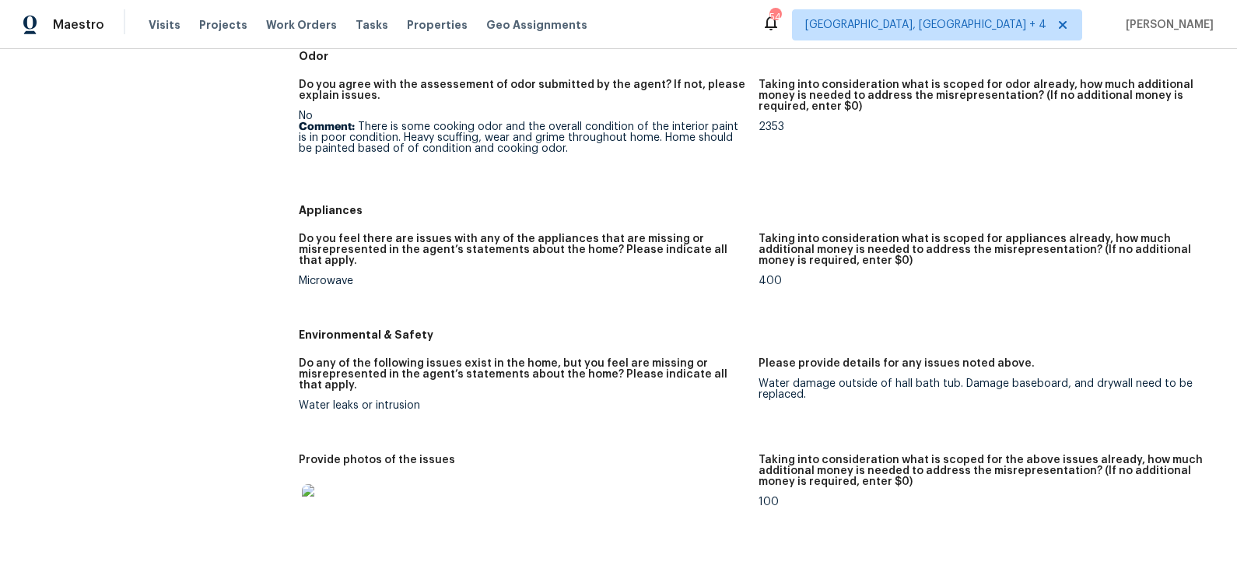
scroll to position [1281, 0]
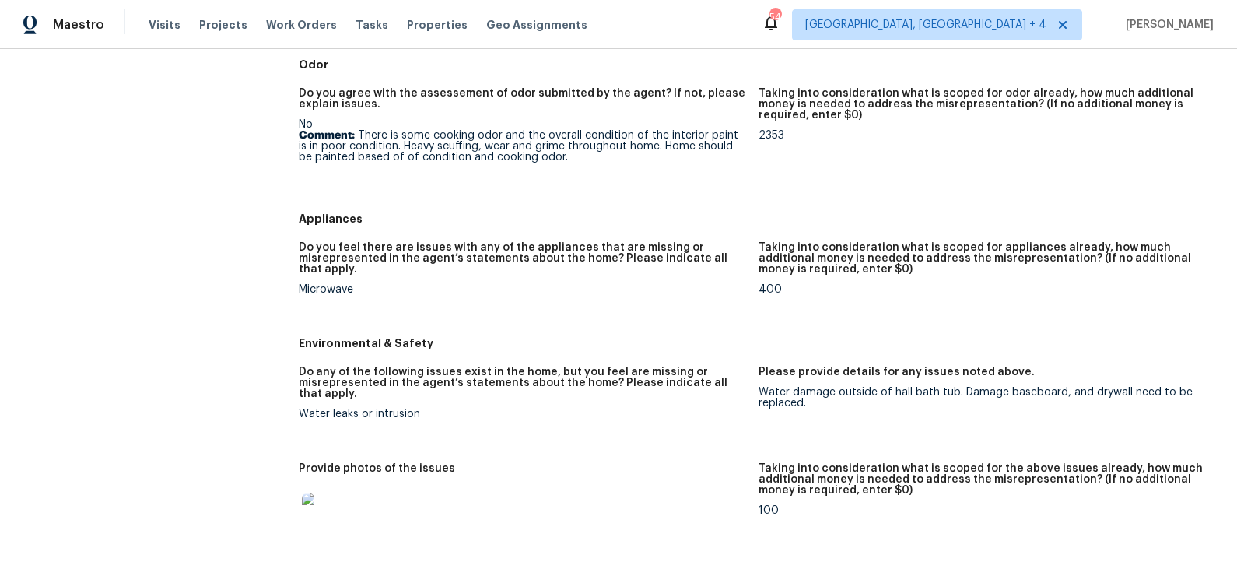
click at [358, 130] on p "Comment: There is some cooking odor and the overall condition of the interior p…" at bounding box center [523, 146] width 448 height 33
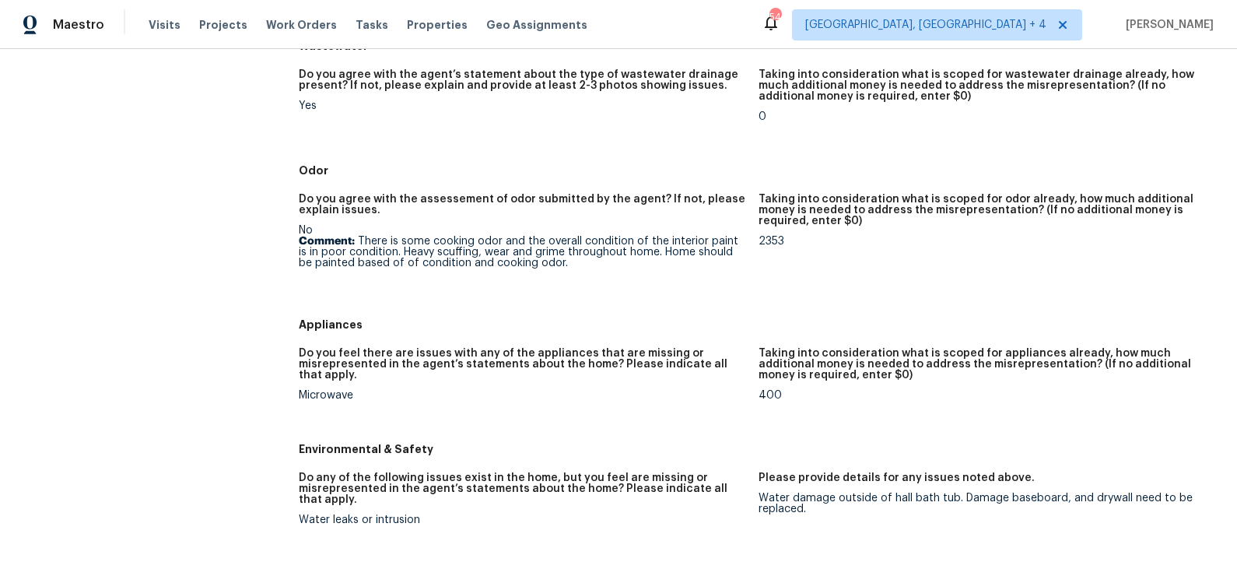
scroll to position [1176, 0]
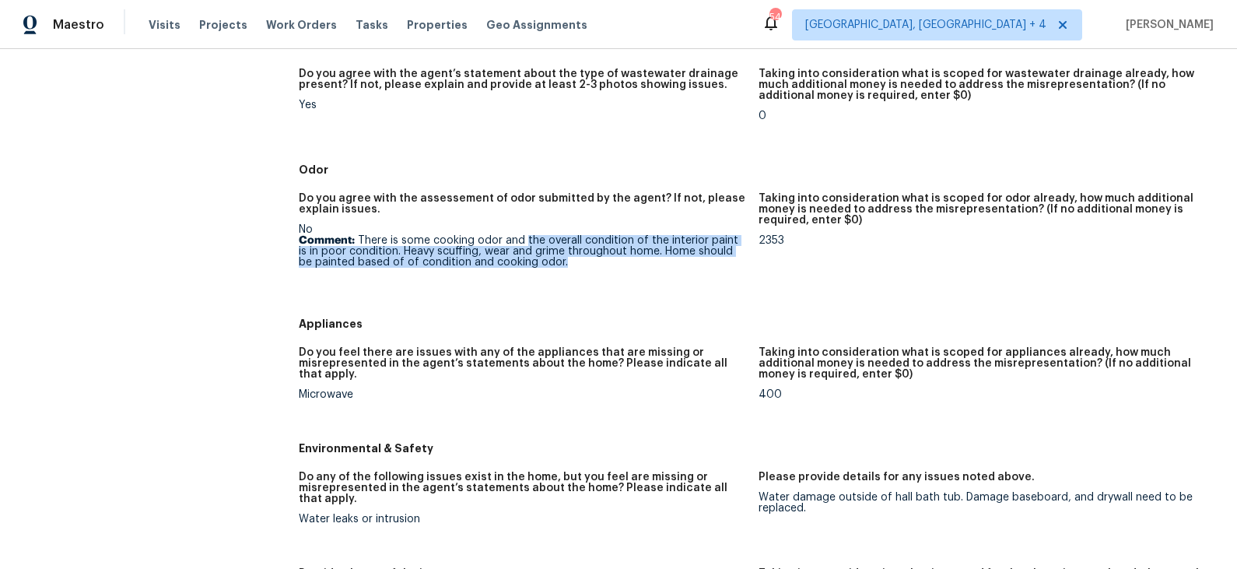
drag, startPoint x: 523, startPoint y: 230, endPoint x: 638, endPoint y: 253, distance: 117.5
click at [638, 253] on p "Comment: There is some cooking odor and the overall condition of the interior p…" at bounding box center [523, 251] width 448 height 33
copy p "the overall condition of the interior paint is in poor condition. Heavy scuffin…"
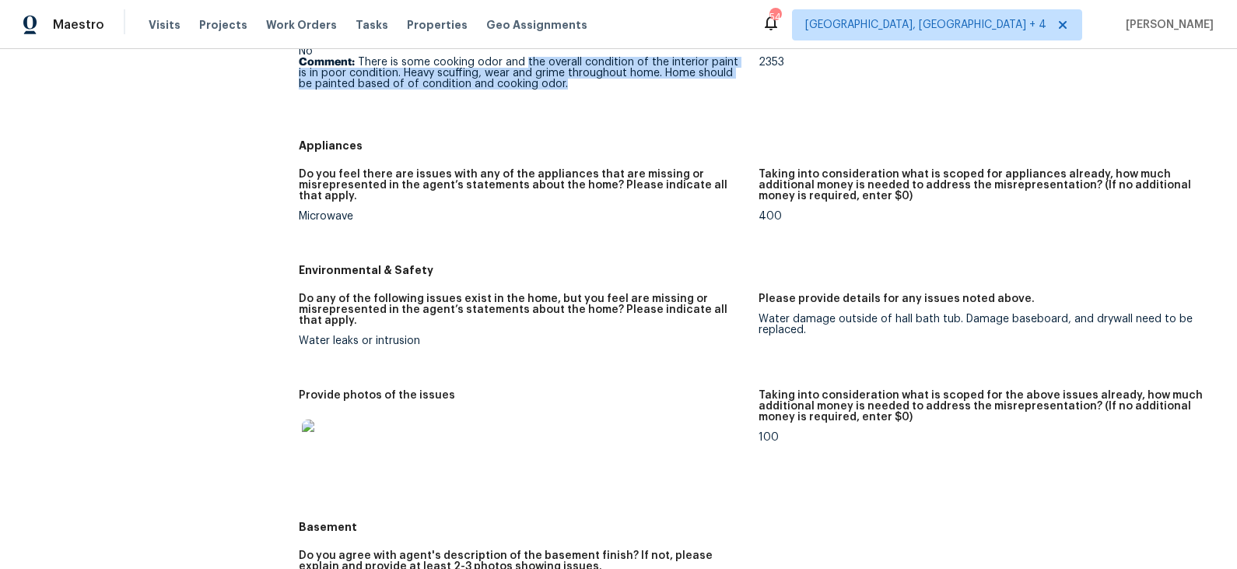
scroll to position [1357, 0]
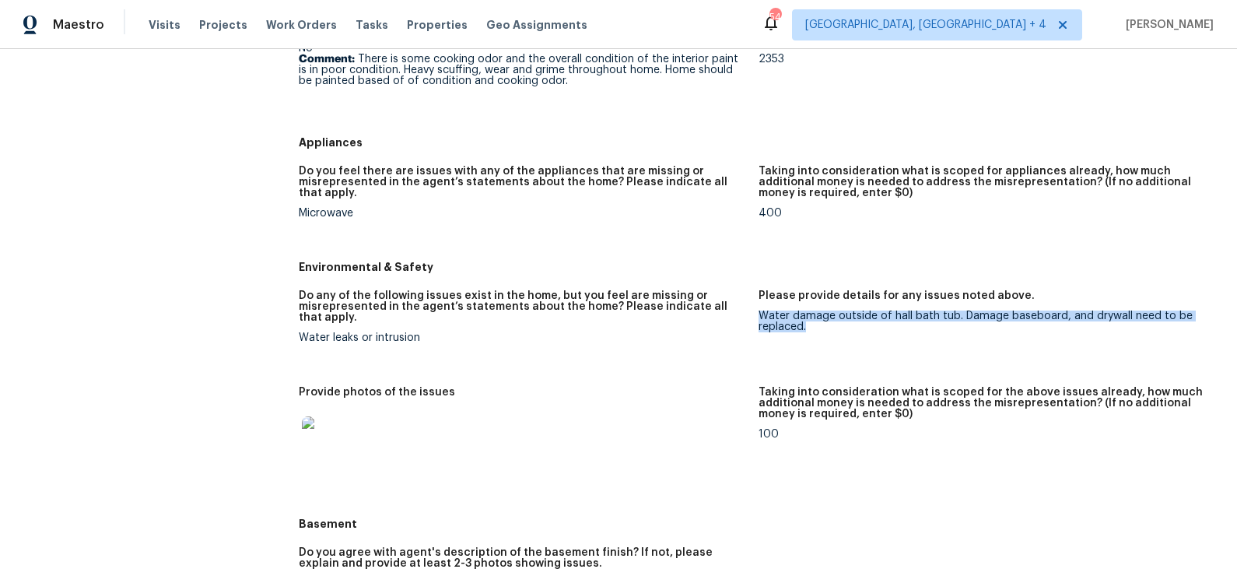
drag, startPoint x: 825, startPoint y: 320, endPoint x: 760, endPoint y: 307, distance: 65.9
click at [760, 311] on div "Water damage outside of hall bath tub. Damage baseboard, and drywall need to be…" at bounding box center [983, 322] width 448 height 22
copy div "Water damage outside of hall bath tub. Damage baseboard, and drywall need to be…"
